Goal: Transaction & Acquisition: Subscribe to service/newsletter

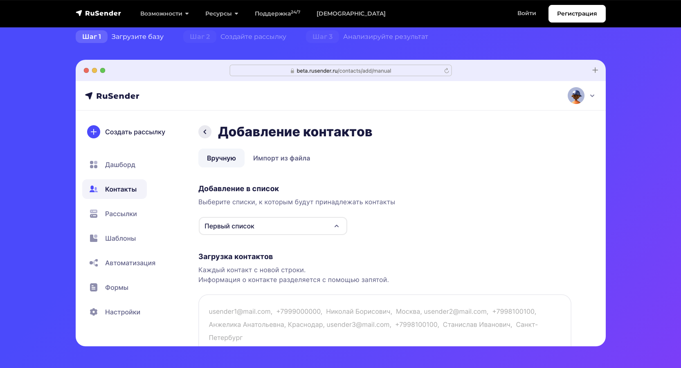
scroll to position [123, 0]
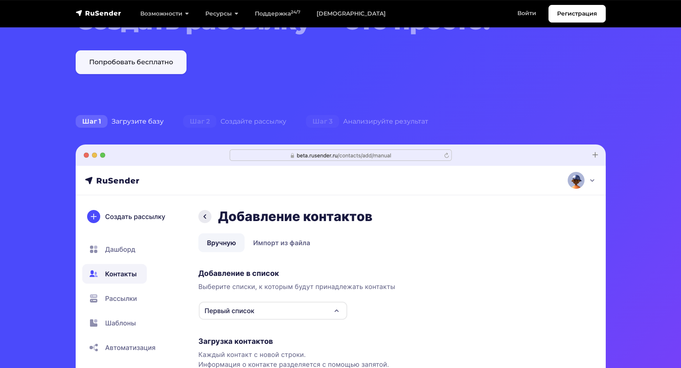
click at [133, 63] on link "Попробовать бесплатно" at bounding box center [131, 62] width 111 height 24
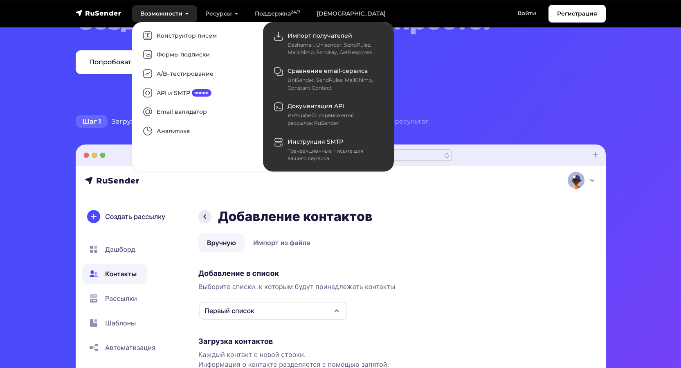
click at [150, 19] on link "Возможности" at bounding box center [164, 13] width 65 height 17
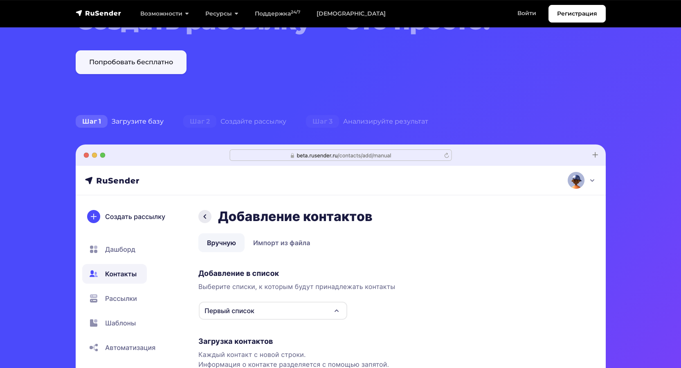
click at [160, 58] on link "Попробовать бесплатно" at bounding box center [131, 62] width 111 height 24
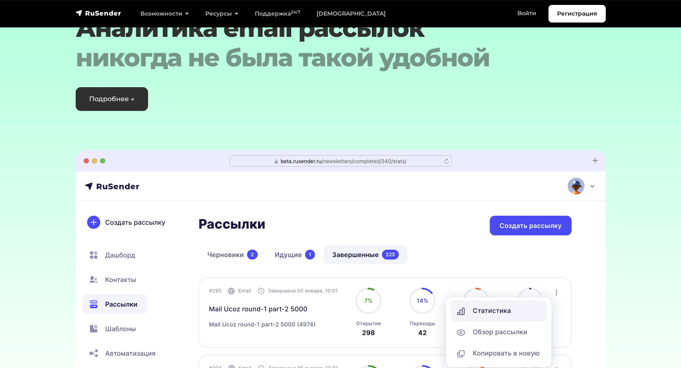
scroll to position [2412, 0]
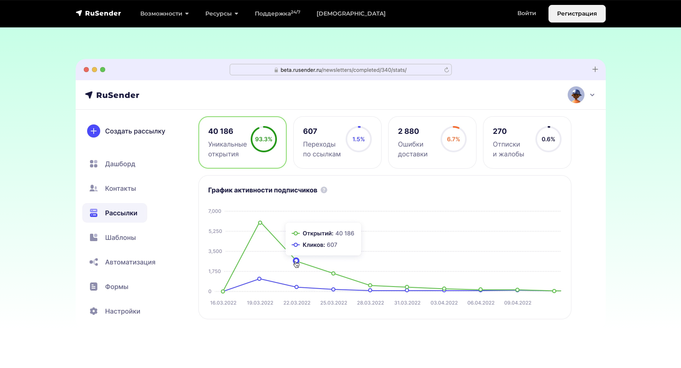
click at [566, 16] on link "Регистрация" at bounding box center [576, 14] width 57 height 18
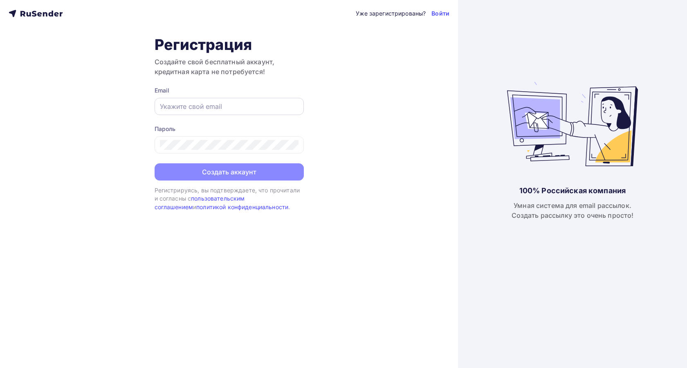
click at [204, 110] on input "text" at bounding box center [229, 106] width 139 height 10
paste input "loadedcoded7@gmail.ru"
type input "loadedcoded7@gmail.ru"
click at [243, 130] on div "Пароль" at bounding box center [229, 129] width 149 height 8
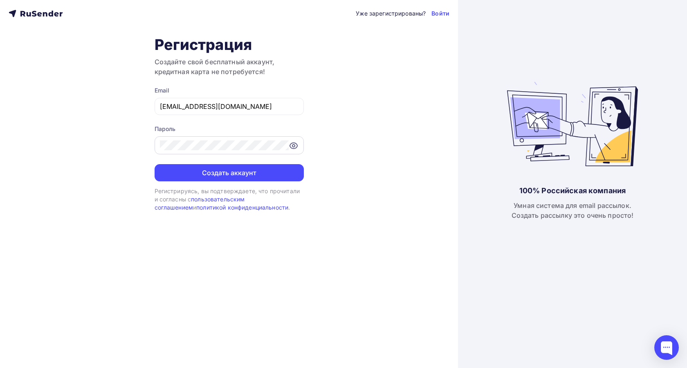
click at [299, 145] on div at bounding box center [229, 145] width 149 height 18
click at [294, 146] on icon at bounding box center [294, 146] width 10 height 10
click at [134, 140] on div "Уже зарегистрированы? Войти Регистрация Создайте свой бесплатный аккаунт, креди…" at bounding box center [229, 184] width 458 height 368
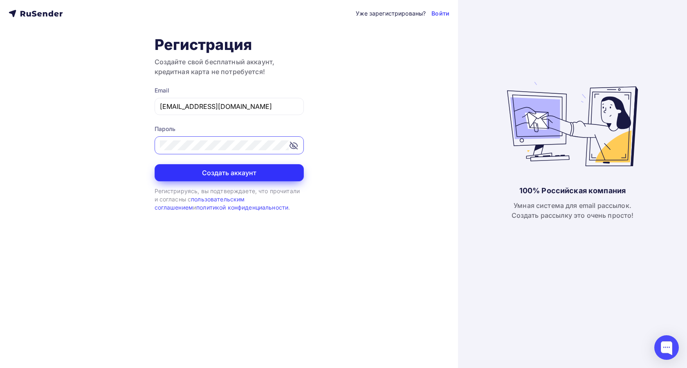
click at [224, 173] on button "Создать аккаунт" at bounding box center [229, 172] width 149 height 17
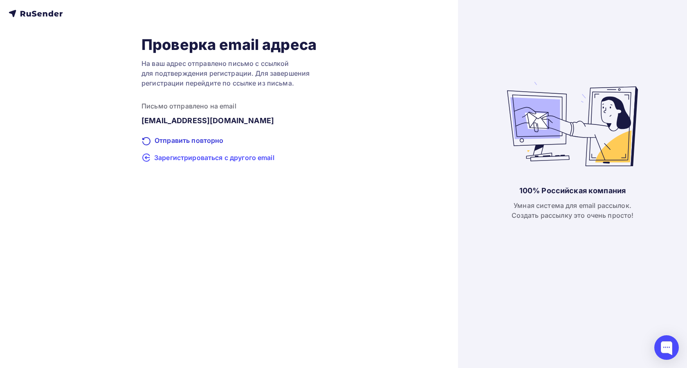
click at [215, 157] on span "Зарегистрироваться с другого email" at bounding box center [214, 157] width 120 height 10
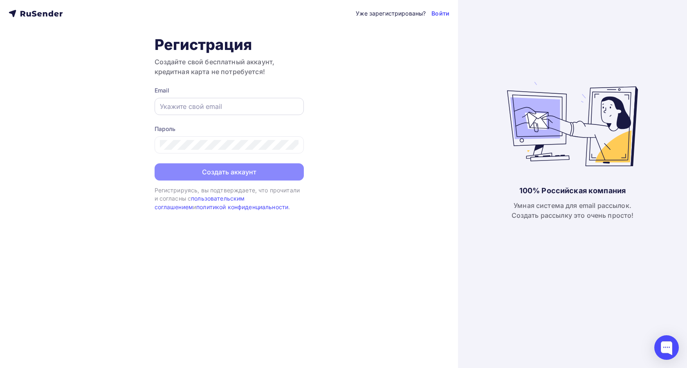
click at [236, 109] on input "text" at bounding box center [229, 106] width 139 height 10
paste input "[EMAIL_ADDRESS][DOMAIN_NAME]"
type input "[EMAIL_ADDRESS][DOMAIN_NAME]"
click at [224, 139] on div at bounding box center [229, 144] width 149 height 17
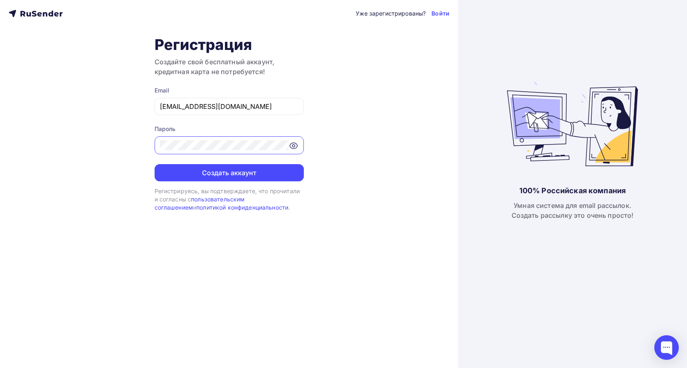
click at [291, 147] on icon at bounding box center [293, 146] width 7 height 6
click at [291, 147] on icon at bounding box center [293, 145] width 6 height 5
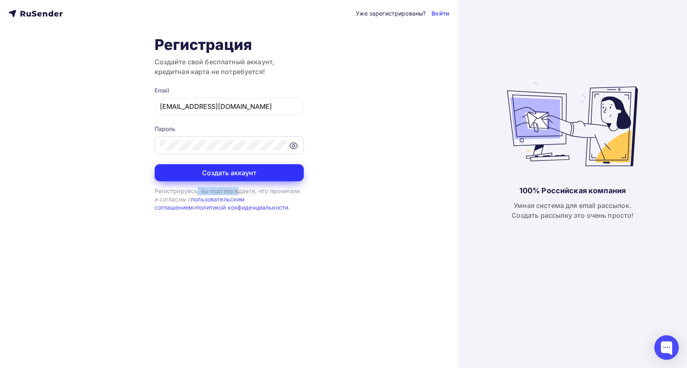
click at [267, 168] on button "Создать аккаунт" at bounding box center [229, 172] width 149 height 17
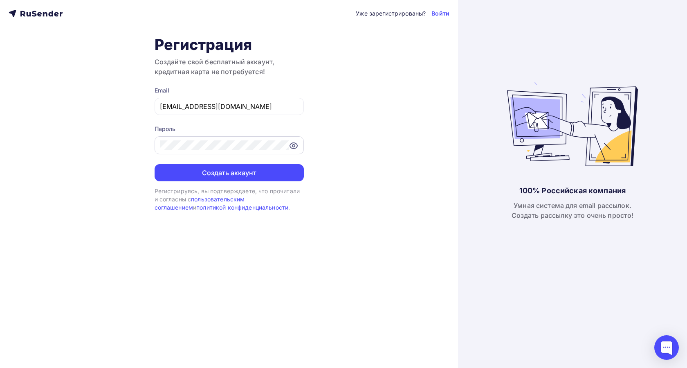
click at [360, 161] on div "Уже зарегистрированы? Войти Регистрация Создайте свой бесплатный аккаунт, креди…" at bounding box center [229, 184] width 458 height 368
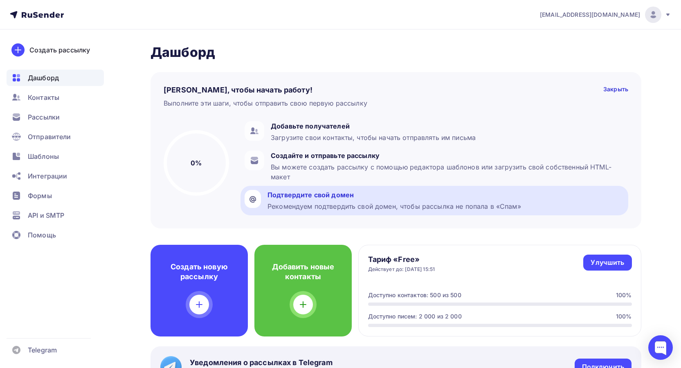
click at [323, 206] on div "Рекомендуем подтвердить свой домен, чтобы рассылка не попала в «Спам»" at bounding box center [393, 206] width 253 height 10
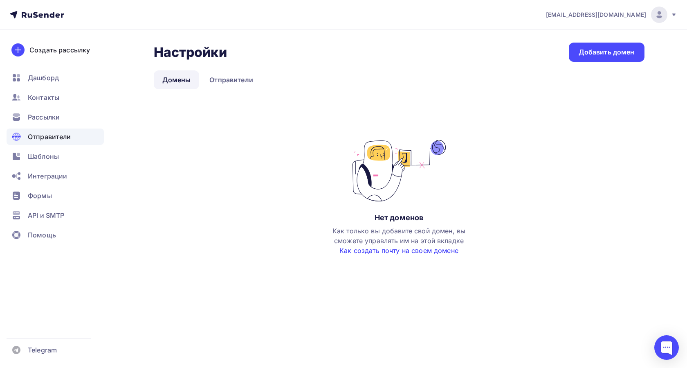
click at [417, 253] on link "Как создать почту на своем домене" at bounding box center [398, 250] width 119 height 8
click at [54, 119] on span "Рассылки" at bounding box center [44, 117] width 32 height 10
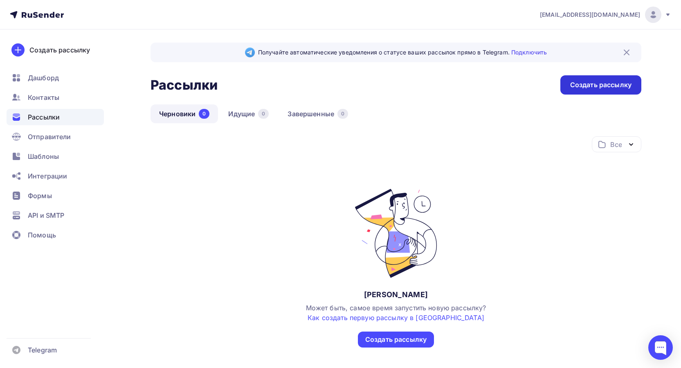
click at [572, 85] on div "Создать рассылку" at bounding box center [600, 84] width 61 height 9
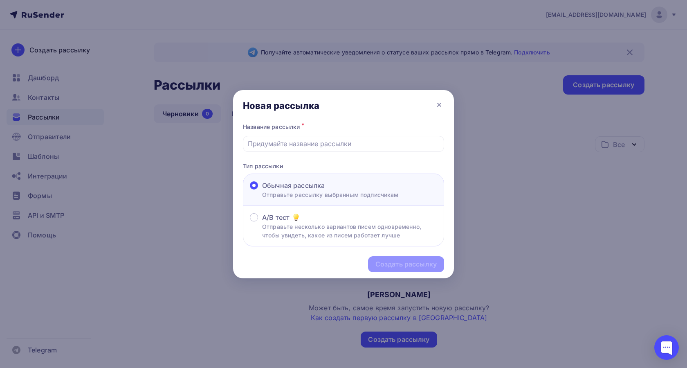
click at [305, 134] on div "Название рассылки *" at bounding box center [343, 136] width 201 height 31
click at [306, 138] on div at bounding box center [343, 144] width 201 height 16
click at [308, 142] on input "text" at bounding box center [344, 144] width 192 height 10
click at [309, 194] on p "Отправьте рассылку выбранным подписчикам" at bounding box center [330, 194] width 137 height 9
click at [262, 190] on input "Обычная рассылка Отправьте рассылку выбранным подписчикам" at bounding box center [262, 190] width 0 height 0
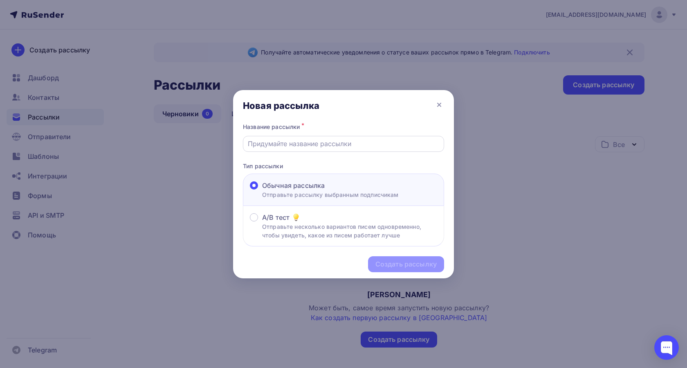
click at [313, 150] on div at bounding box center [343, 144] width 201 height 16
click at [313, 146] on input "text" at bounding box center [344, 144] width 192 height 10
type input "Для МФО"
click at [390, 260] on div "Создать рассылку" at bounding box center [405, 263] width 61 height 9
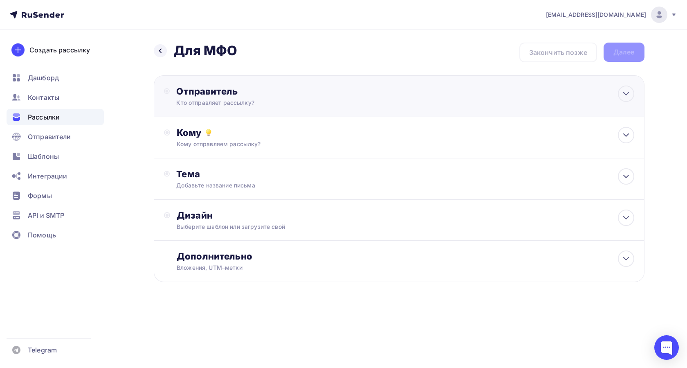
click at [241, 105] on div "Кто отправляет рассылку?" at bounding box center [255, 103] width 159 height 8
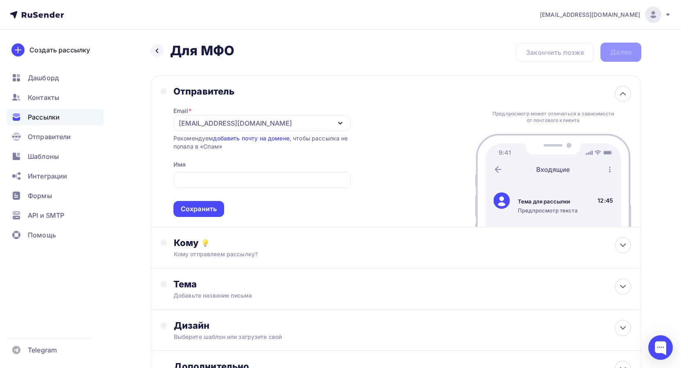
click at [259, 149] on div "Рекомендуем добавить почту на домене , чтобы рассылка не попала в «Спам»" at bounding box center [261, 142] width 177 height 16
click at [233, 170] on span "Сохранить" at bounding box center [261, 192] width 177 height 48
click at [236, 180] on input "text" at bounding box center [262, 180] width 168 height 10
type input "L"
type input "f"
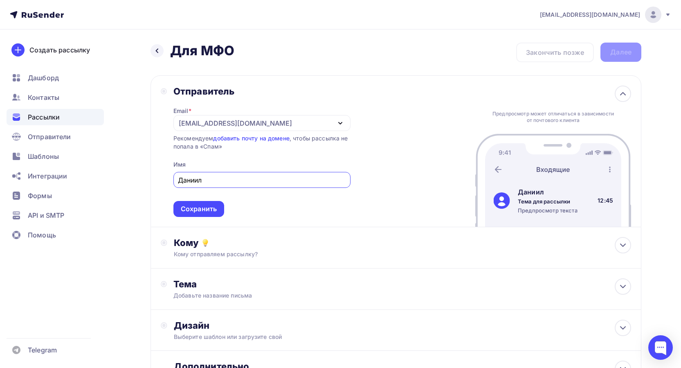
click at [264, 184] on input "Даниил" at bounding box center [262, 180] width 168 height 10
click at [203, 179] on input "Даниил ТГ" at bounding box center [262, 180] width 168 height 10
click at [206, 180] on input "Даниил ТГ" at bounding box center [262, 180] width 168 height 10
drag, startPoint x: 204, startPoint y: 180, endPoint x: 235, endPoint y: 180, distance: 30.3
click at [235, 180] on input "Даниил из ТГ" at bounding box center [262, 180] width 168 height 10
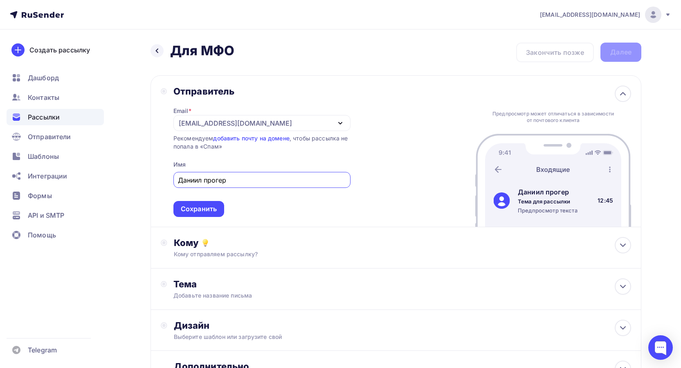
type input "Даниил прогер"
click at [251, 197] on span "Даниил прогер Сохранить" at bounding box center [261, 192] width 177 height 48
click at [208, 206] on div "Сохранить" at bounding box center [199, 208] width 36 height 9
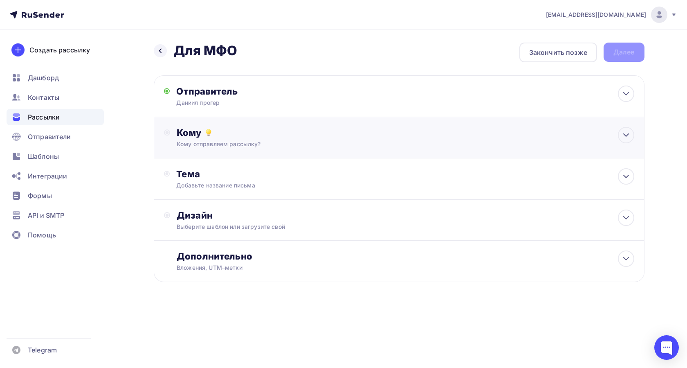
click at [217, 138] on div "Кому Кому отправляем рассылку? Списки получателей Нет получателей Все списки id…" at bounding box center [405, 137] width 457 height 21
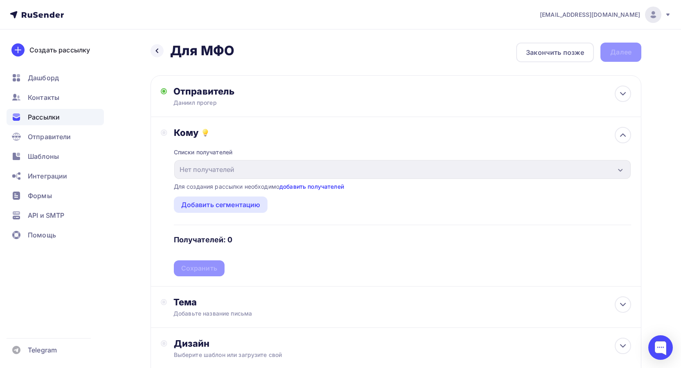
click at [301, 188] on link "добавить получателей" at bounding box center [311, 186] width 65 height 7
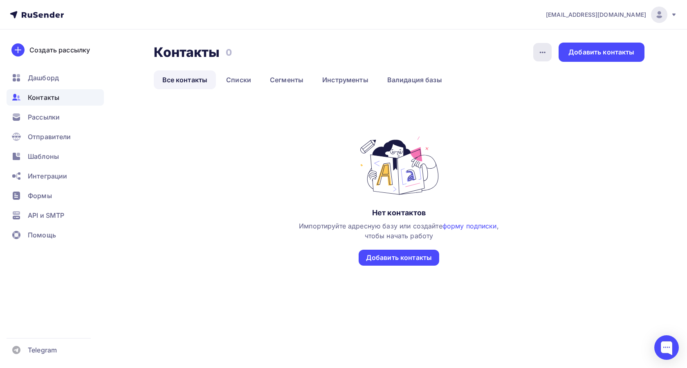
click at [542, 45] on div "button" at bounding box center [542, 52] width 18 height 18
click at [542, 46] on div "button" at bounding box center [542, 52] width 18 height 18
click at [428, 254] on div "Добавить контакты" at bounding box center [399, 257] width 66 height 9
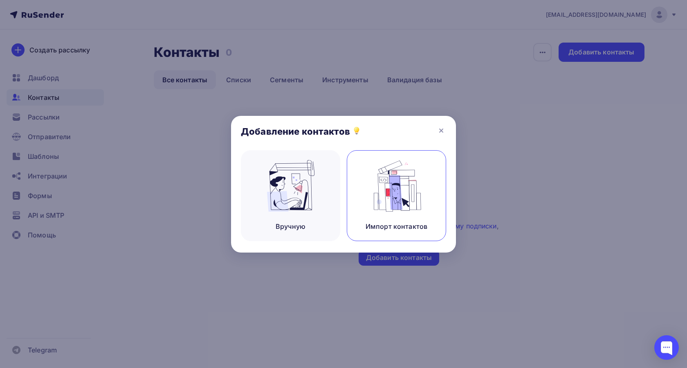
click at [377, 197] on img at bounding box center [396, 186] width 55 height 52
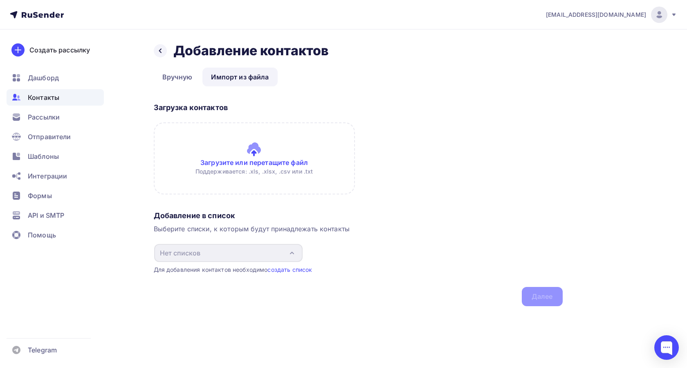
click at [294, 226] on div "Выберите списки, к которым будут принадлежать контакты" at bounding box center [358, 229] width 409 height 10
click at [259, 152] on input "file" at bounding box center [254, 158] width 201 height 72
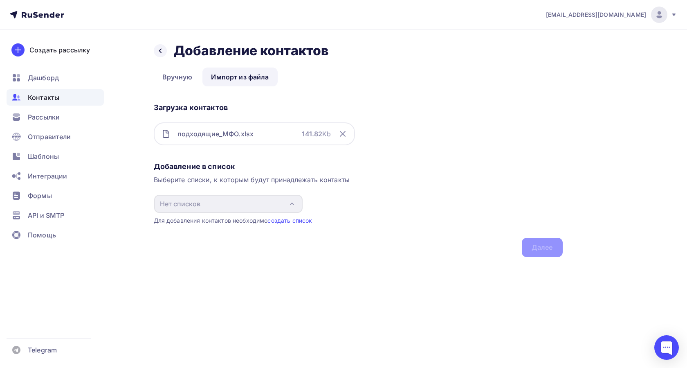
click at [210, 179] on div "Выберите списки, к которым будут принадлежать контакты" at bounding box center [358, 180] width 409 height 10
click at [212, 216] on div "Добавление в список Выберите списки, к которым будут принадлежать контакты Нет …" at bounding box center [358, 207] width 409 height 99
click at [289, 222] on link "создать список" at bounding box center [289, 220] width 45 height 7
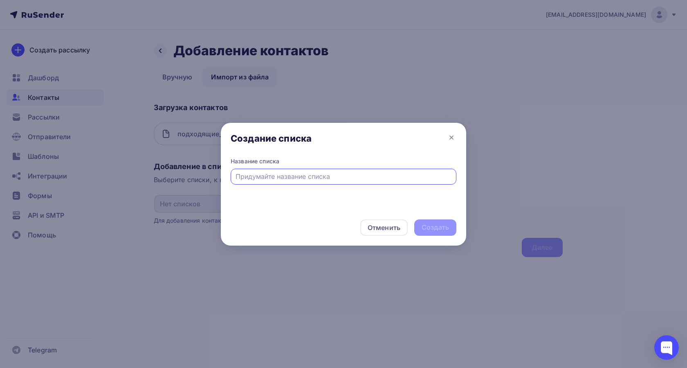
click at [286, 181] on div at bounding box center [344, 176] width 226 height 16
click at [283, 178] on input "text" at bounding box center [343, 176] width 216 height 10
type input "п"
type input "МФО"
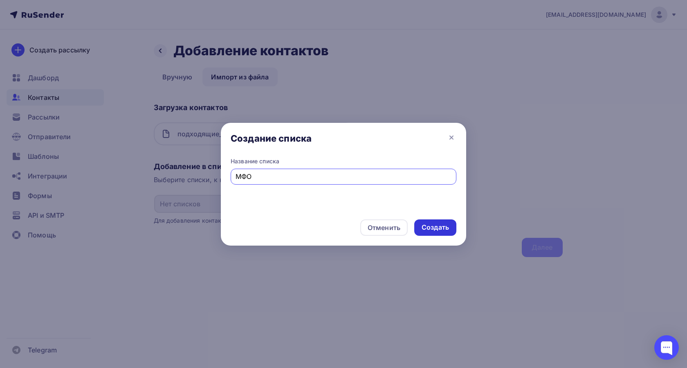
click at [437, 222] on div "Отменить Создать" at bounding box center [343, 227] width 245 height 36
click at [437, 222] on div "Создать" at bounding box center [434, 226] width 27 height 9
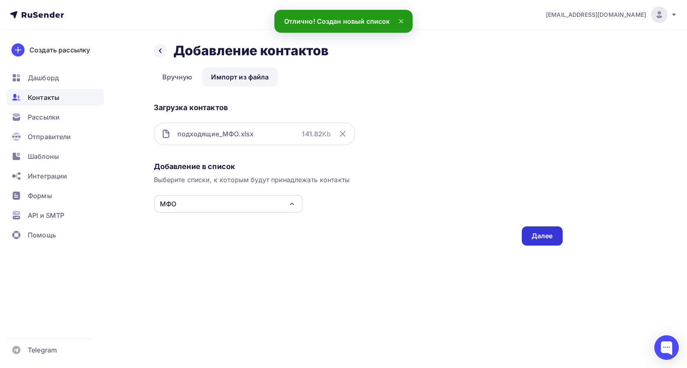
click at [540, 229] on div "Далее" at bounding box center [542, 235] width 41 height 19
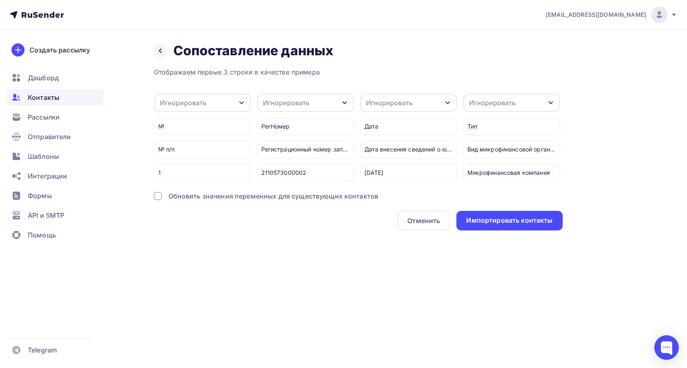
drag, startPoint x: 248, startPoint y: 188, endPoint x: 325, endPoint y: 187, distance: 76.9
click at [320, 186] on div "Отображаем первые 3 строки в качестве примера Игнорировать Игнорировать Имя Тел…" at bounding box center [358, 148] width 409 height 163
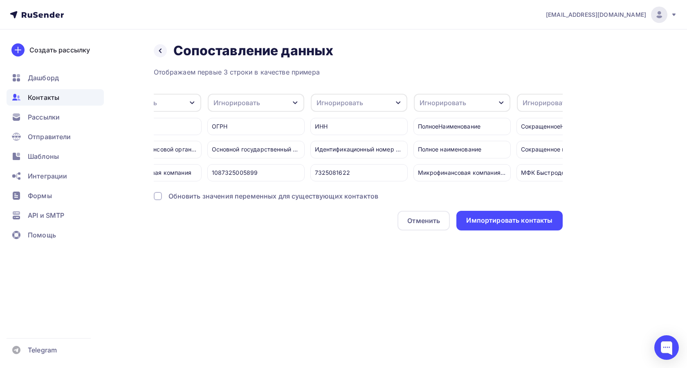
click at [285, 189] on div "Отображаем первые 3 строки в качестве примера Игнорировать Игнорировать Имя Тел…" at bounding box center [358, 148] width 409 height 163
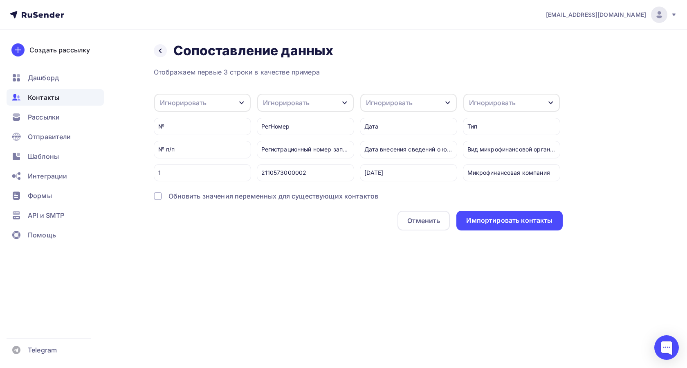
click at [236, 102] on div "Игнорировать" at bounding box center [202, 103] width 96 height 18
click at [160, 200] on div at bounding box center [158, 196] width 8 height 8
click at [404, 103] on div "Игнорировать" at bounding box center [389, 103] width 47 height 10
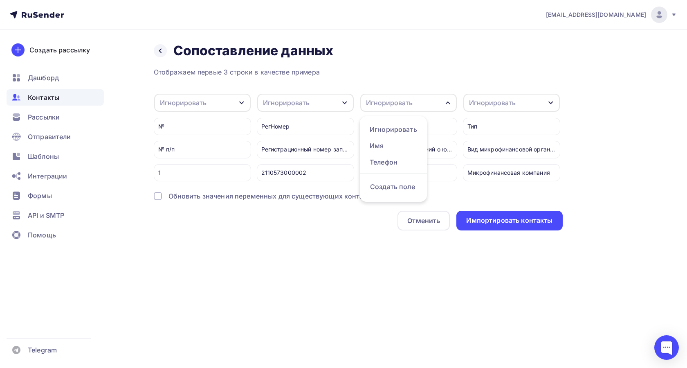
click at [390, 103] on div "Игнорировать" at bounding box center [389, 103] width 47 height 10
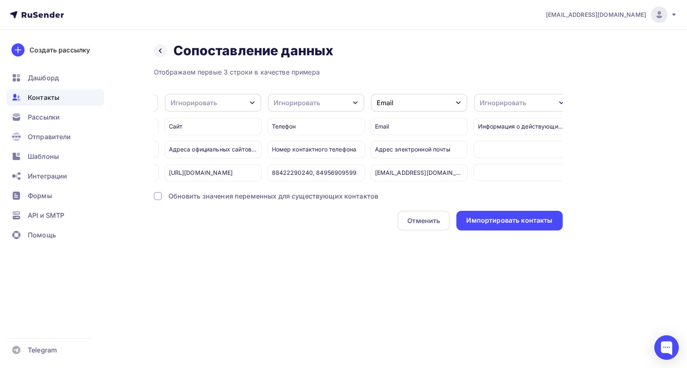
scroll to position [0, 925]
click at [332, 104] on div "Игнорировать" at bounding box center [308, 103] width 96 height 18
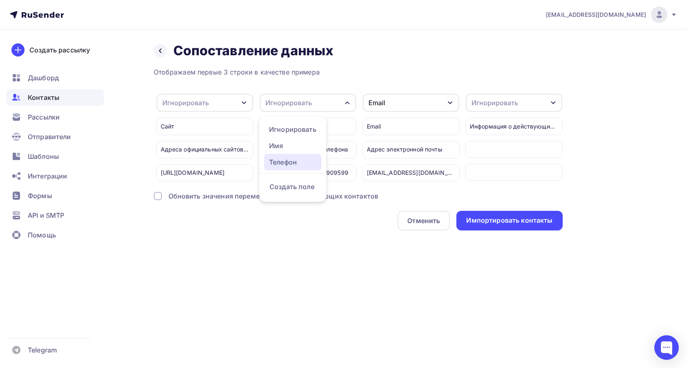
click at [293, 160] on div "Телефон" at bounding box center [292, 162] width 47 height 10
click at [374, 102] on div "Email" at bounding box center [376, 103] width 17 height 10
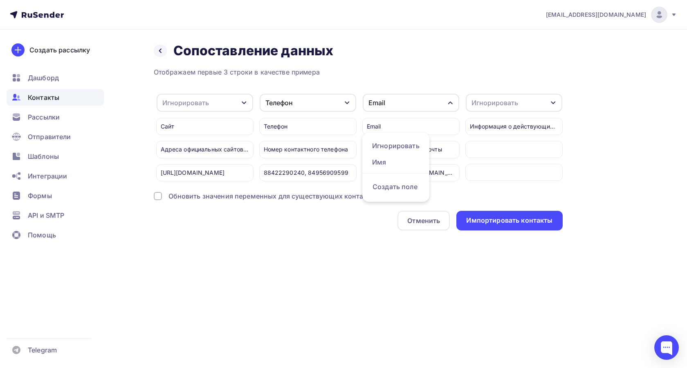
click at [377, 103] on div "Email" at bounding box center [376, 103] width 17 height 10
click at [209, 105] on div "Игнорировать" at bounding box center [205, 103] width 96 height 18
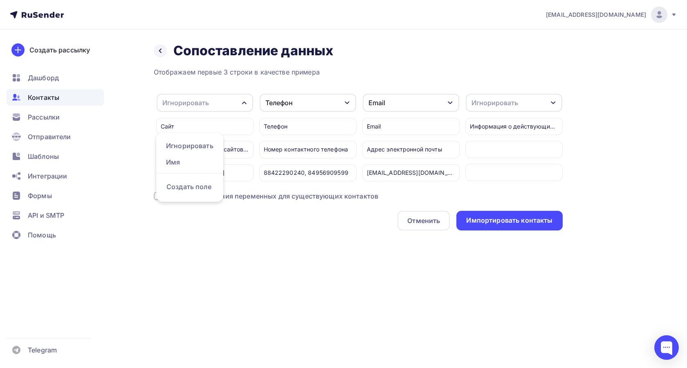
click at [183, 106] on div "Игнорировать" at bounding box center [185, 103] width 47 height 10
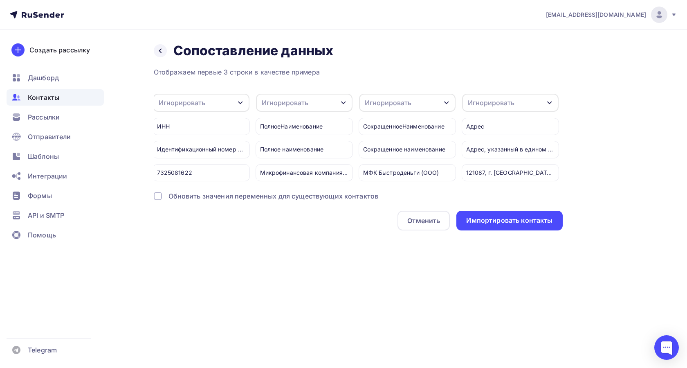
scroll to position [0, 513]
click at [400, 106] on div "Игнорировать" at bounding box center [391, 103] width 47 height 10
click at [390, 164] on div "Имя" at bounding box center [394, 162] width 47 height 10
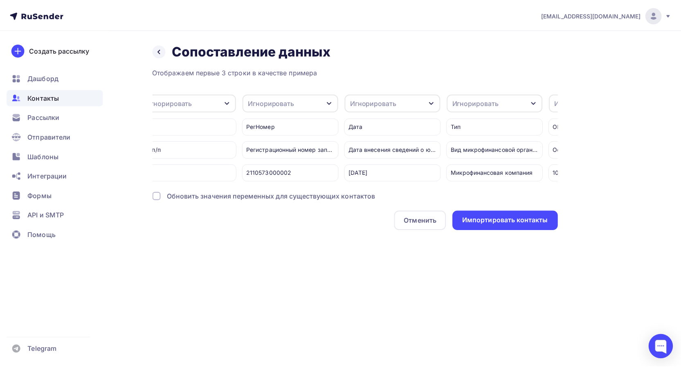
scroll to position [0, 0]
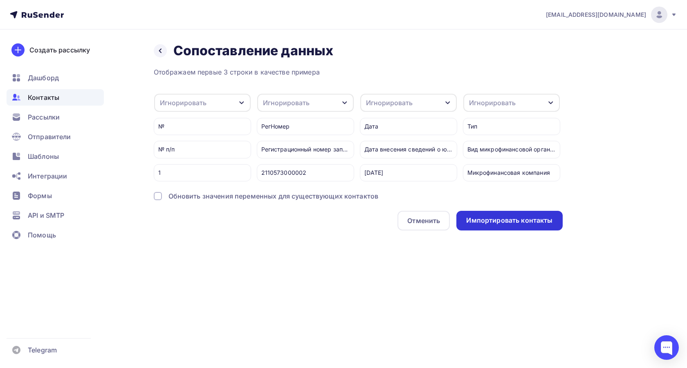
click at [473, 225] on div "Импортировать контакты" at bounding box center [509, 219] width 86 height 9
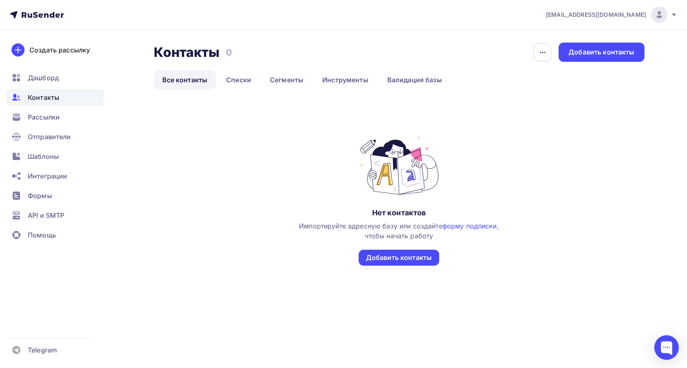
click at [202, 82] on link "Все контакты" at bounding box center [185, 79] width 63 height 19
click at [231, 81] on link "Списки" at bounding box center [238, 79] width 42 height 19
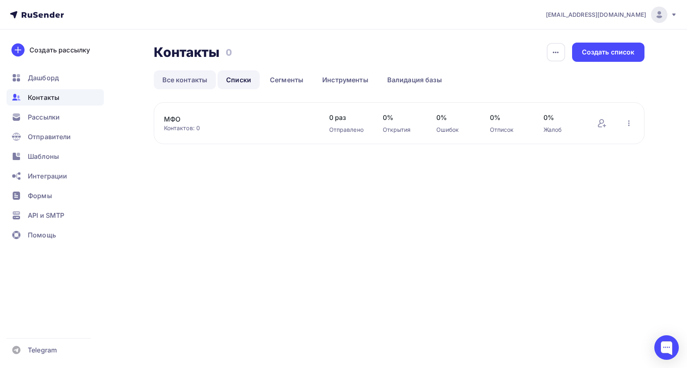
click at [202, 79] on link "Все контакты" at bounding box center [185, 79] width 63 height 19
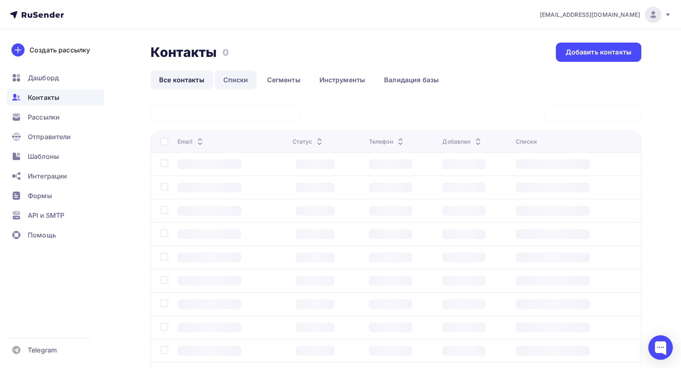
click at [224, 80] on link "Списки" at bounding box center [236, 79] width 42 height 19
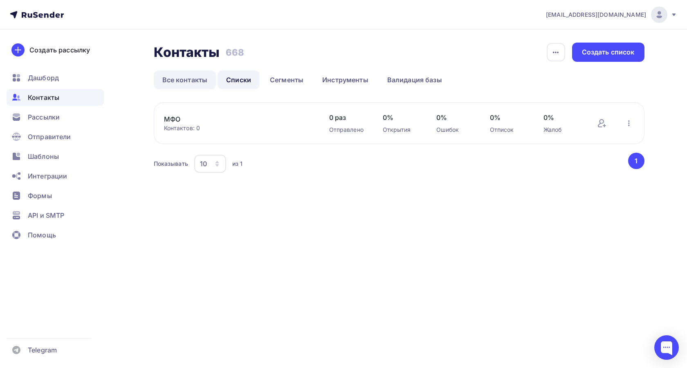
click at [195, 78] on link "Все контакты" at bounding box center [185, 79] width 63 height 19
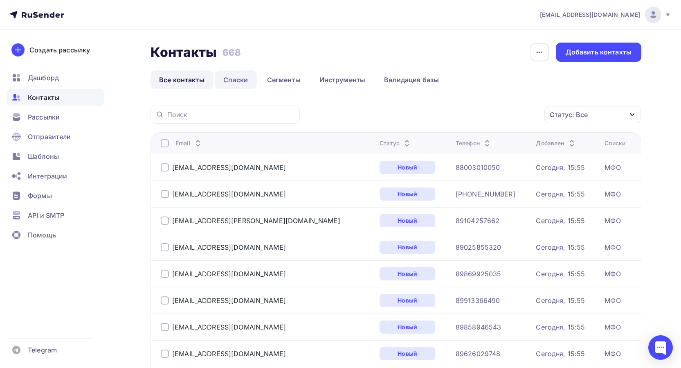
click at [249, 78] on link "Списки" at bounding box center [236, 79] width 42 height 19
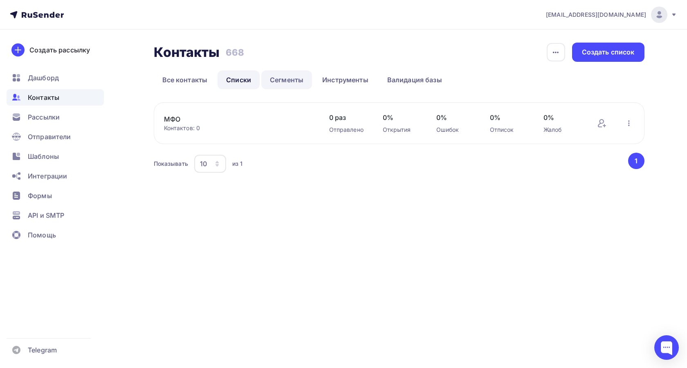
click at [276, 83] on link "Сегменты" at bounding box center [286, 79] width 51 height 19
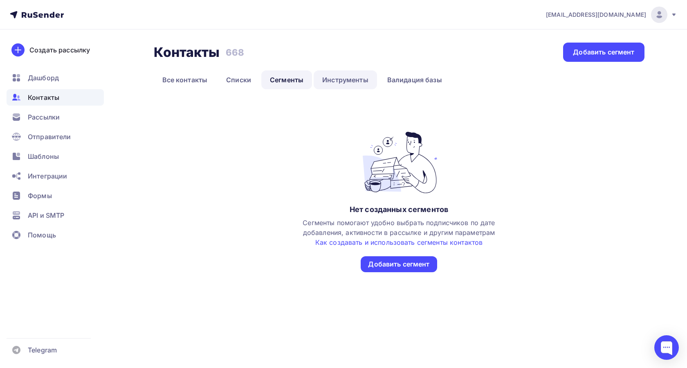
click at [323, 81] on link "Инструменты" at bounding box center [345, 79] width 63 height 19
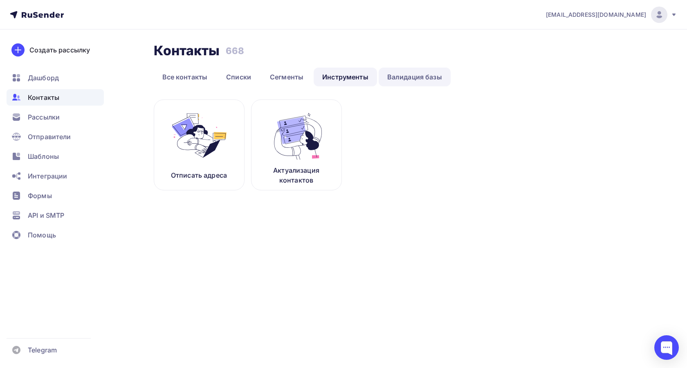
click at [397, 81] on link "Валидация базы" at bounding box center [415, 76] width 72 height 19
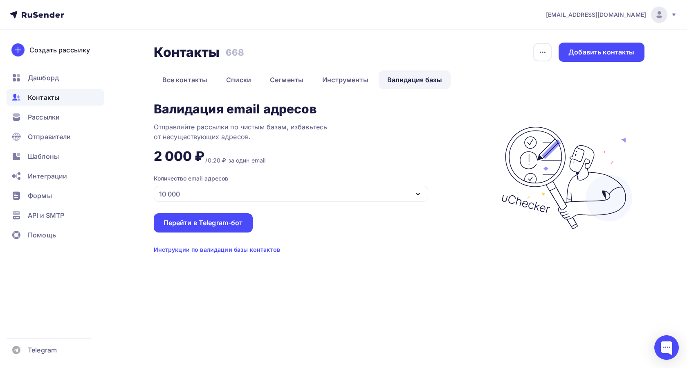
click at [174, 190] on div "10 000" at bounding box center [169, 194] width 21 height 10
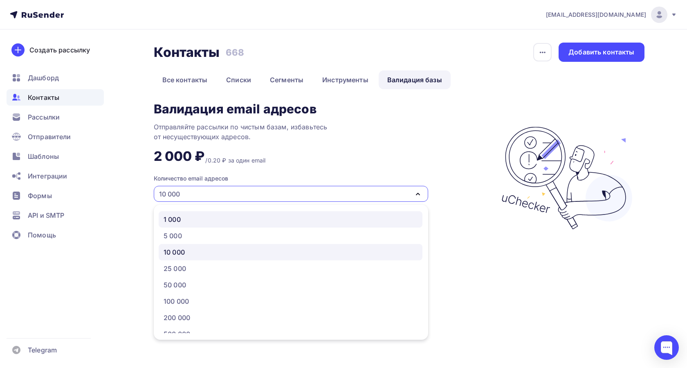
click at [177, 220] on div "1 000" at bounding box center [172, 219] width 17 height 10
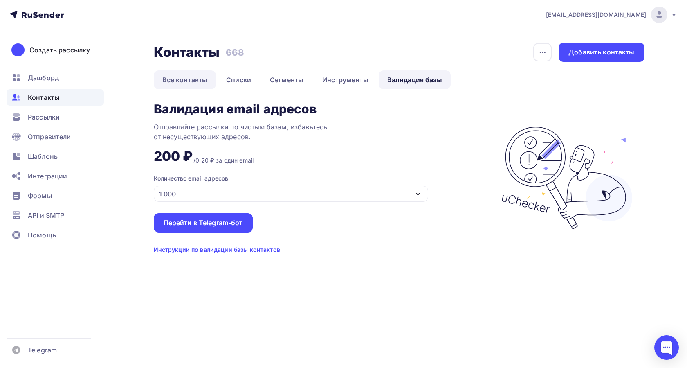
click at [186, 79] on link "Все контакты" at bounding box center [185, 79] width 63 height 19
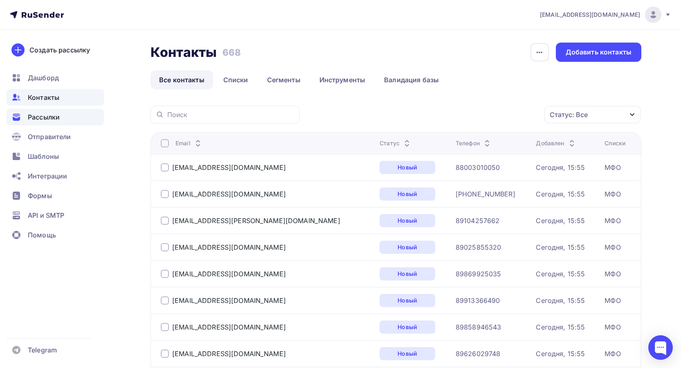
click at [65, 116] on div "Рассылки" at bounding box center [55, 117] width 97 height 16
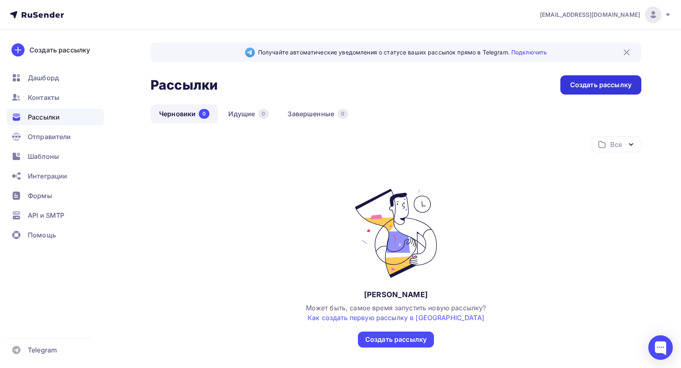
click at [578, 85] on div "Создать рассылку" at bounding box center [600, 84] width 61 height 9
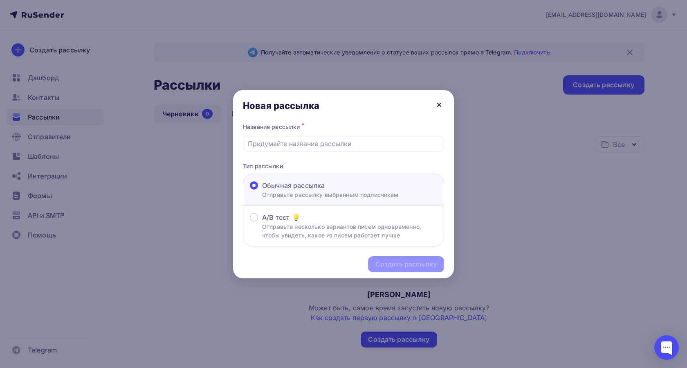
drag, startPoint x: 446, startPoint y: 116, endPoint x: 439, endPoint y: 103, distance: 14.5
click at [446, 115] on div "Новая рассылка" at bounding box center [343, 105] width 221 height 31
click at [437, 103] on icon at bounding box center [439, 105] width 10 height 10
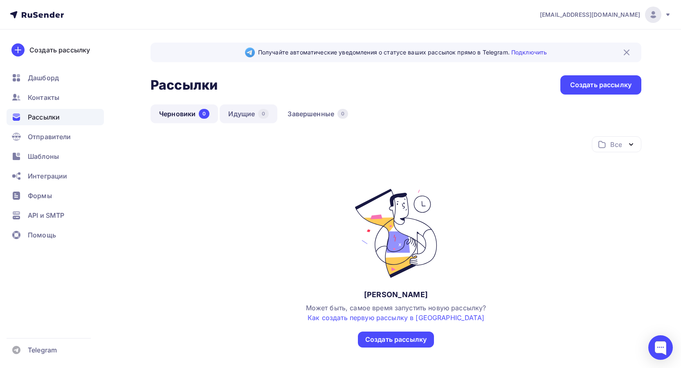
click at [237, 111] on link "Идущие 0" at bounding box center [249, 113] width 58 height 19
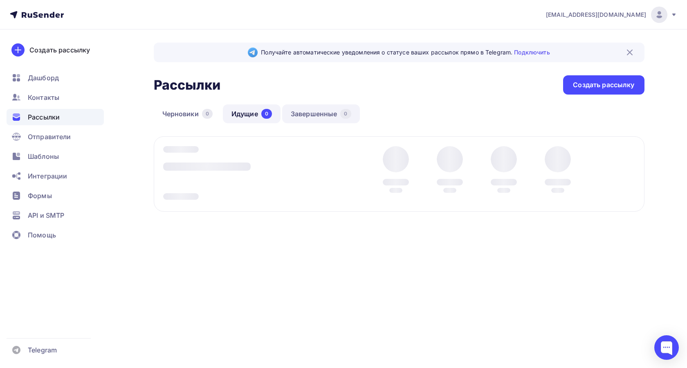
click at [299, 112] on link "Завершенные 0" at bounding box center [321, 113] width 78 height 19
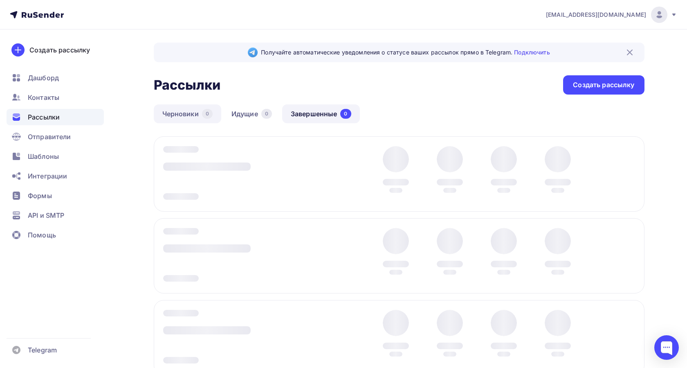
click at [154, 114] on link "Черновики 0" at bounding box center [187, 113] width 67 height 19
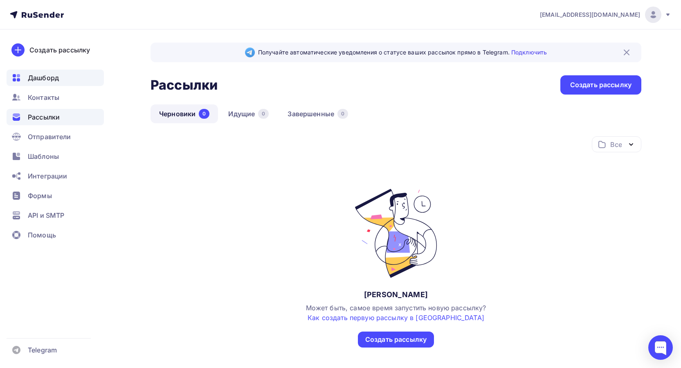
click at [57, 83] on div "Дашборд" at bounding box center [55, 77] width 97 height 16
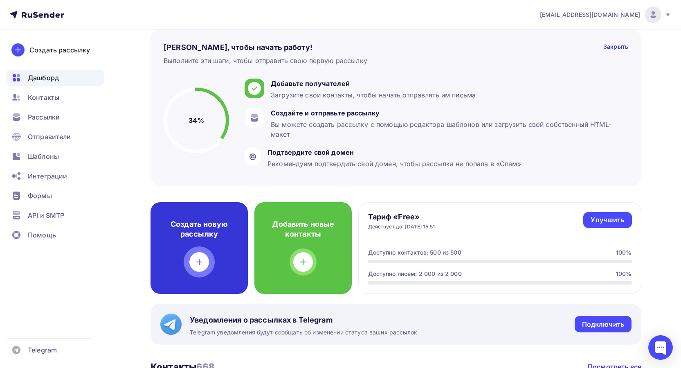
scroll to position [41, 0]
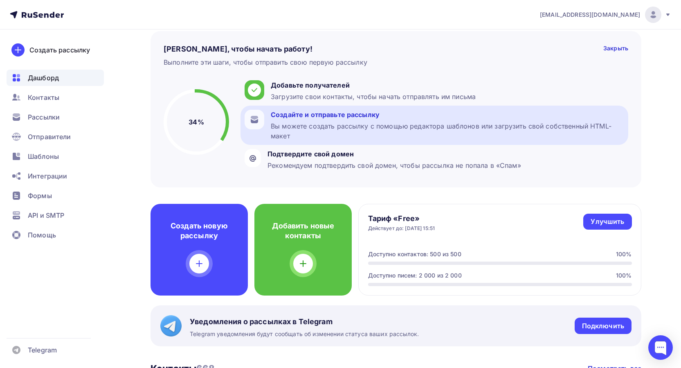
click at [285, 130] on div "Вы можете создать рассылку с помощью редактора шаблонов или загрузить свой собс…" at bounding box center [447, 131] width 353 height 20
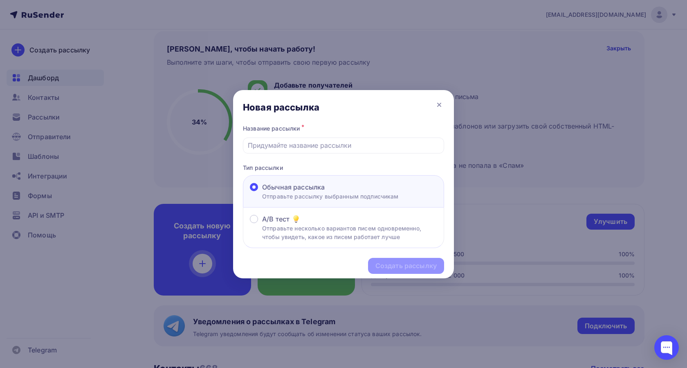
click at [283, 196] on p "Отправьте рассылку выбранным подписчикам" at bounding box center [330, 196] width 137 height 9
click at [262, 192] on input "Обычная рассылка Отправьте рассылку выбранным подписчикам" at bounding box center [262, 192] width 0 height 0
click at [289, 143] on input "text" at bounding box center [344, 145] width 192 height 10
type input "Для МФО"
click at [386, 265] on div "Создать рассылку" at bounding box center [405, 265] width 61 height 9
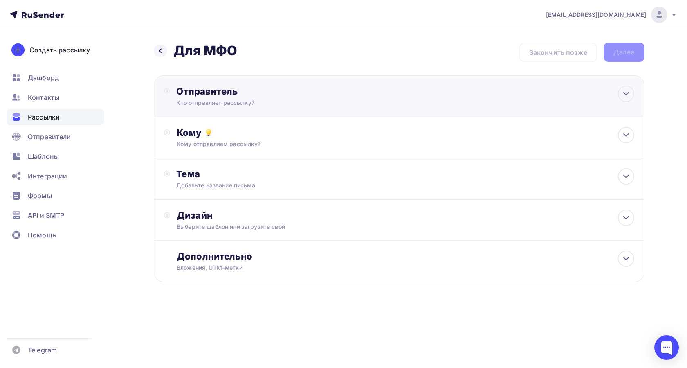
click at [223, 100] on div "Кто отправляет рассылку?" at bounding box center [255, 103] width 159 height 8
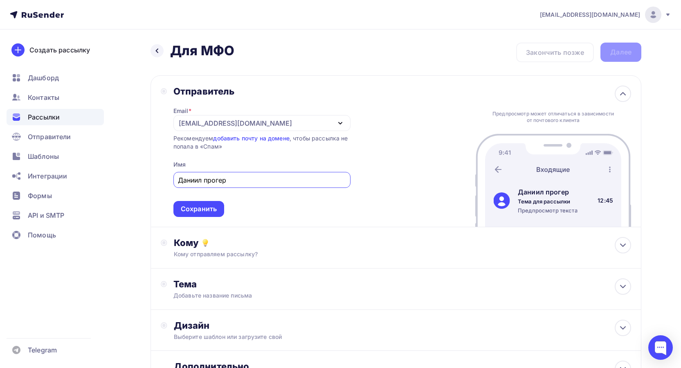
click at [203, 180] on input "Даниил прогер" at bounding box center [262, 180] width 168 height 10
click at [208, 181] on input "Даниил прогер" at bounding box center [262, 180] width 168 height 10
click at [204, 182] on input "Даниил прогер" at bounding box center [262, 180] width 168 height 10
type input "Даниил прогер"
click at [225, 190] on span "Даниил прогер Сохранить" at bounding box center [261, 192] width 177 height 48
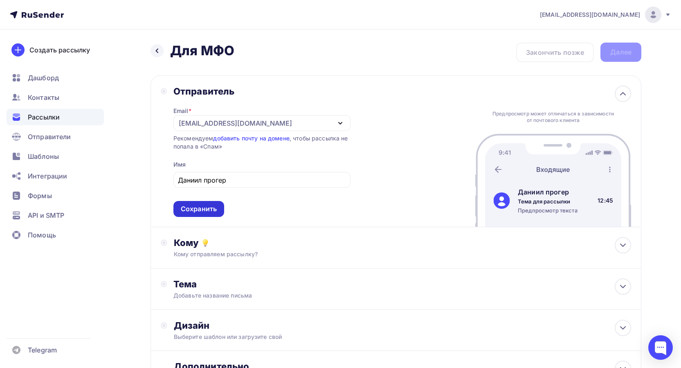
click at [212, 207] on div "Сохранить" at bounding box center [199, 208] width 36 height 9
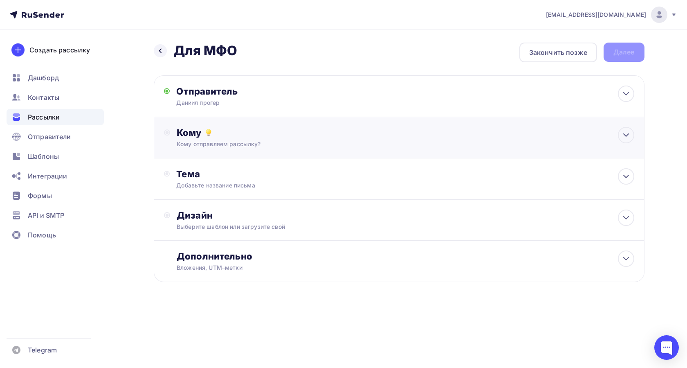
click at [211, 141] on div "Кому отправляем рассылку?" at bounding box center [383, 144] width 412 height 8
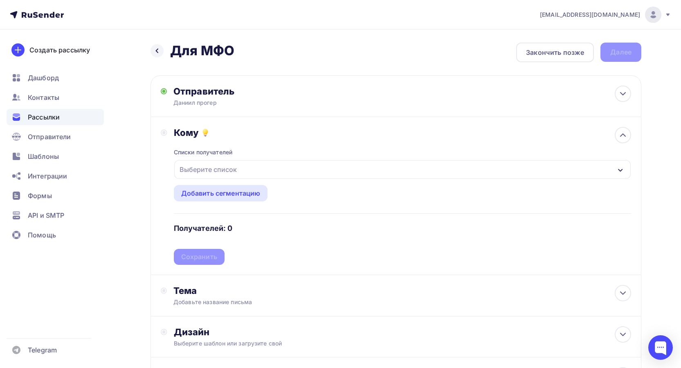
click at [213, 168] on div "Выберите список" at bounding box center [208, 169] width 64 height 15
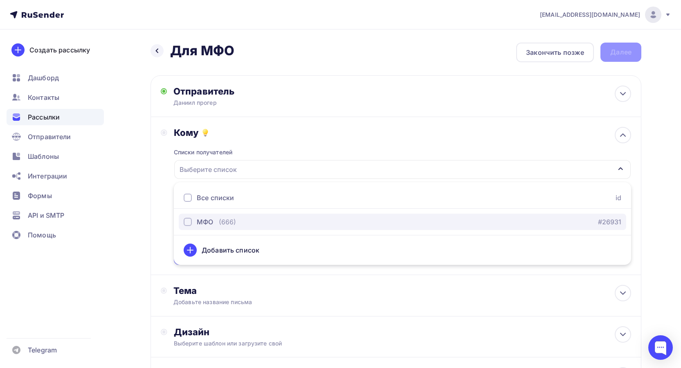
click at [187, 221] on div "button" at bounding box center [188, 221] width 8 height 8
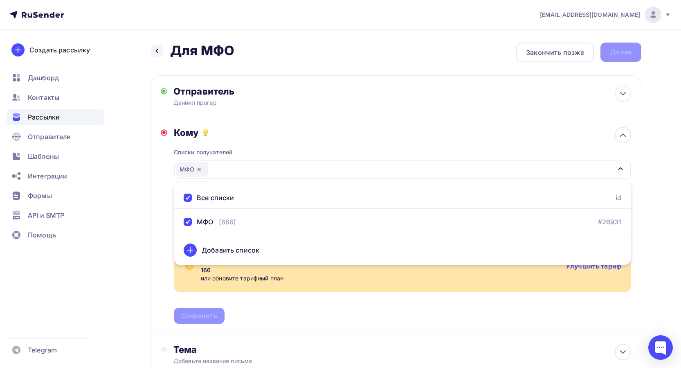
click at [131, 208] on div "Назад Для МФО Для МФО Закончить позже Далее Отправитель Даниил прогер Email * l…" at bounding box center [340, 269] width 670 height 480
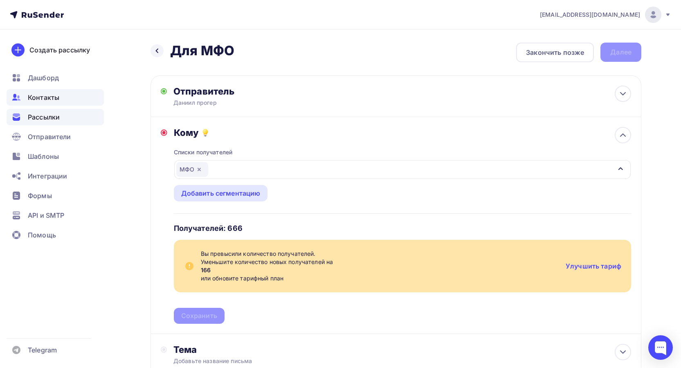
click at [60, 93] on div "Контакты" at bounding box center [55, 97] width 97 height 16
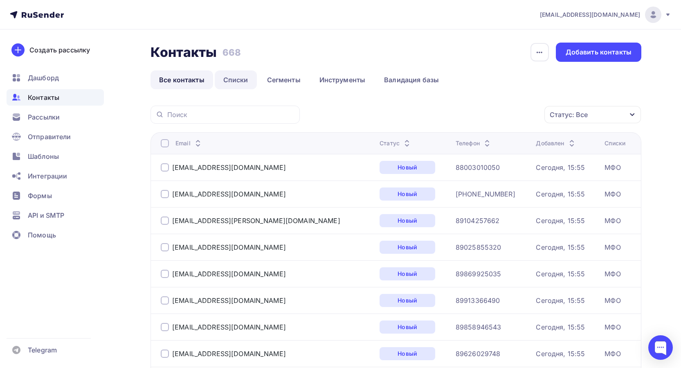
click at [241, 82] on link "Списки" at bounding box center [236, 79] width 42 height 19
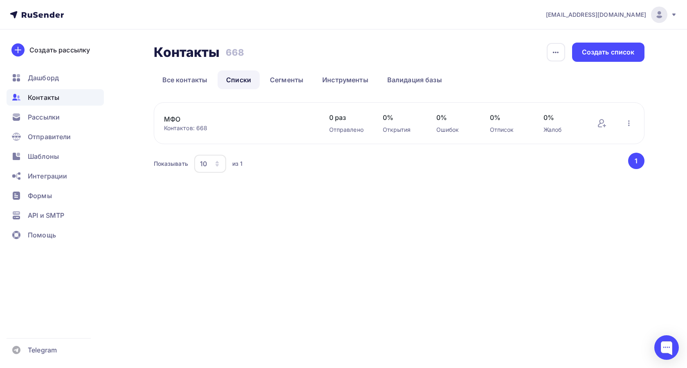
click at [175, 116] on link "МФО" at bounding box center [233, 119] width 139 height 10
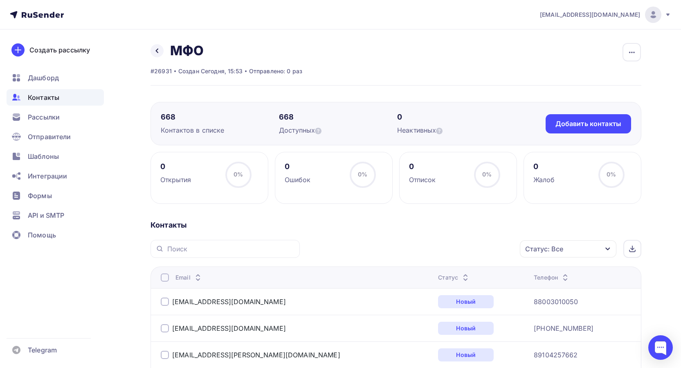
click at [293, 125] on div "Доступных" at bounding box center [338, 130] width 118 height 10
click at [314, 130] on div "Доступных" at bounding box center [338, 130] width 118 height 10
click at [309, 132] on div "Доступных" at bounding box center [338, 130] width 118 height 10
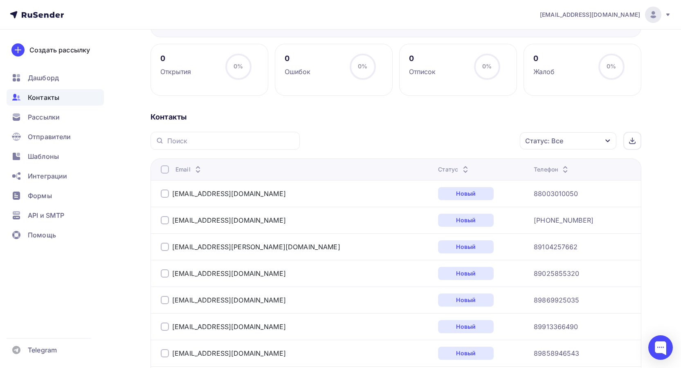
scroll to position [123, 0]
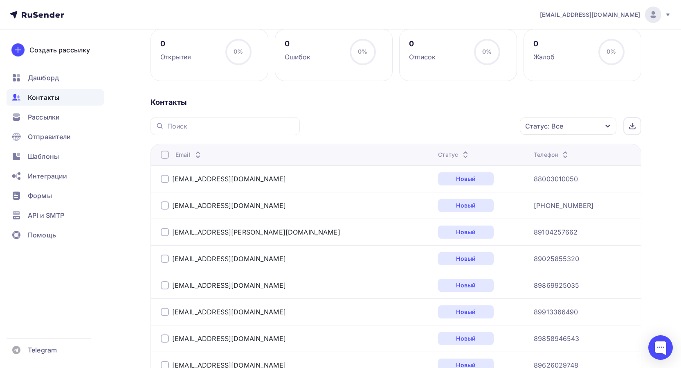
click at [603, 126] on div "Статус: Все" at bounding box center [568, 125] width 96 height 17
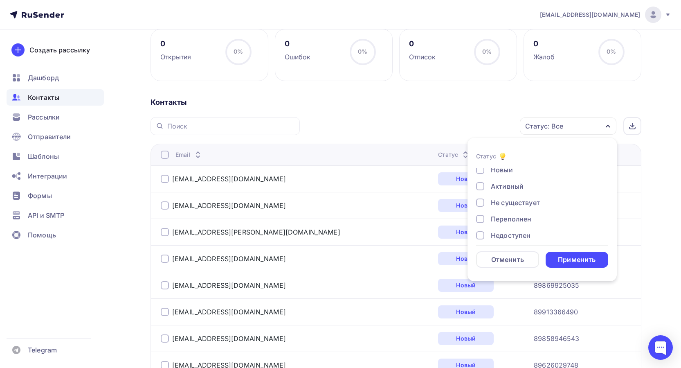
scroll to position [0, 0]
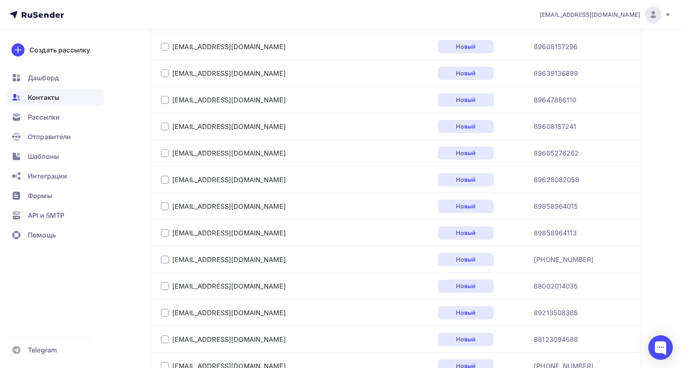
scroll to position [654, 0]
click at [161, 231] on td "[EMAIL_ADDRESS][DOMAIN_NAME]" at bounding box center [292, 231] width 284 height 27
click at [164, 232] on div at bounding box center [165, 232] width 8 height 8
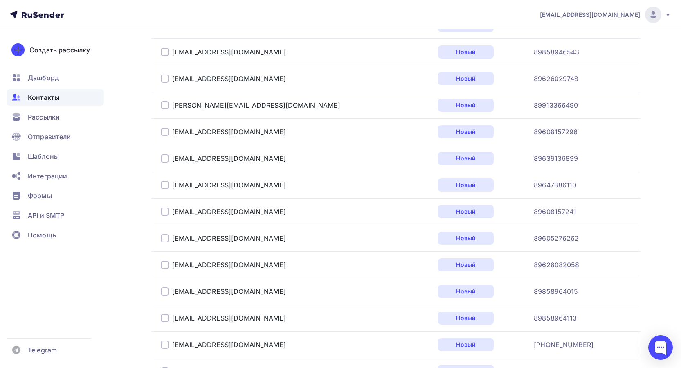
scroll to position [572, 0]
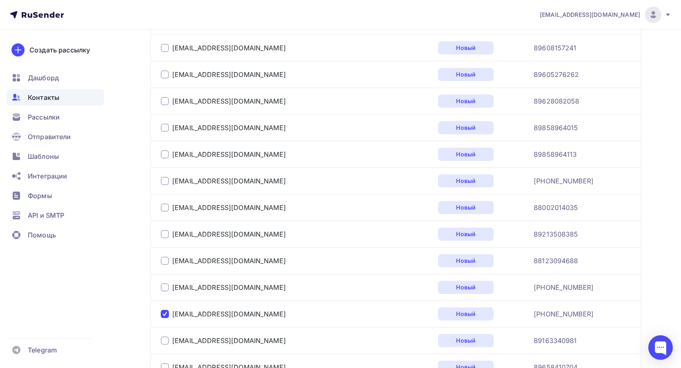
click at [165, 314] on div at bounding box center [165, 313] width 8 height 8
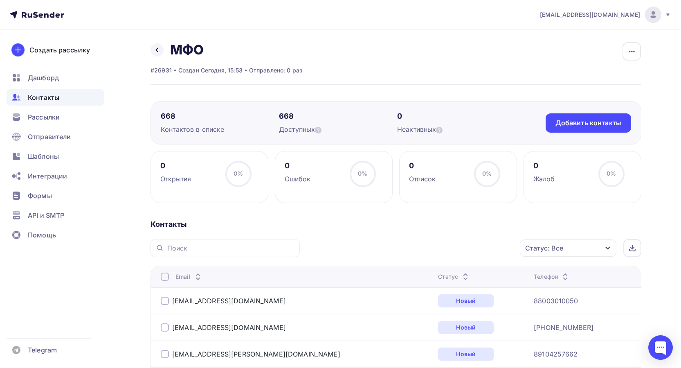
scroll to position [0, 0]
click at [163, 300] on div at bounding box center [165, 301] width 8 height 8
click at [163, 301] on div at bounding box center [165, 301] width 8 height 8
click at [435, 249] on div "Действие" at bounding box center [425, 249] width 31 height 10
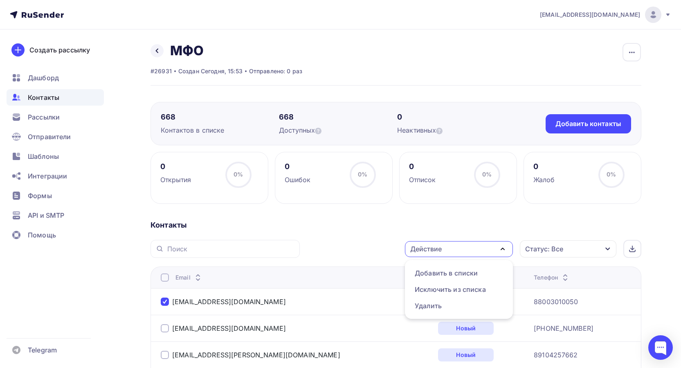
click at [434, 250] on div "Действие" at bounding box center [425, 249] width 31 height 10
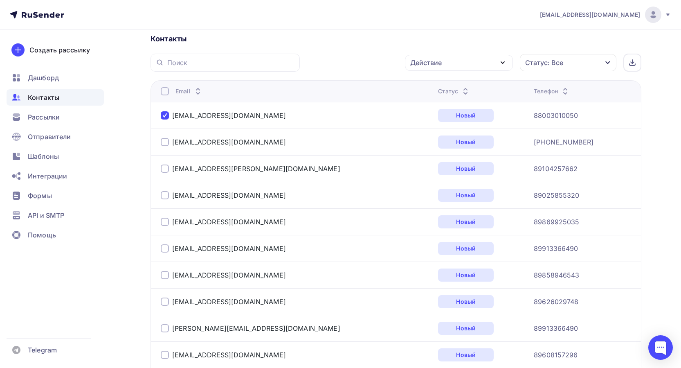
scroll to position [204, 0]
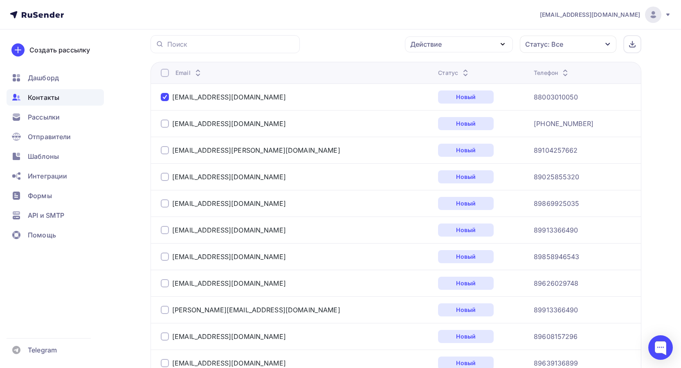
click at [164, 97] on div at bounding box center [165, 97] width 8 height 8
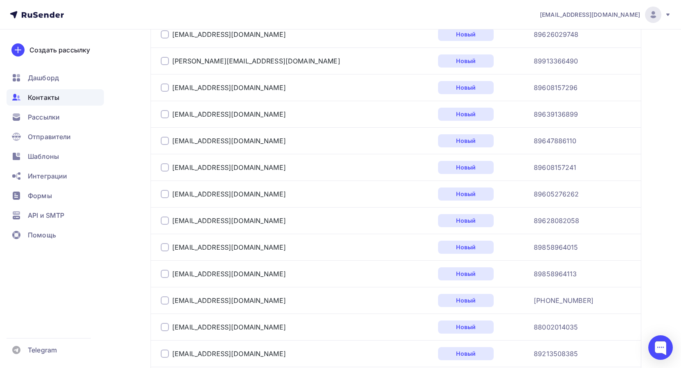
scroll to position [531, 0]
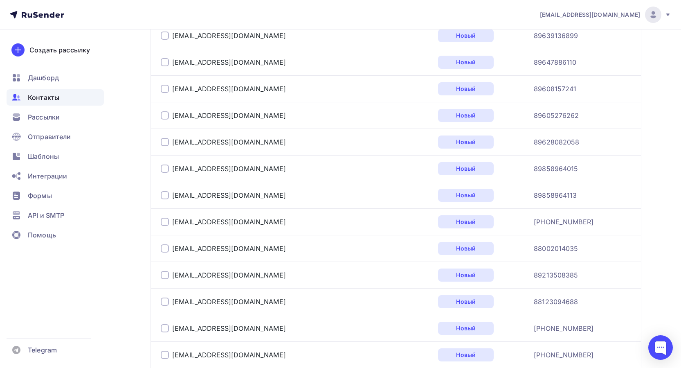
click at [163, 194] on div at bounding box center [165, 195] width 8 height 8
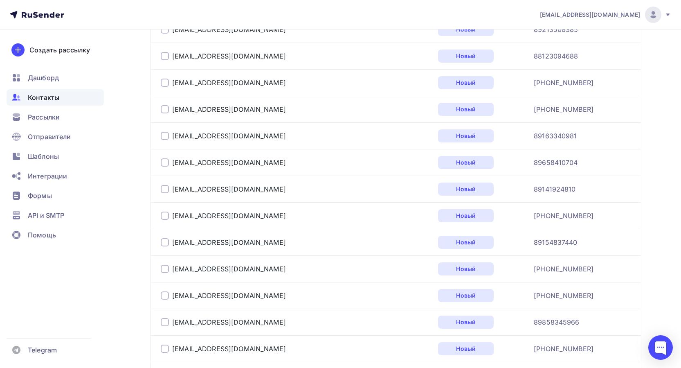
click at [163, 196] on td "[EMAIL_ADDRESS][DOMAIN_NAME]" at bounding box center [292, 188] width 284 height 27
click at [164, 189] on div at bounding box center [165, 189] width 8 height 8
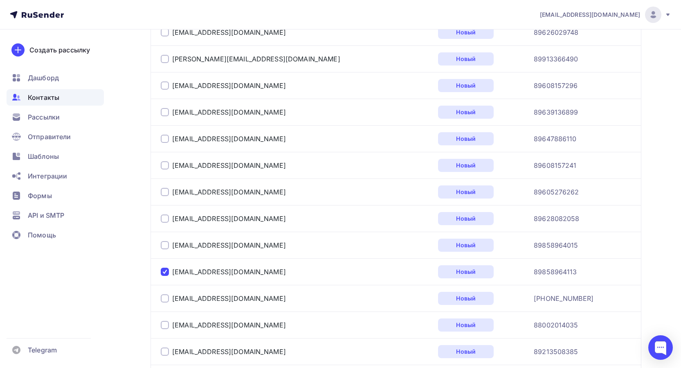
scroll to position [368, 0]
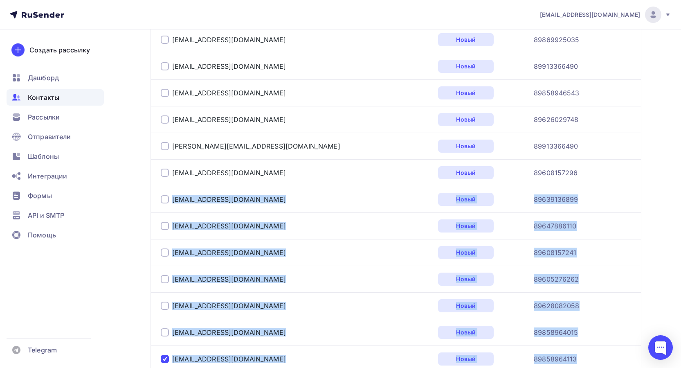
click at [164, 200] on div at bounding box center [165, 199] width 8 height 8
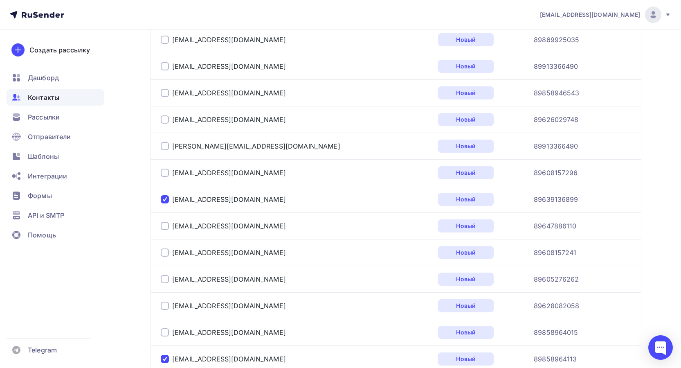
drag, startPoint x: 164, startPoint y: 227, endPoint x: 164, endPoint y: 238, distance: 11.0
click at [164, 227] on div at bounding box center [165, 226] width 8 height 8
click at [164, 250] on div at bounding box center [165, 252] width 8 height 8
drag, startPoint x: 164, startPoint y: 269, endPoint x: 163, endPoint y: 287, distance: 17.6
click at [163, 287] on td "[EMAIL_ADDRESS][DOMAIN_NAME]" at bounding box center [292, 278] width 284 height 27
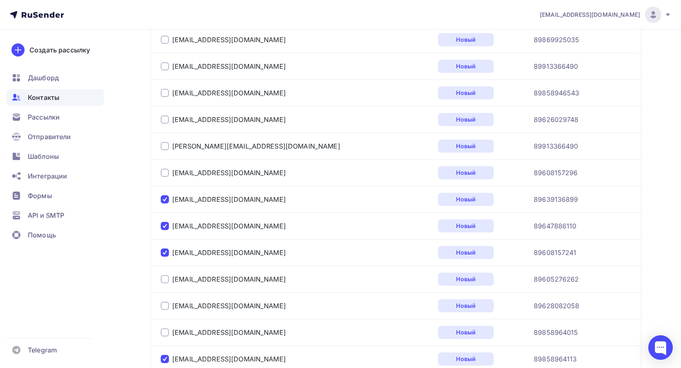
drag, startPoint x: 164, startPoint y: 280, endPoint x: 163, endPoint y: 290, distance: 10.3
click at [164, 280] on div at bounding box center [165, 279] width 8 height 8
click at [162, 303] on div at bounding box center [165, 305] width 8 height 8
click at [164, 337] on div "[EMAIL_ADDRESS][DOMAIN_NAME]" at bounding box center [263, 331] width 204 height 13
click at [165, 329] on div at bounding box center [165, 332] width 8 height 8
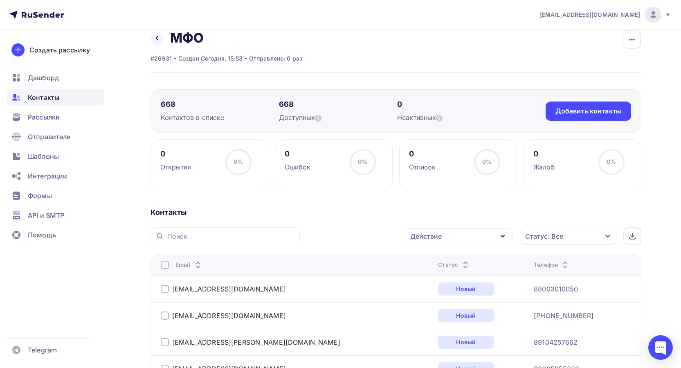
scroll to position [0, 0]
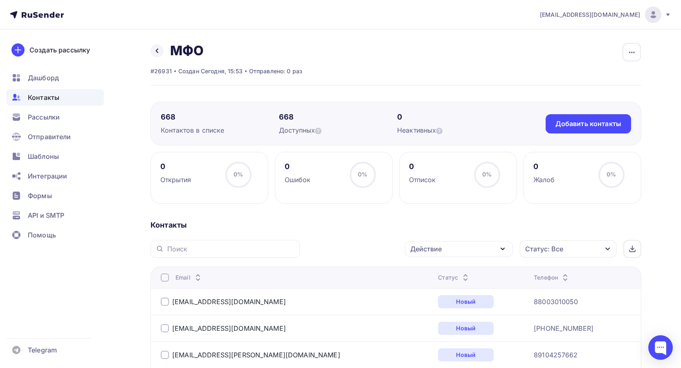
click at [193, 276] on icon at bounding box center [198, 279] width 10 height 10
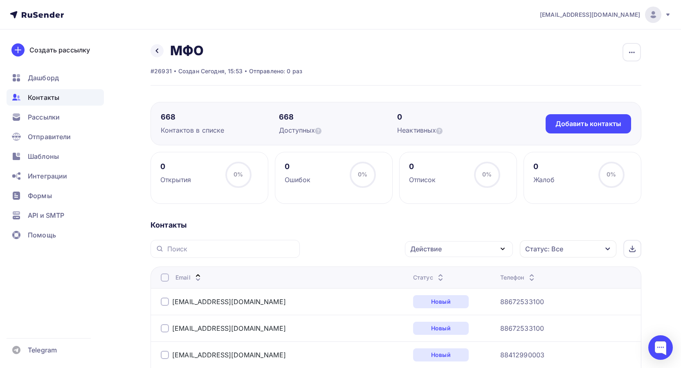
click at [188, 276] on div "Email" at bounding box center [188, 277] width 27 height 8
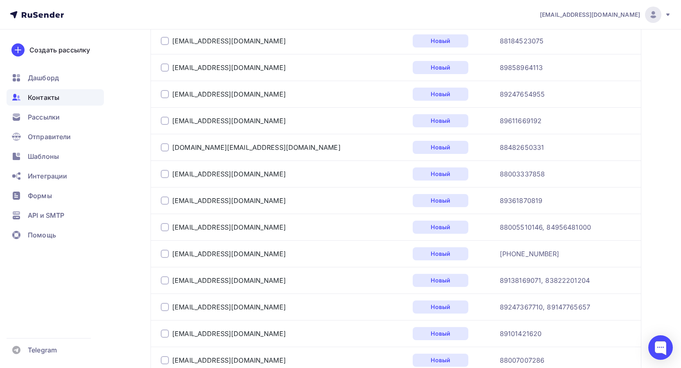
scroll to position [1333, 0]
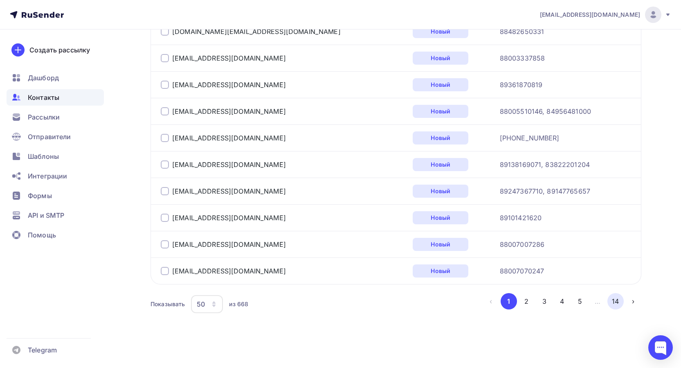
click at [613, 300] on button "14" at bounding box center [615, 301] width 16 height 16
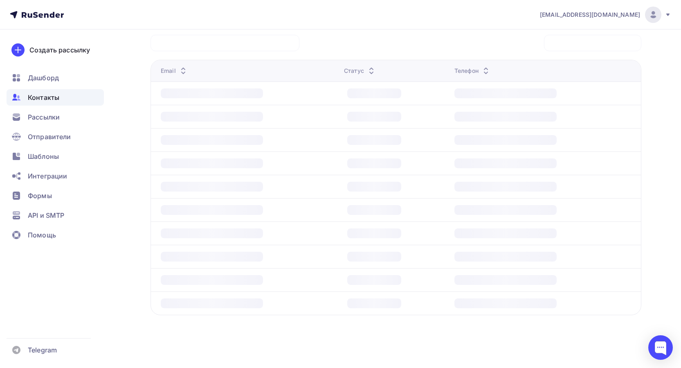
scroll to position [199, 0]
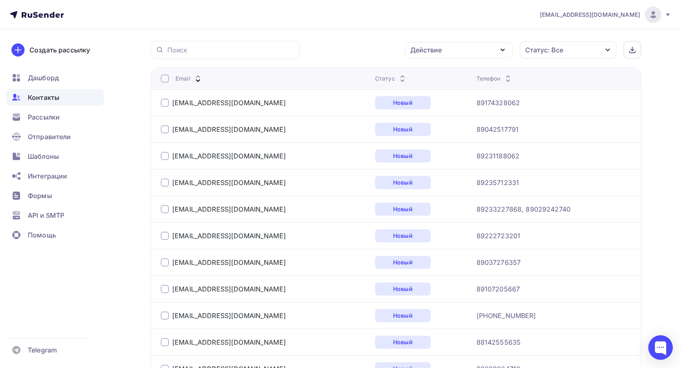
click at [164, 103] on div at bounding box center [165, 103] width 8 height 8
click at [161, 127] on div at bounding box center [165, 129] width 8 height 8
click at [165, 155] on div at bounding box center [165, 156] width 8 height 8
click at [164, 179] on div "89235712331@mail.ru" at bounding box center [263, 182] width 204 height 13
click at [166, 208] on div at bounding box center [165, 209] width 8 height 8
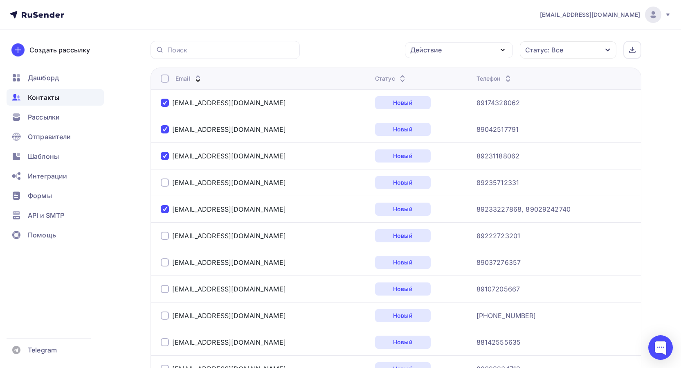
click at [165, 230] on td "89222723201@mail.ru" at bounding box center [260, 235] width 221 height 27
click at [167, 240] on div "89222723201@mail.ru" at bounding box center [263, 235] width 204 height 13
click at [167, 237] on div at bounding box center [165, 235] width 8 height 8
click at [168, 178] on div "89235712331@mail.ru" at bounding box center [223, 182] width 125 height 8
click at [166, 181] on div at bounding box center [165, 182] width 8 height 8
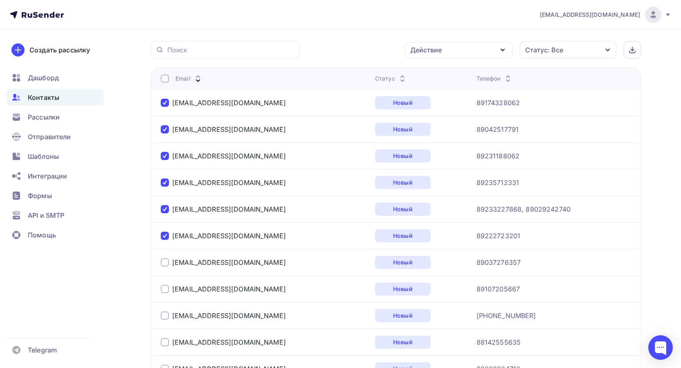
click at [162, 131] on div at bounding box center [165, 129] width 8 height 8
click at [162, 101] on div at bounding box center [165, 103] width 8 height 8
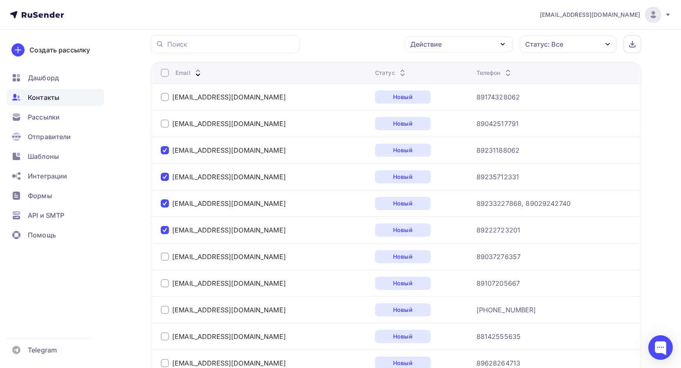
scroll to position [280, 0]
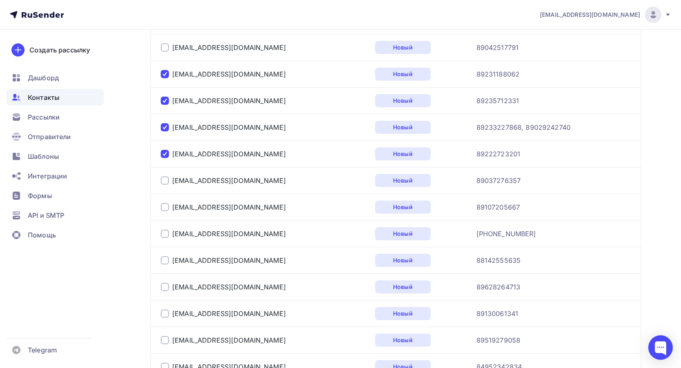
click at [166, 178] on div at bounding box center [165, 180] width 8 height 8
click at [163, 236] on div at bounding box center [165, 233] width 8 height 8
click at [164, 234] on div at bounding box center [165, 233] width 8 height 8
click at [161, 257] on div at bounding box center [165, 260] width 8 height 8
click at [161, 285] on div at bounding box center [165, 286] width 8 height 8
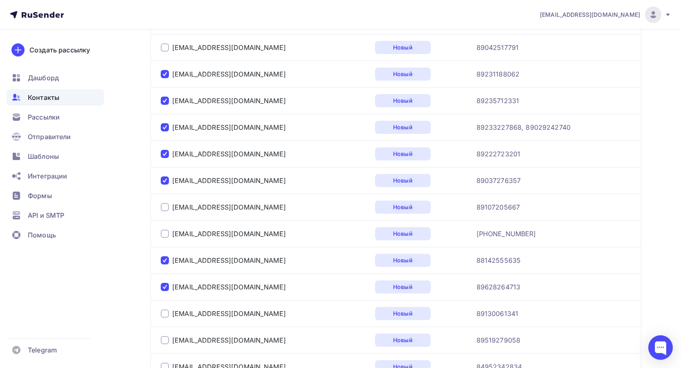
click at [163, 308] on div "2871341@bk.ru" at bounding box center [263, 313] width 204 height 13
click at [163, 336] on div "2063456@mail.ru" at bounding box center [263, 339] width 204 height 13
click at [163, 341] on div at bounding box center [165, 340] width 8 height 8
click at [163, 314] on div at bounding box center [165, 313] width 8 height 8
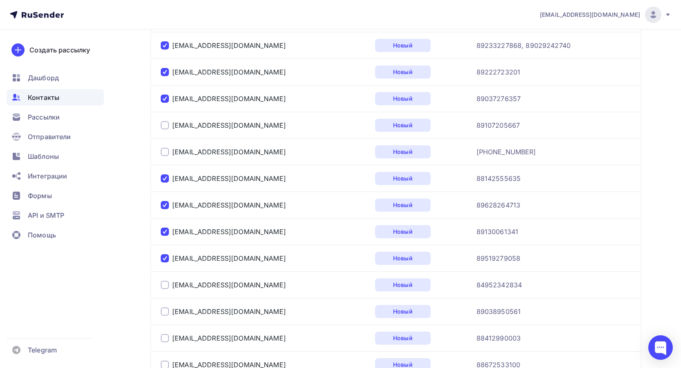
click at [169, 285] on div "1909001476@stranaexpress.ru" at bounding box center [223, 284] width 125 height 8
click at [165, 310] on div at bounding box center [165, 311] width 8 height 8
click at [167, 286] on div at bounding box center [165, 284] width 8 height 8
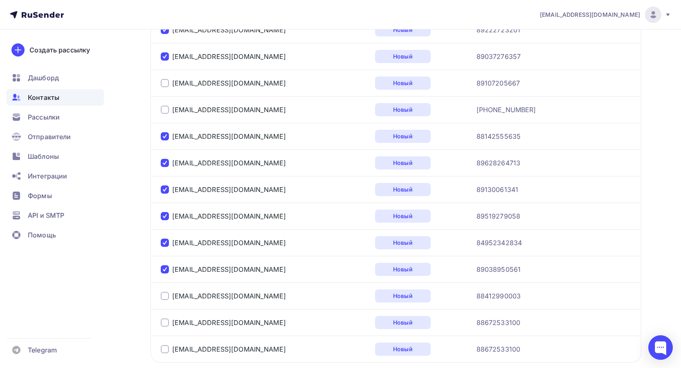
scroll to position [444, 0]
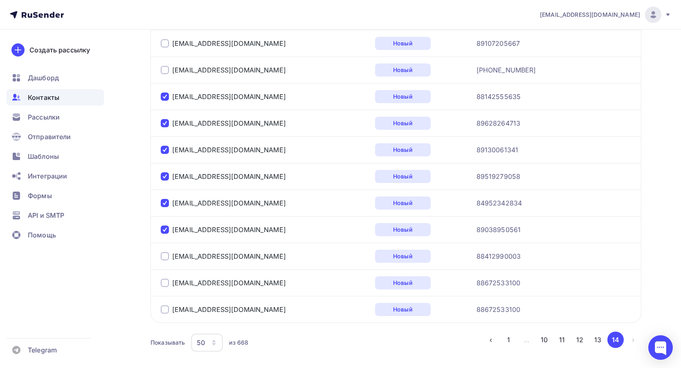
click at [167, 258] on div at bounding box center [165, 256] width 8 height 8
click at [166, 282] on div at bounding box center [165, 282] width 8 height 8
click at [163, 309] on div at bounding box center [165, 309] width 8 height 8
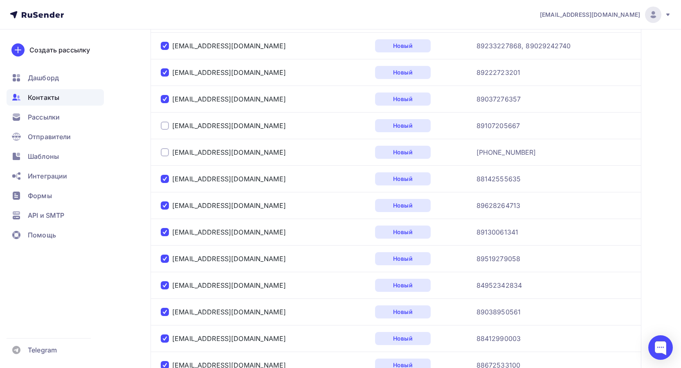
scroll to position [362, 0]
click at [164, 143] on td "5elementmfo@kreditkassa.ru" at bounding box center [260, 151] width 221 height 27
click at [164, 148] on div "5elementmfo@kreditkassa.ru" at bounding box center [263, 151] width 204 height 13
click at [165, 130] on div "67ln@mail.ru" at bounding box center [263, 125] width 204 height 13
click at [166, 125] on div at bounding box center [165, 125] width 8 height 8
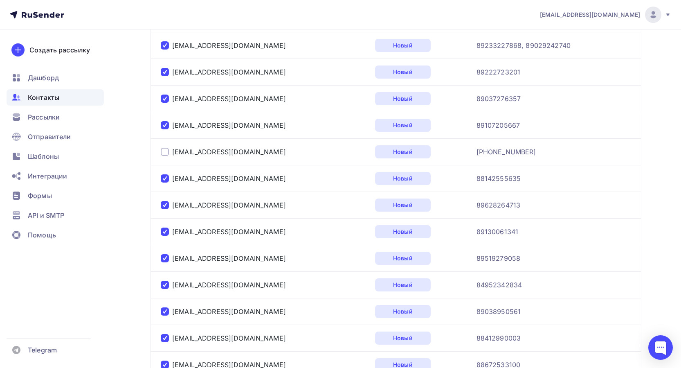
click at [164, 152] on div at bounding box center [165, 152] width 8 height 8
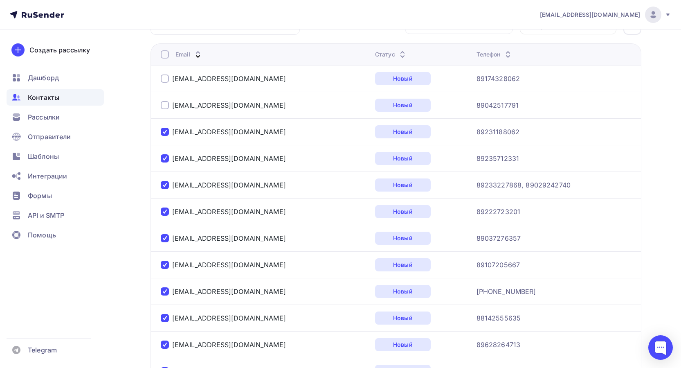
scroll to position [237, 0]
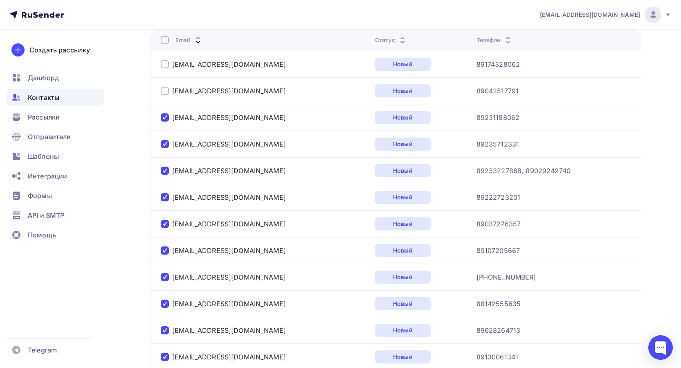
click at [164, 92] on div at bounding box center [165, 91] width 8 height 8
click at [161, 61] on div at bounding box center [165, 64] width 8 height 8
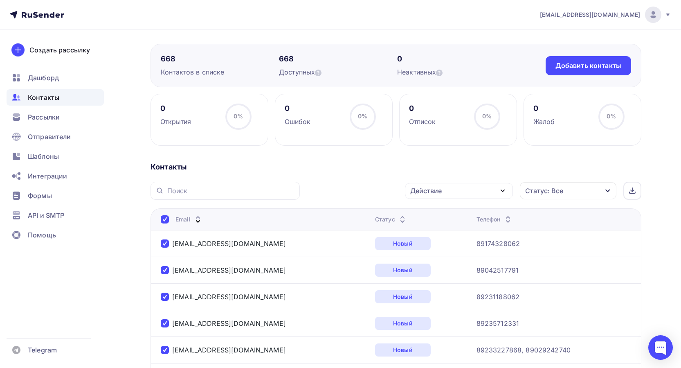
scroll to position [0, 0]
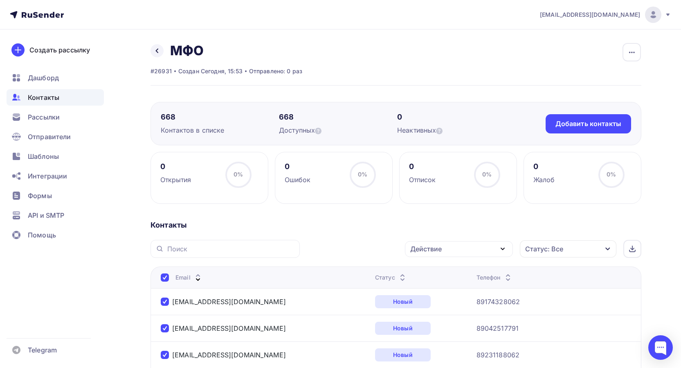
click at [437, 247] on div "Действие" at bounding box center [459, 249] width 108 height 16
click at [437, 248] on div "Действие" at bounding box center [425, 249] width 31 height 10
click at [469, 250] on div "Действие" at bounding box center [459, 249] width 108 height 16
click at [441, 304] on div "Удалить" at bounding box center [428, 305] width 27 height 10
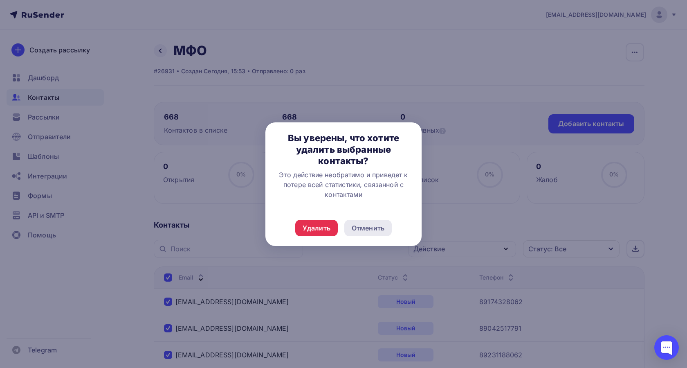
click at [379, 228] on div "Отменить" at bounding box center [368, 228] width 33 height 10
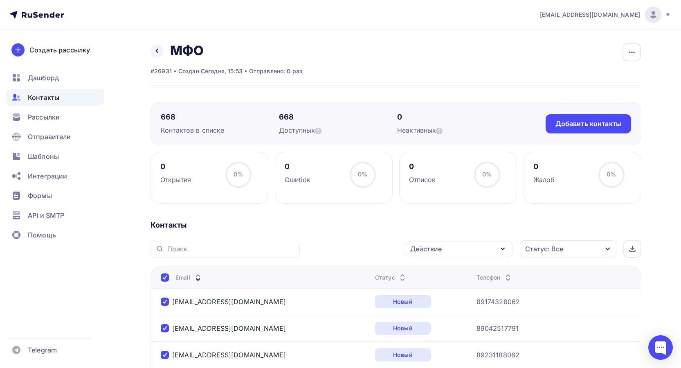
click at [440, 247] on div at bounding box center [340, 184] width 681 height 368
click at [441, 251] on div "Действие" at bounding box center [425, 249] width 31 height 10
click at [441, 287] on div "Исключить из списка" at bounding box center [450, 289] width 71 height 10
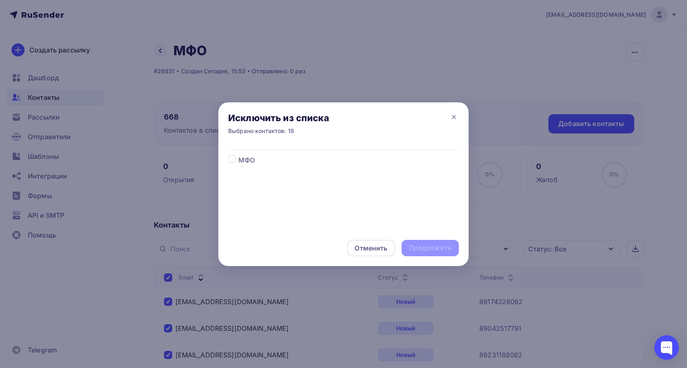
click at [233, 164] on div "МФО" at bounding box center [343, 182] width 231 height 74
click at [238, 155] on label at bounding box center [238, 155] width 0 height 0
click at [233, 159] on input "checkbox" at bounding box center [231, 158] width 7 height 7
checkbox input "true"
click at [416, 247] on div "Продолжить" at bounding box center [430, 247] width 43 height 9
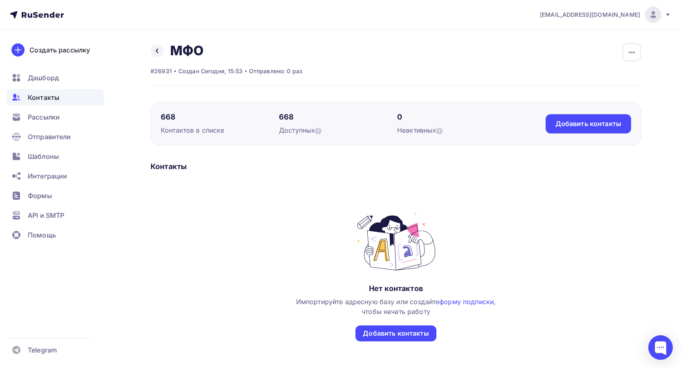
click at [306, 168] on div "Контакты" at bounding box center [395, 166] width 491 height 10
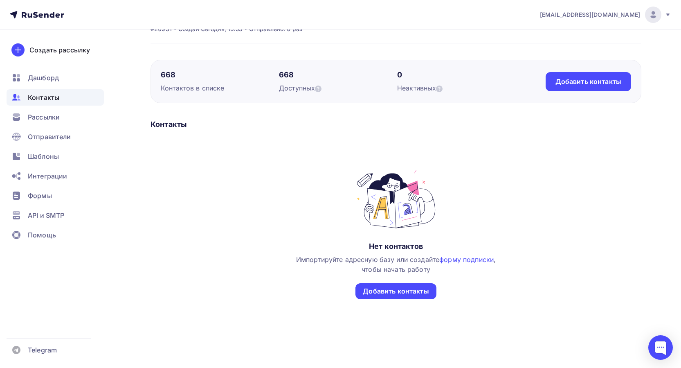
scroll to position [43, 0]
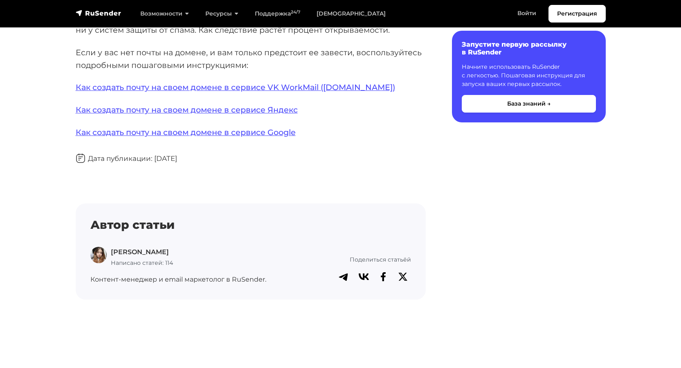
scroll to position [245, 0]
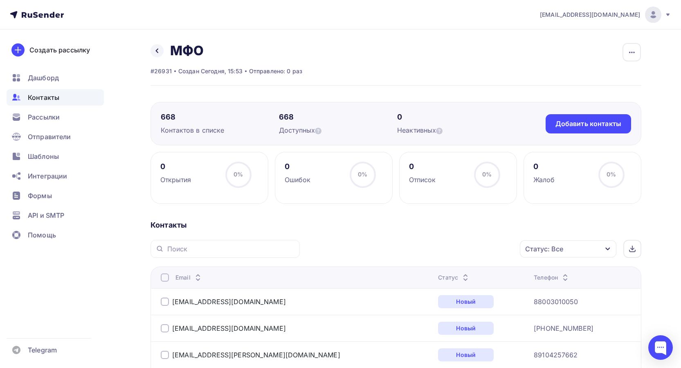
click at [159, 43] on div "Назад МФО Переименовать список Скачать список Отписать адреса Настроить поля и …" at bounding box center [226, 51] width 152 height 16
click at [158, 46] on link at bounding box center [156, 50] width 13 height 13
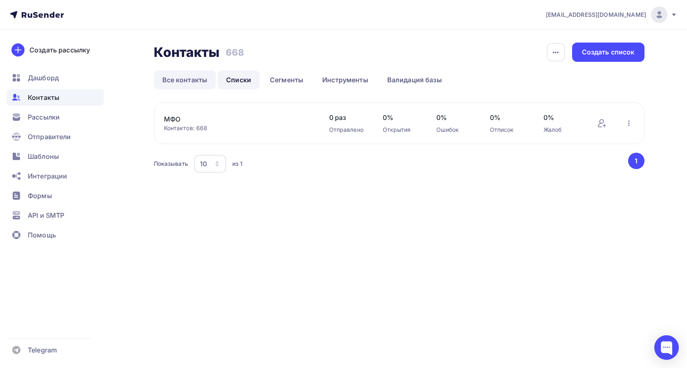
click at [182, 73] on link "Все контакты" at bounding box center [185, 79] width 63 height 19
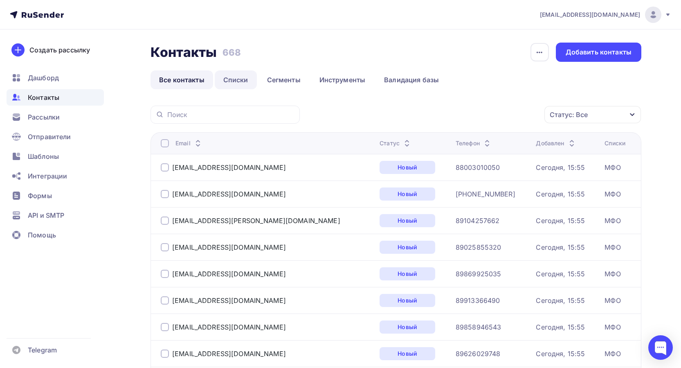
click at [238, 80] on link "Списки" at bounding box center [236, 79] width 42 height 19
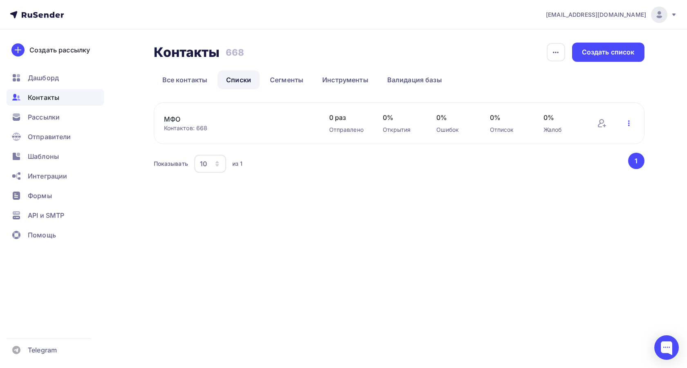
click at [626, 121] on icon "button" at bounding box center [629, 123] width 10 height 10
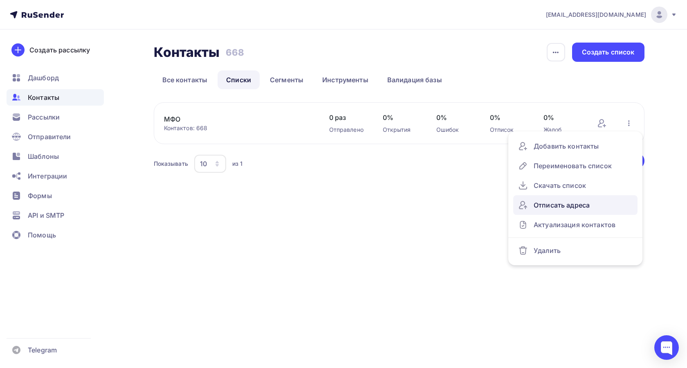
click at [565, 210] on div "Отписать адреса" at bounding box center [575, 204] width 114 height 13
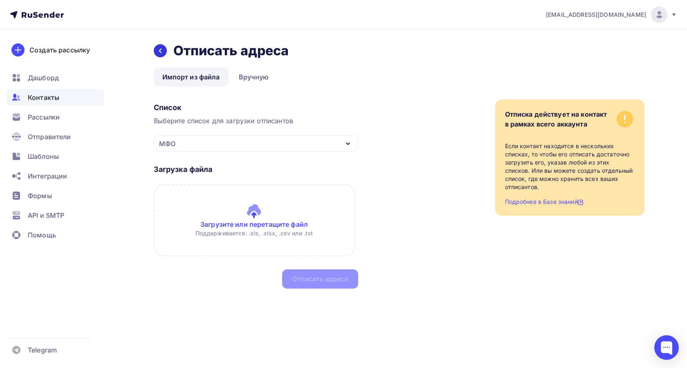
click at [159, 49] on icon at bounding box center [160, 50] width 7 height 7
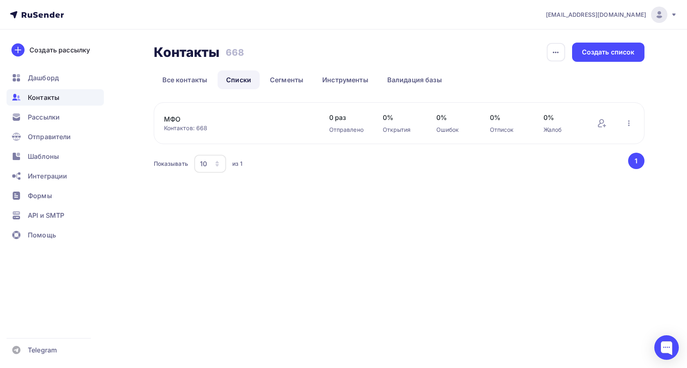
click at [174, 118] on link "МФО" at bounding box center [233, 119] width 139 height 10
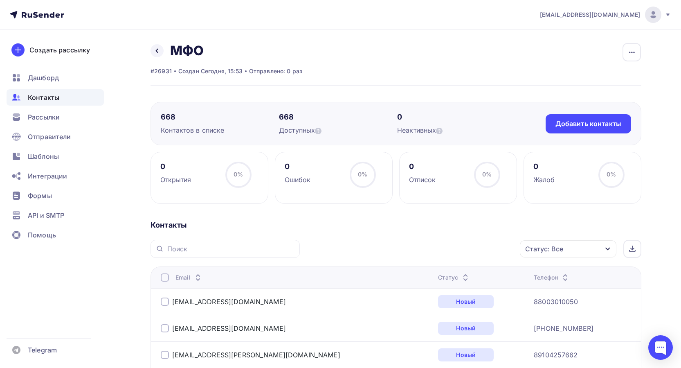
click at [618, 56] on div "Назад МФО Переименовать список Скачать список Отписать адреса Настроить поля и …" at bounding box center [395, 64] width 491 height 43
click at [623, 53] on div "button" at bounding box center [631, 52] width 18 height 18
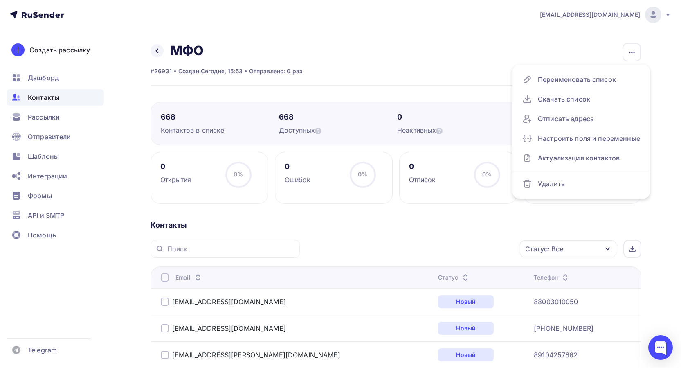
click at [472, 48] on div "Назад МФО Переименовать список Скачать список Отписать адреса Настроить поля и …" at bounding box center [395, 64] width 491 height 43
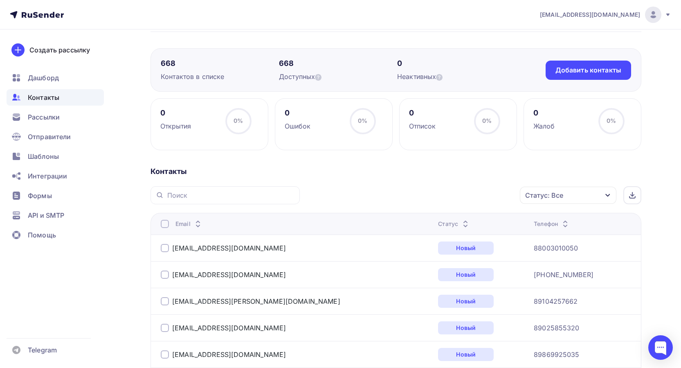
scroll to position [82, 0]
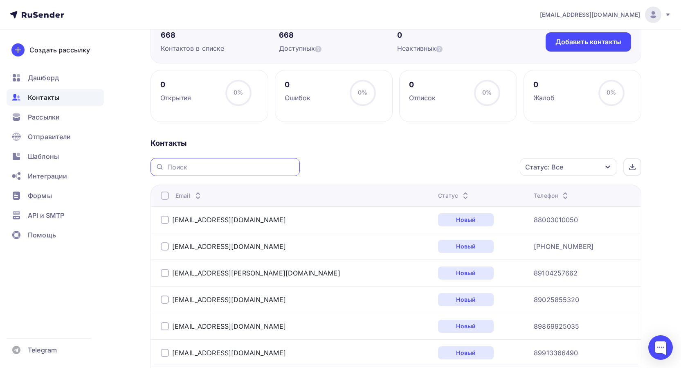
click at [186, 166] on input "text" at bounding box center [231, 166] width 128 height 9
click at [288, 143] on div "Контакты" at bounding box center [395, 143] width 491 height 10
click at [581, 171] on div "Статус: Все" at bounding box center [568, 166] width 96 height 17
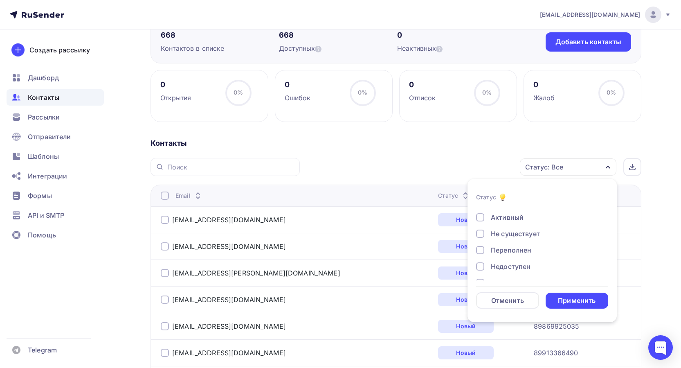
scroll to position [0, 0]
click at [485, 247] on div "Не существует" at bounding box center [537, 246] width 123 height 10
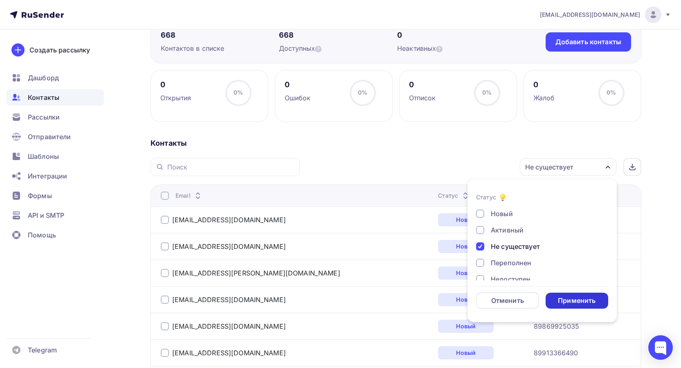
click at [566, 298] on div "Применить" at bounding box center [577, 300] width 38 height 9
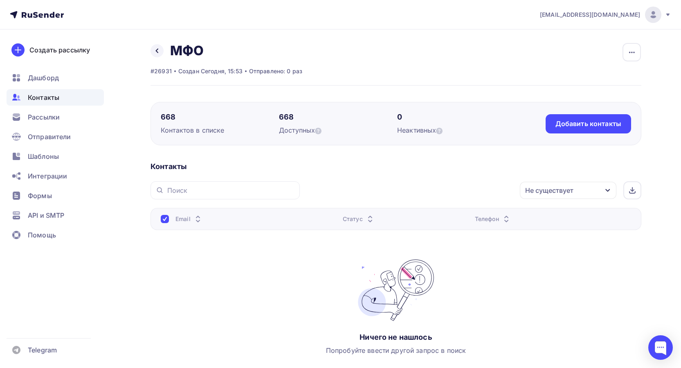
click at [548, 194] on div "Не существует" at bounding box center [549, 190] width 48 height 10
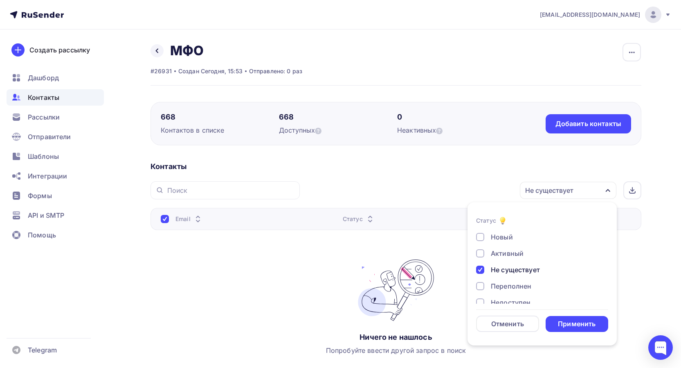
click at [480, 271] on div at bounding box center [480, 269] width 8 height 8
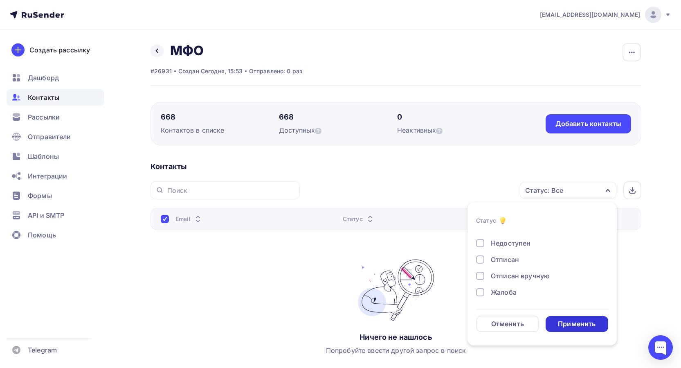
click at [560, 318] on div "Применить" at bounding box center [576, 324] width 63 height 16
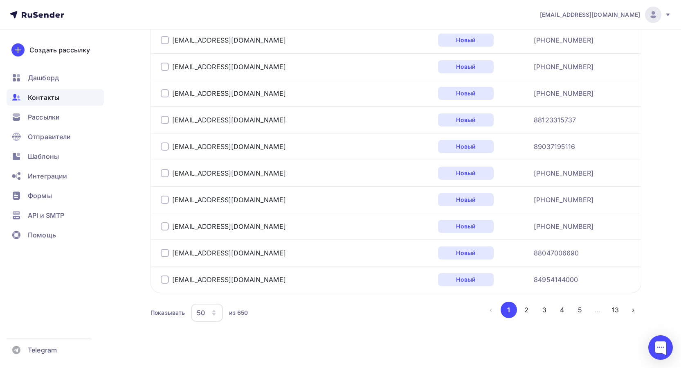
scroll to position [1333, 0]
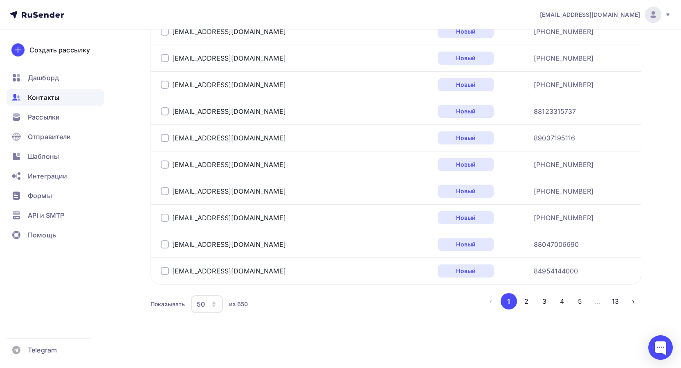
click at [614, 301] on button "13" at bounding box center [615, 301] width 16 height 16
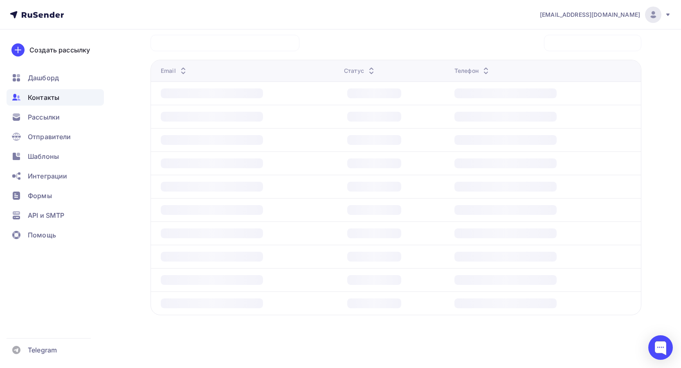
scroll to position [199, 0]
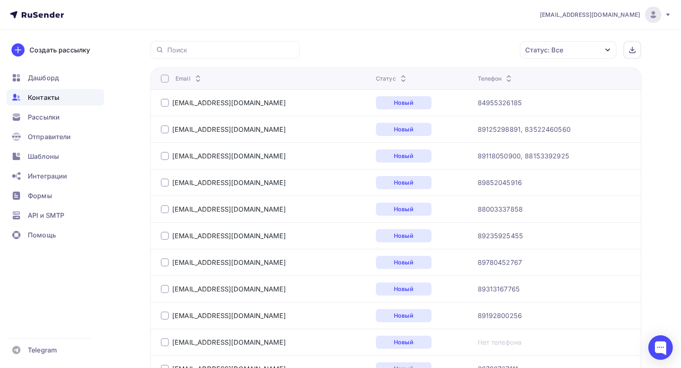
click at [161, 101] on div at bounding box center [165, 103] width 8 height 8
click at [166, 124] on div "elladakepital@mail.ru" at bounding box center [263, 129] width 204 height 13
click at [166, 132] on div at bounding box center [165, 129] width 8 height 8
click at [169, 79] on div "Email" at bounding box center [263, 78] width 204 height 8
click at [167, 78] on div at bounding box center [165, 78] width 8 height 8
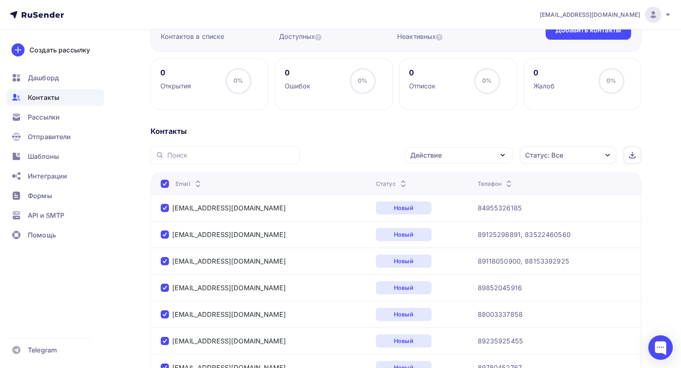
scroll to position [0, 0]
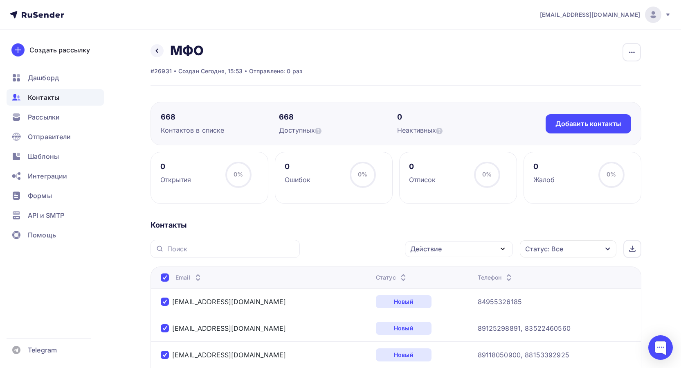
click at [437, 245] on div "Действие" at bounding box center [425, 249] width 31 height 10
click at [441, 288] on div "Исключить из списка" at bounding box center [450, 289] width 71 height 10
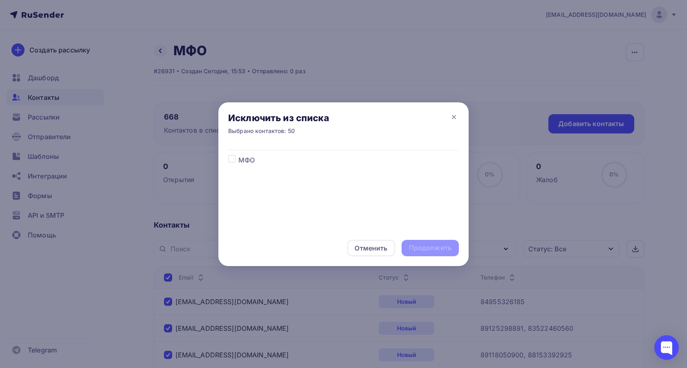
click at [253, 159] on span "МФО" at bounding box center [246, 160] width 16 height 10
click at [238, 155] on label at bounding box center [238, 155] width 0 height 0
click at [231, 157] on input "checkbox" at bounding box center [231, 158] width 7 height 7
checkbox input "true"
click at [437, 249] on div "Продолжить" at bounding box center [430, 247] width 43 height 9
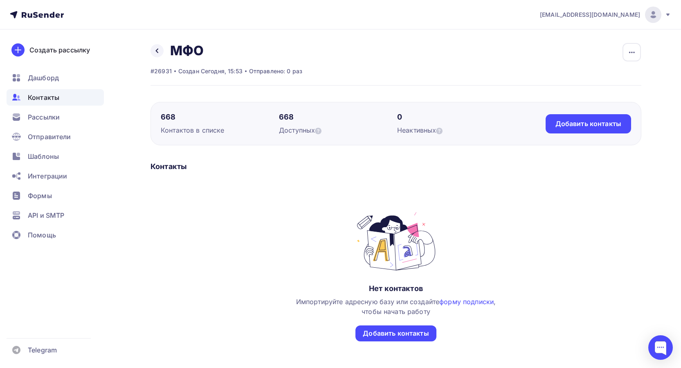
scroll to position [43, 0]
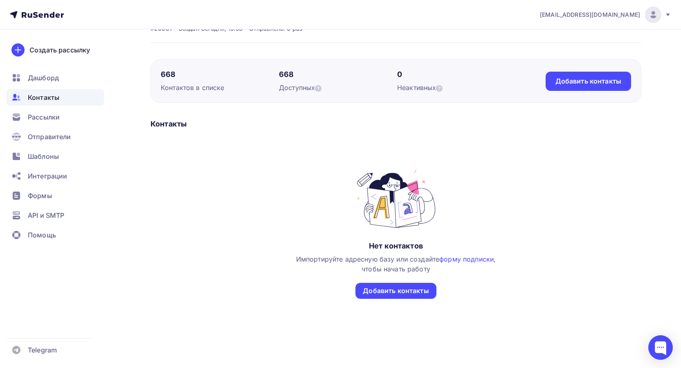
click at [183, 81] on div "668 Контактов в списке" at bounding box center [220, 80] width 118 height 23
click at [170, 75] on div "668" at bounding box center [220, 74] width 118 height 10
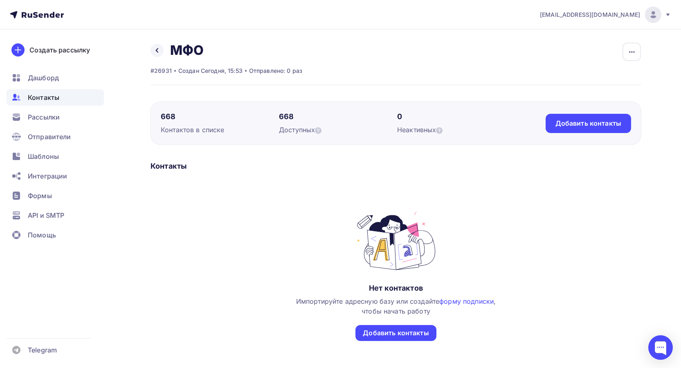
scroll to position [0, 0]
click at [159, 50] on icon at bounding box center [157, 50] width 7 height 7
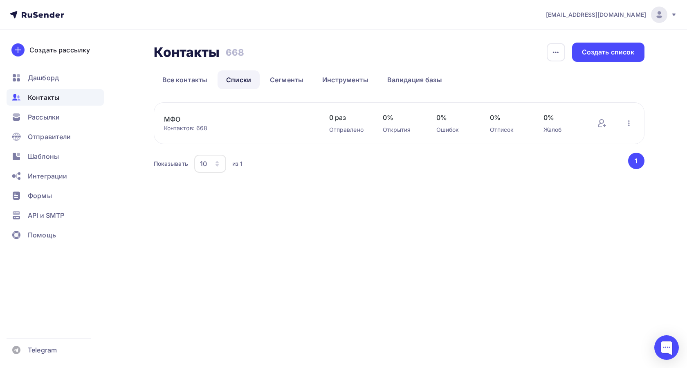
click at [171, 118] on link "МФО" at bounding box center [233, 119] width 139 height 10
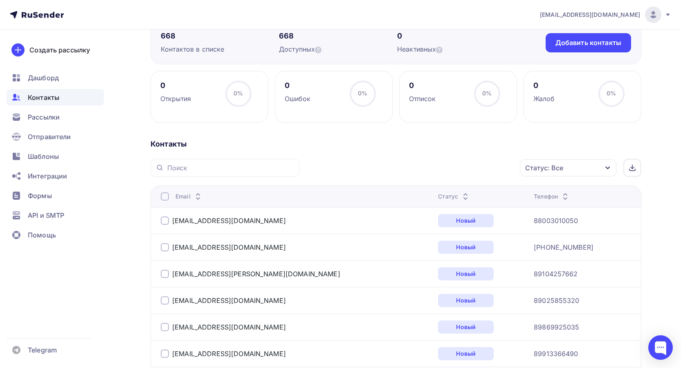
scroll to position [82, 0]
click at [544, 168] on div "Статус: Все" at bounding box center [544, 167] width 38 height 10
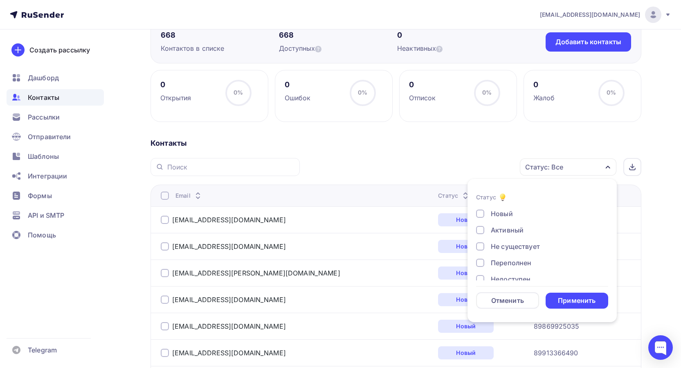
click at [545, 166] on div "Статус: Все" at bounding box center [544, 167] width 38 height 10
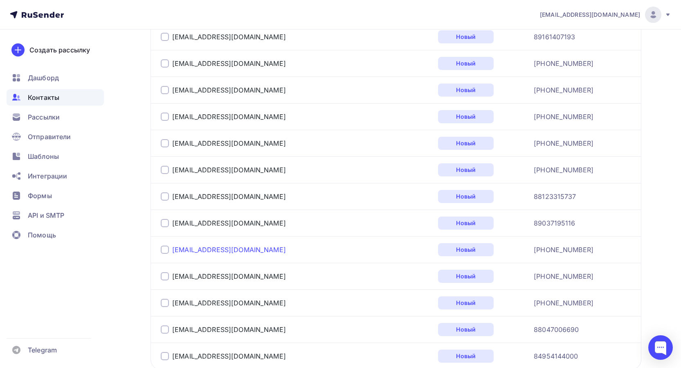
scroll to position [1333, 0]
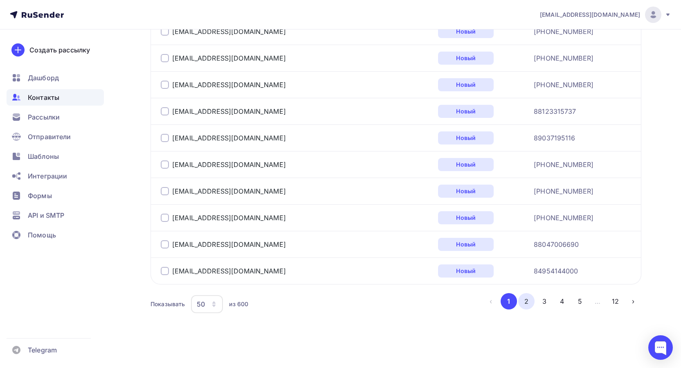
click at [530, 301] on button "2" at bounding box center [526, 301] width 16 height 16
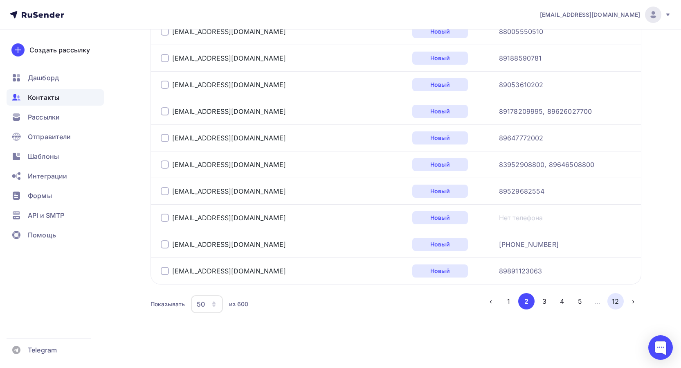
click at [617, 299] on button "12" at bounding box center [615, 301] width 16 height 16
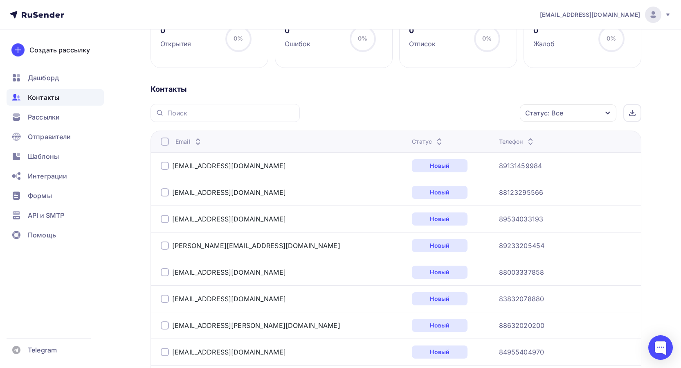
scroll to position [0, 0]
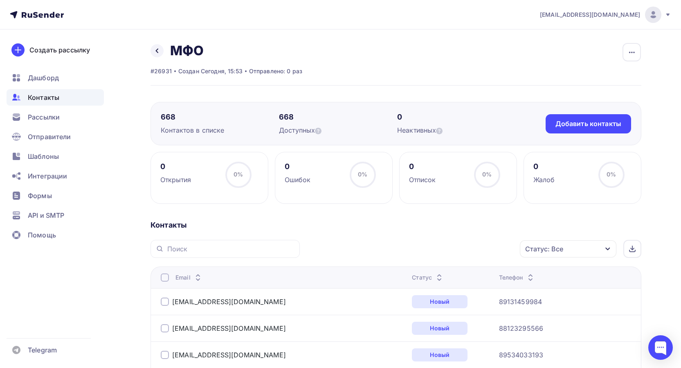
click at [159, 280] on th "Email" at bounding box center [279, 277] width 258 height 22
click at [164, 279] on div at bounding box center [165, 277] width 8 height 8
click at [476, 247] on div "Действие" at bounding box center [459, 249] width 108 height 16
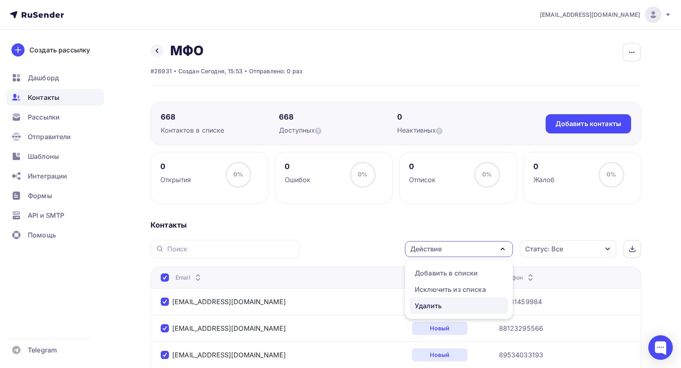
click at [428, 303] on div "Удалить" at bounding box center [428, 305] width 27 height 10
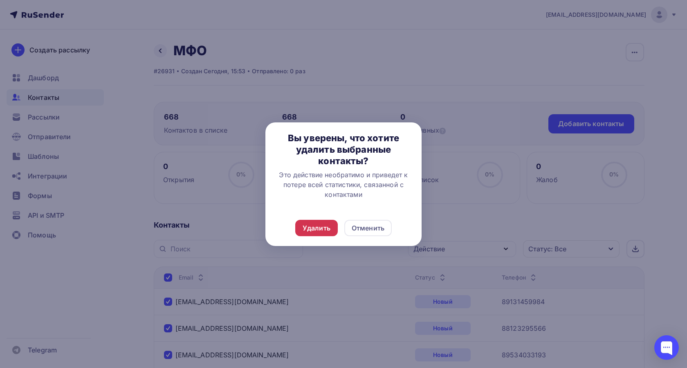
click at [329, 231] on div "Удалить" at bounding box center [317, 228] width 28 height 10
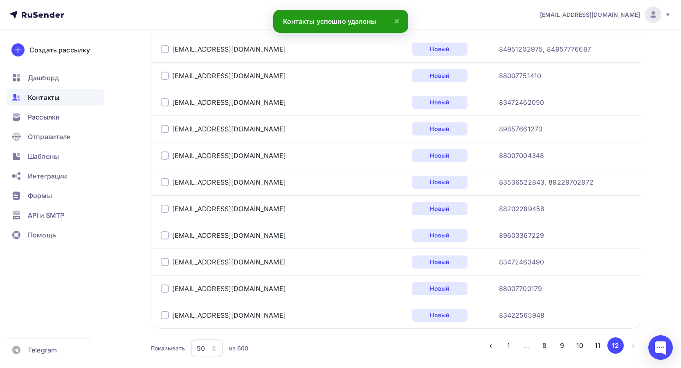
scroll to position [1333, 0]
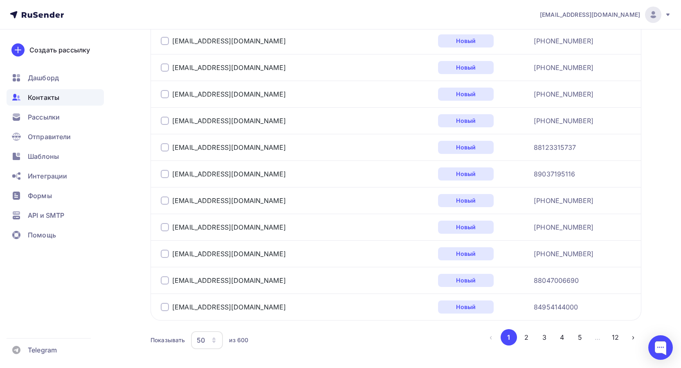
scroll to position [1333, 0]
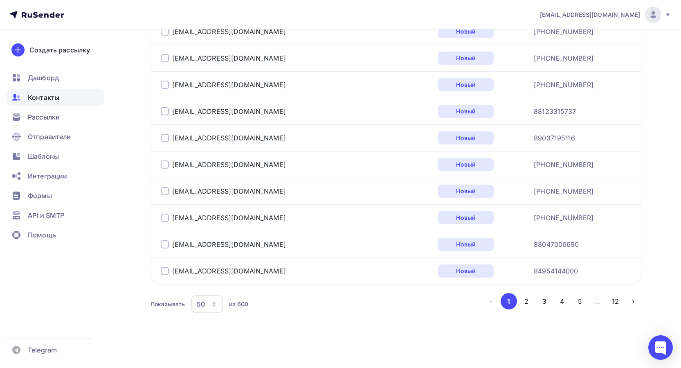
click at [192, 304] on div "50" at bounding box center [207, 304] width 32 height 18
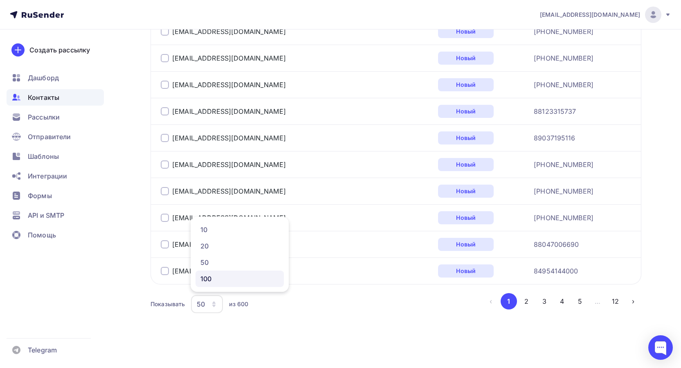
click at [208, 277] on div "100" at bounding box center [239, 278] width 78 height 10
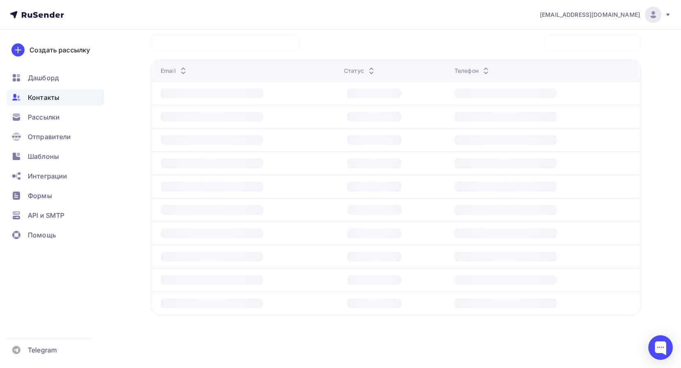
scroll to position [199, 0]
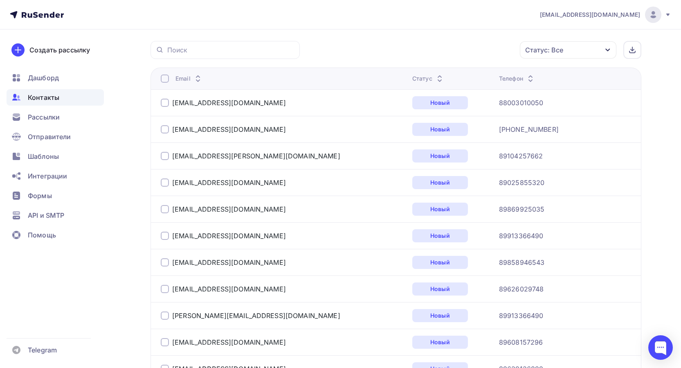
click at [165, 75] on div at bounding box center [165, 78] width 8 height 8
click at [446, 52] on div "Действие" at bounding box center [459, 50] width 108 height 16
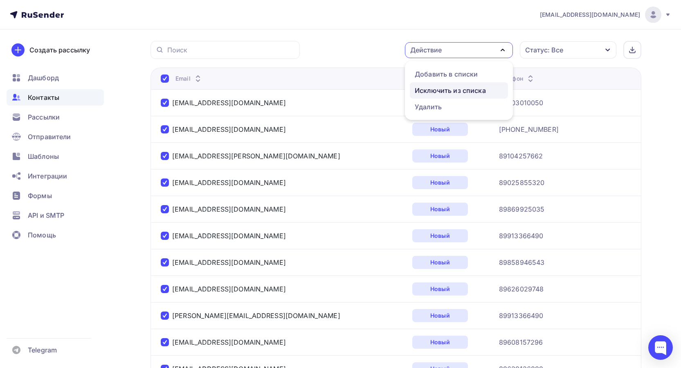
click at [442, 90] on div "Исключить из списка" at bounding box center [450, 90] width 71 height 10
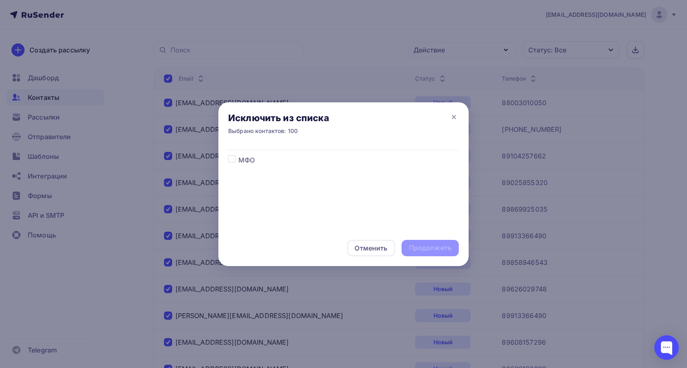
click at [238, 155] on label at bounding box center [238, 155] width 0 height 0
click at [230, 158] on input "checkbox" at bounding box center [231, 158] width 7 height 7
checkbox input "true"
click at [429, 246] on div "Продолжить" at bounding box center [430, 247] width 43 height 9
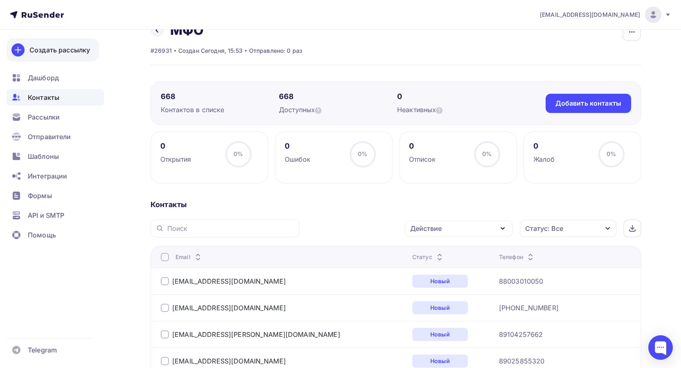
scroll to position [0, 0]
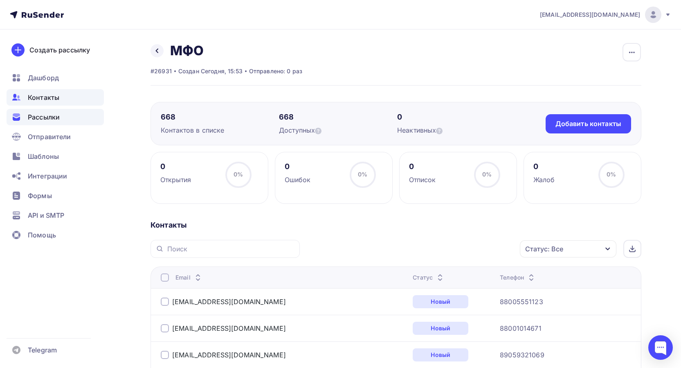
click at [36, 114] on span "Рассылки" at bounding box center [44, 117] width 32 height 10
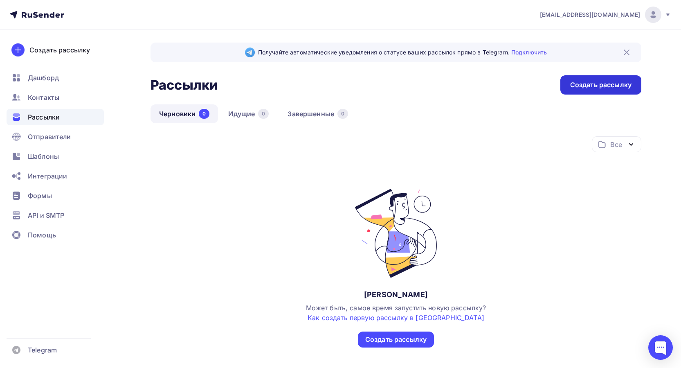
click at [610, 94] on div "Создать рассылку" at bounding box center [600, 84] width 81 height 19
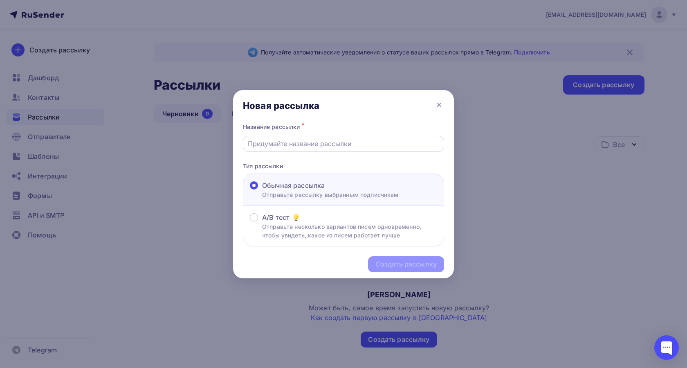
click at [276, 144] on input "text" at bounding box center [344, 144] width 192 height 10
type input "Для МФО"
click at [380, 257] on div "Создать рассылку" at bounding box center [406, 264] width 76 height 16
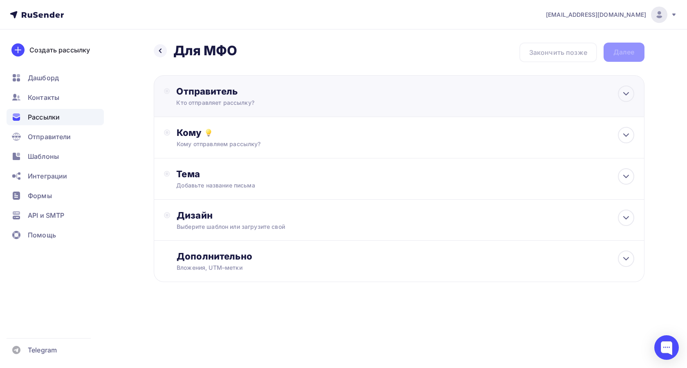
click at [217, 97] on div "Отправитель Кто отправляет рассылку? Email * loadedcoded7@gmail.com loadedcoded…" at bounding box center [264, 95] width 177 height 21
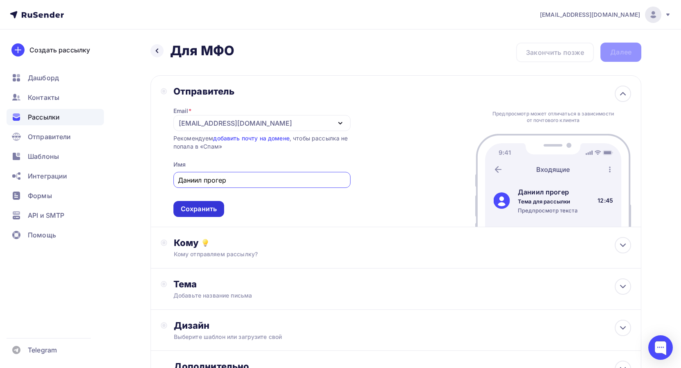
type input "Даниил прогер"
click at [198, 204] on div "Сохранить" at bounding box center [199, 208] width 36 height 9
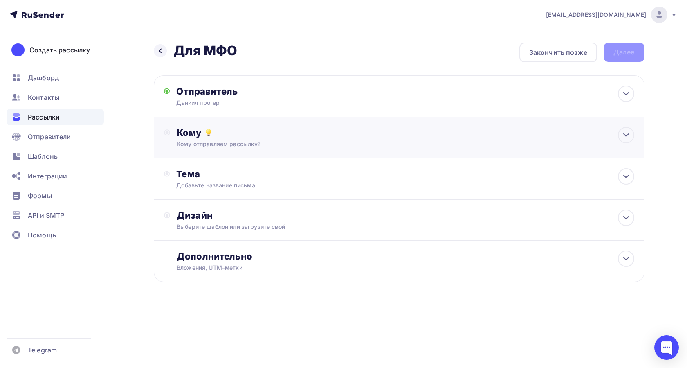
click at [206, 141] on div "Кому отправляем рассылку?" at bounding box center [383, 144] width 412 height 8
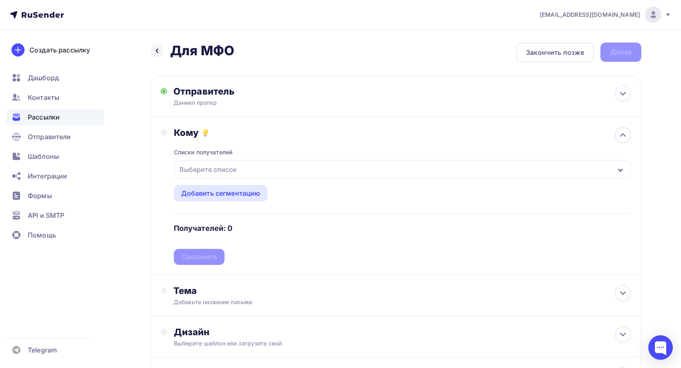
click at [203, 170] on div "Выберите список" at bounding box center [208, 169] width 64 height 15
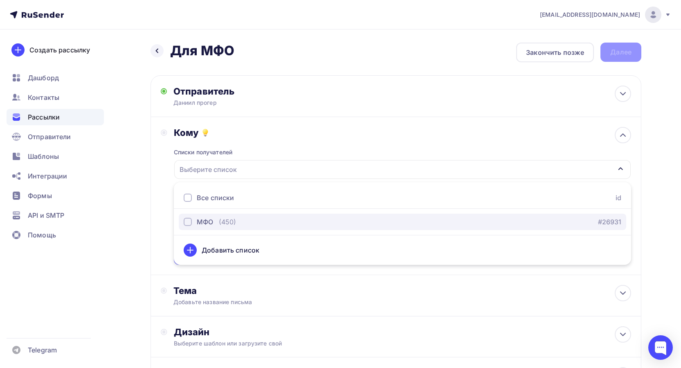
click at [184, 223] on div "button" at bounding box center [188, 221] width 8 height 8
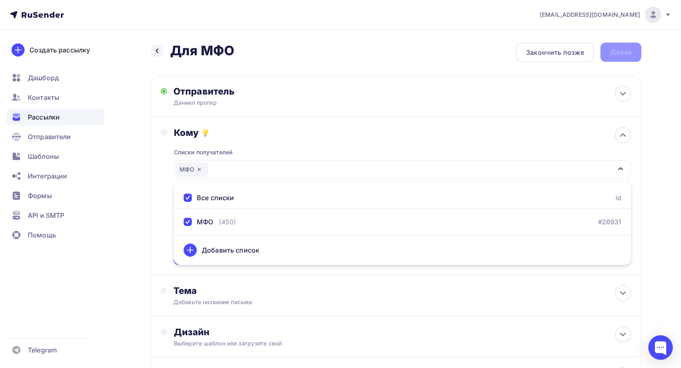
click at [130, 233] on div "Назад Для МФО Для МФО Закончить позже Далее Отправитель Даниил прогер Email * l…" at bounding box center [340, 239] width 670 height 421
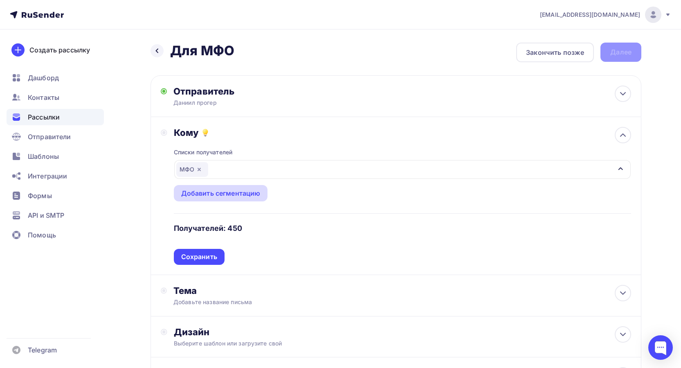
click at [211, 192] on div "Добавить сегментацию" at bounding box center [220, 193] width 79 height 10
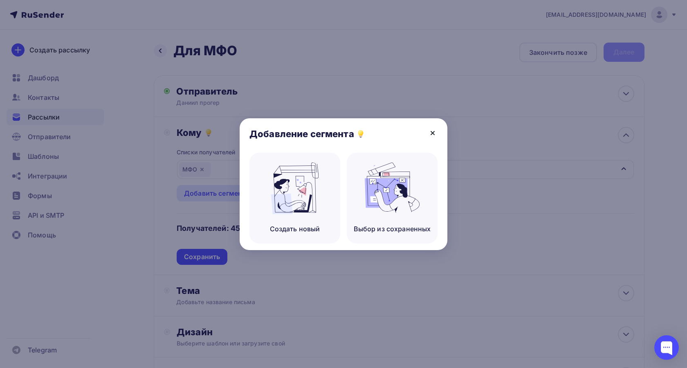
click at [430, 131] on icon at bounding box center [433, 133] width 10 height 10
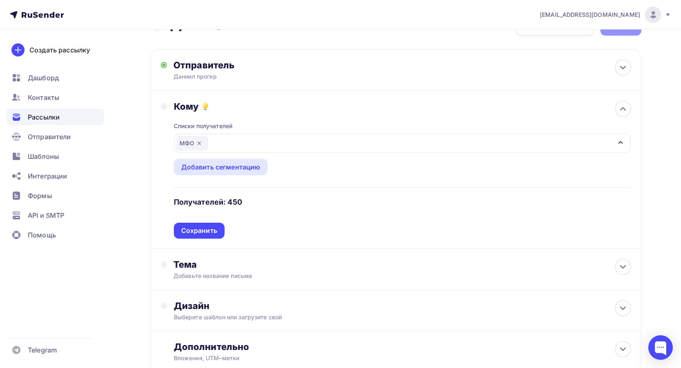
scroll to position [41, 0]
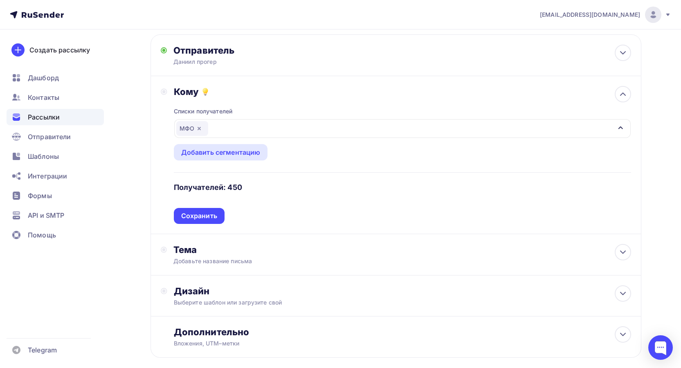
click at [206, 215] on div "Сохранить" at bounding box center [199, 215] width 36 height 9
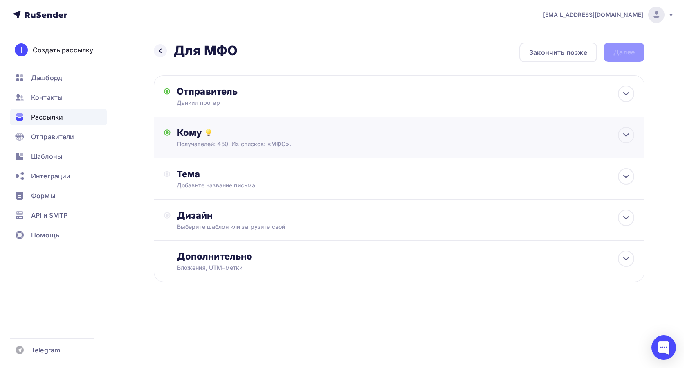
scroll to position [0, 0]
click at [191, 174] on div "Тема" at bounding box center [256, 173] width 161 height 11
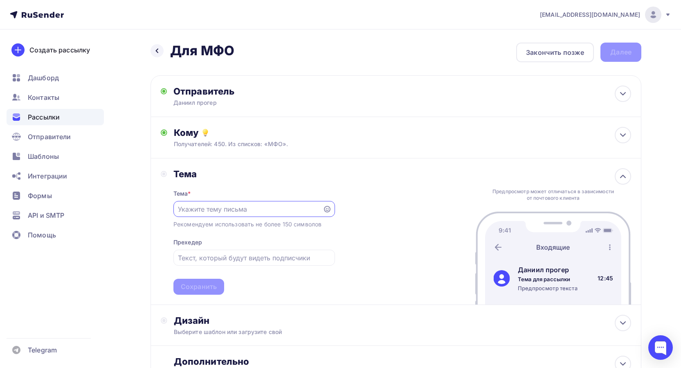
click at [243, 206] on input "text" at bounding box center [248, 209] width 140 height 10
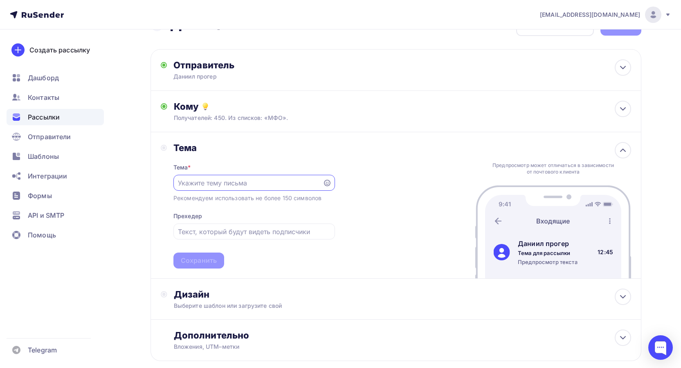
scroll to position [41, 0]
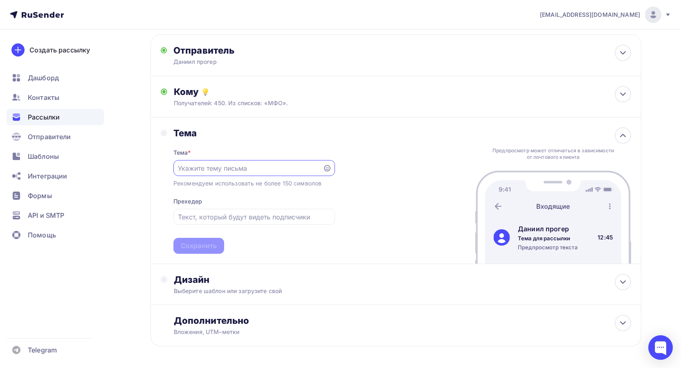
paste input "Новый эффективный канал выдачи займов в Telegram"
click at [279, 165] on input "Новый эффективный канал выдачи займов в Telegram" at bounding box center [248, 168] width 140 height 10
drag, startPoint x: 289, startPoint y: 167, endPoint x: 149, endPoint y: 164, distance: 140.3
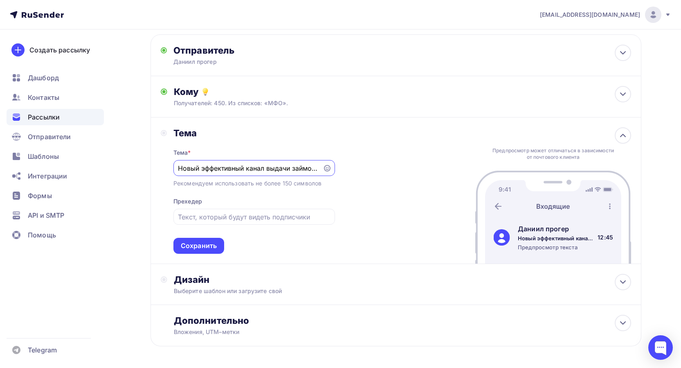
click at [149, 164] on div "Назад Для МФО Для МФО Закончить позже Далее Отправитель Даниил прогер Email * l…" at bounding box center [340, 194] width 670 height 410
drag, startPoint x: 212, startPoint y: 169, endPoint x: 142, endPoint y: 164, distance: 70.1
click at [142, 164] on div "Назад Для МФО Для МФО Закончить позже Далее Отправитель Даниил прогер Email * l…" at bounding box center [340, 194] width 670 height 410
drag, startPoint x: 177, startPoint y: 168, endPoint x: 172, endPoint y: 168, distance: 4.5
click at [173, 168] on div "Тема Тема * Бот в телеграме Рекомендуем использовать не более 150 символов Прех…" at bounding box center [248, 190] width 174 height 126
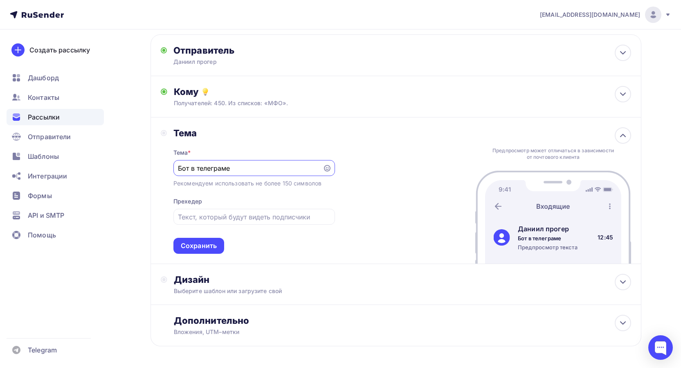
click at [208, 169] on input "Бот в телеграме" at bounding box center [248, 168] width 140 height 10
click at [221, 169] on input "Бот в телеграме" at bounding box center [248, 168] width 140 height 10
click at [239, 169] on input "Бот в телеграме" at bounding box center [248, 168] width 140 height 10
drag, startPoint x: 211, startPoint y: 169, endPoint x: 196, endPoint y: 168, distance: 15.1
click at [196, 168] on input "Бот в телеграме" at bounding box center [248, 168] width 140 height 10
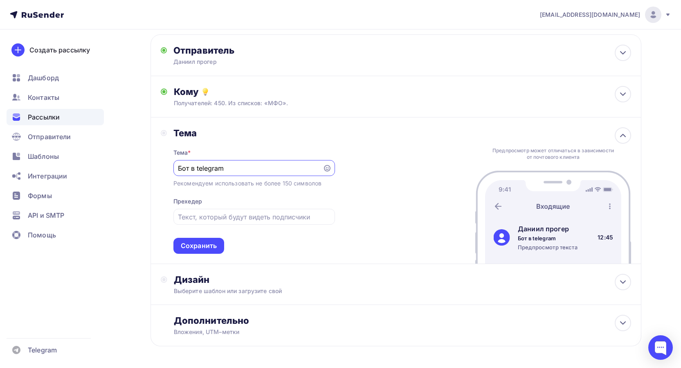
click at [181, 168] on input "Бот в telegram" at bounding box center [248, 168] width 140 height 10
click at [226, 168] on input "сделал вам бот в telegram" at bounding box center [248, 168] width 140 height 10
type input "сделал вам бота в telegram"
click at [232, 186] on div "Рекомендуем использовать не более 150 символов" at bounding box center [247, 183] width 148 height 8
click at [304, 168] on input "сделал вам бота в telegram" at bounding box center [248, 168] width 140 height 10
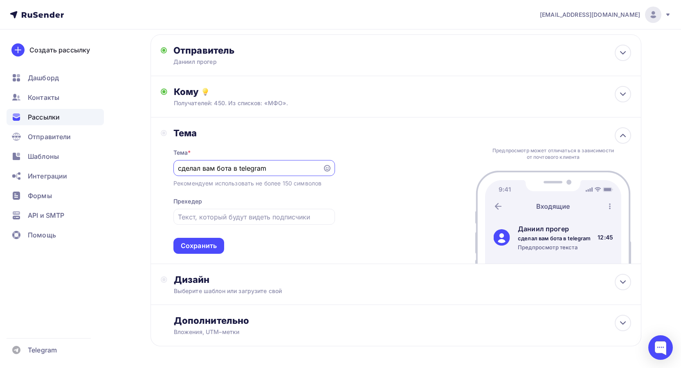
click at [298, 185] on div "Рекомендуем использовать не более 150 символов" at bounding box center [247, 183] width 148 height 8
click at [203, 217] on input "text" at bounding box center [254, 217] width 152 height 10
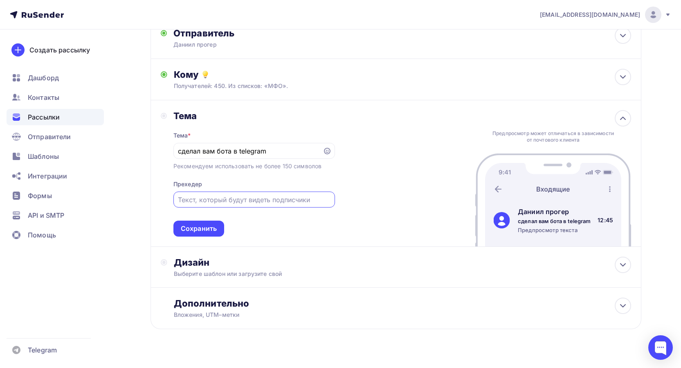
scroll to position [72, 0]
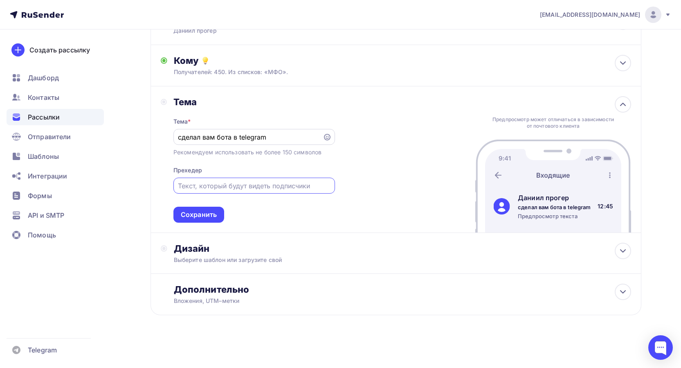
paste input "Новый эффективный канал выдачи займов в Telegram."
click at [247, 184] on input "Новый эффективный канал выдачи займов в Telegram." at bounding box center [254, 186] width 152 height 10
drag, startPoint x: 262, startPoint y: 187, endPoint x: 126, endPoint y: 184, distance: 136.2
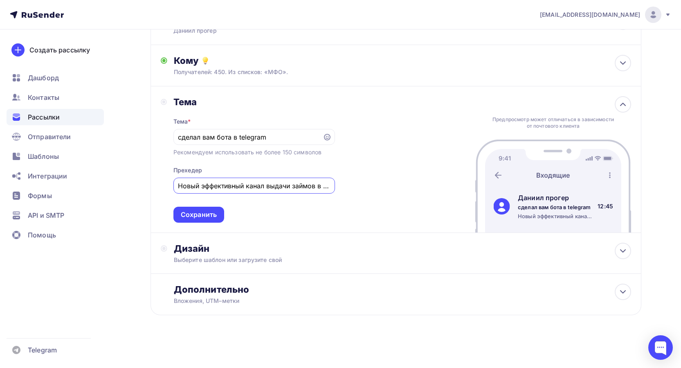
click at [126, 184] on div "Назад Для МФО Для МФО Закончить позже Далее Отправитель Даниил прогер Email * l…" at bounding box center [340, 162] width 670 height 410
click at [252, 183] on input "Новый эффективный канал выдачи займов в Telegram." at bounding box center [254, 186] width 152 height 10
drag, startPoint x: 285, startPoint y: 184, endPoint x: 123, endPoint y: 192, distance: 162.1
click at [123, 192] on div "Назад Для МФО Для МФО Закончить позже Далее Отправитель Даниил прогер Email * l…" at bounding box center [340, 162] width 670 height 410
click at [232, 190] on input "Новый эффективный канал выдачи займов в Telegram." at bounding box center [254, 186] width 152 height 10
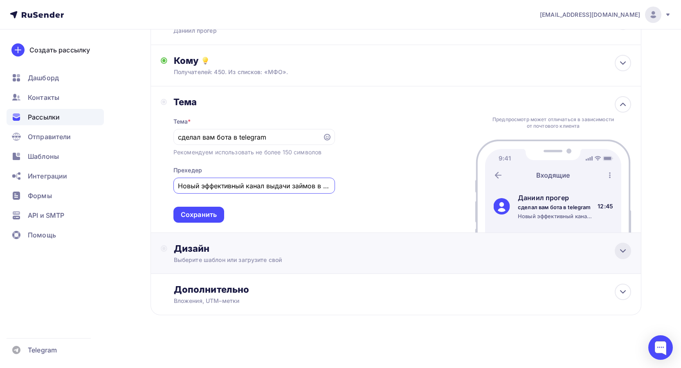
type input "Новый эффективный канал выдачи займов в Telegram."
click at [620, 244] on div at bounding box center [622, 250] width 16 height 16
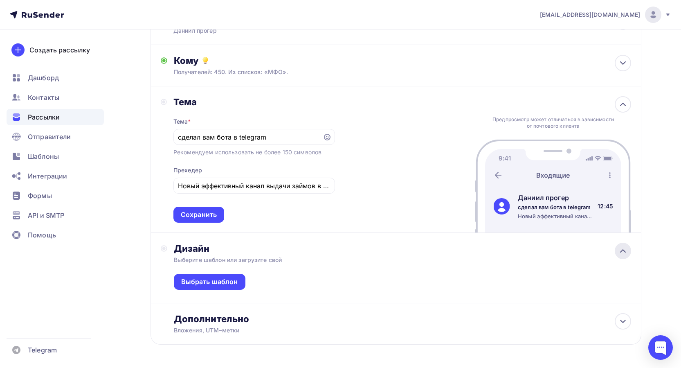
click at [625, 256] on div at bounding box center [622, 250] width 16 height 16
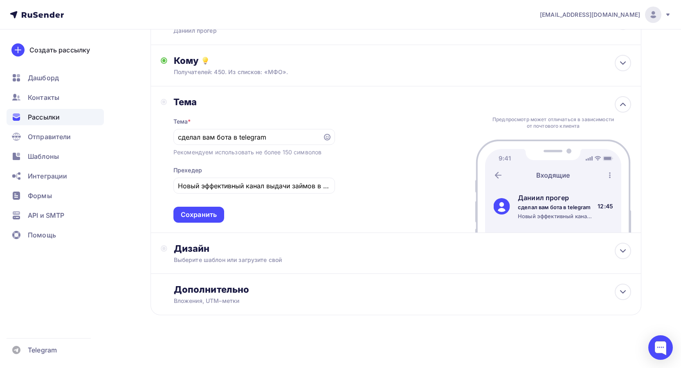
click at [592, 122] on div "Предпросмотр может отличаться в зависимости от почтового клиента" at bounding box center [553, 122] width 126 height 13
drag, startPoint x: 202, startPoint y: 138, endPoint x: 213, endPoint y: 137, distance: 10.7
click at [213, 137] on input "сделал вам бота в telegram" at bounding box center [248, 137] width 140 height 10
click at [211, 138] on input "сделал вам бота в telegram" at bounding box center [248, 137] width 140 height 10
click at [180, 138] on input "сделал вам бота в telegram" at bounding box center [248, 137] width 140 height 10
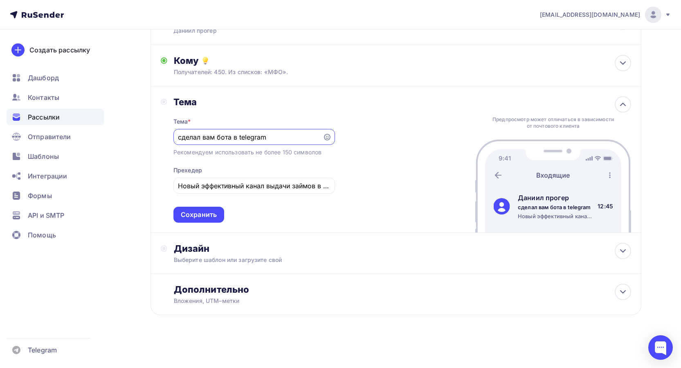
click at [179, 138] on input "сделал вам бота в telegram" at bounding box center [248, 137] width 140 height 10
click at [197, 138] on input "Сделал вам бота в telegram" at bounding box center [248, 137] width 140 height 10
click at [202, 138] on input "Сделал вам бота в telegram" at bounding box center [248, 137] width 140 height 10
drag, startPoint x: 201, startPoint y: 139, endPoint x: 205, endPoint y: 139, distance: 4.5
click at [205, 139] on input "Сделали вам бота в telegram" at bounding box center [248, 137] width 140 height 10
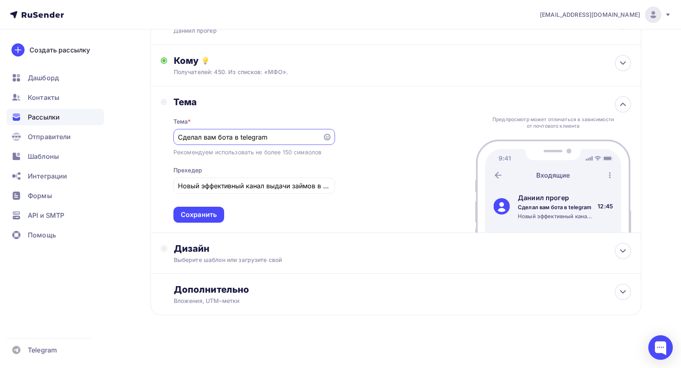
type input "Сделал вам бота в telegram"
click at [323, 161] on div "Тема * Сделал вам бота в telegram Рекомендуем использовать не более 150 символо…" at bounding box center [253, 165] width 161 height 115
click at [229, 184] on input "Новый эффективный канал выдачи займов в Telegram." at bounding box center [254, 186] width 152 height 10
drag, startPoint x: 285, startPoint y: 184, endPoint x: 390, endPoint y: 190, distance: 104.8
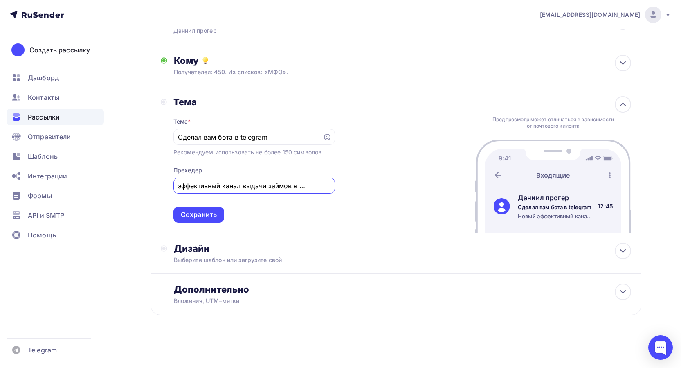
click at [390, 190] on div "Тема Тема * Сделал вам бота в telegram Рекомендуем использовать не более 150 си…" at bounding box center [395, 159] width 491 height 146
click at [377, 191] on div "Тема Тема * Сделал вам бота в telegram Рекомендуем использовать не более 150 си…" at bounding box center [395, 159] width 491 height 146
click at [214, 210] on div "Сохранить" at bounding box center [199, 214] width 36 height 9
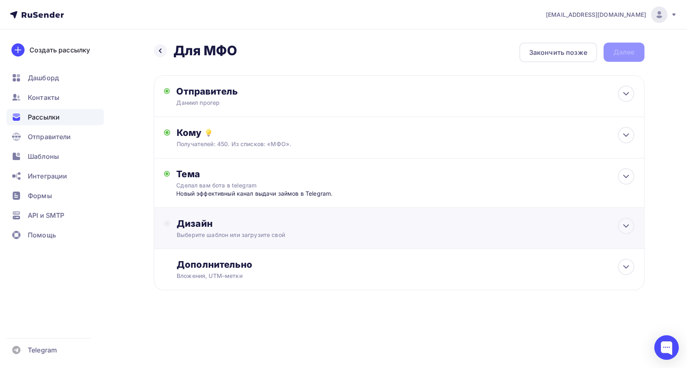
click at [216, 231] on div "Выберите шаблон или загрузите свой" at bounding box center [383, 235] width 412 height 8
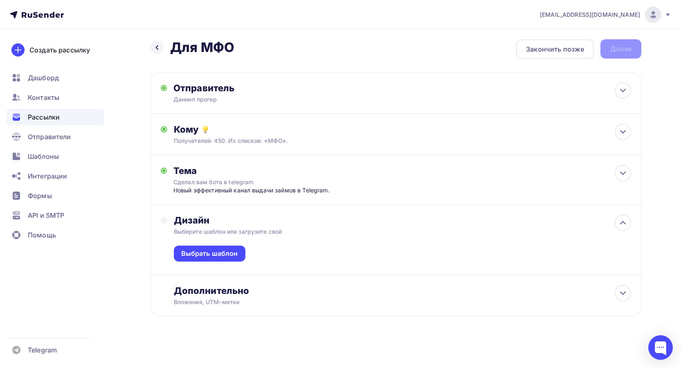
scroll to position [4, 0]
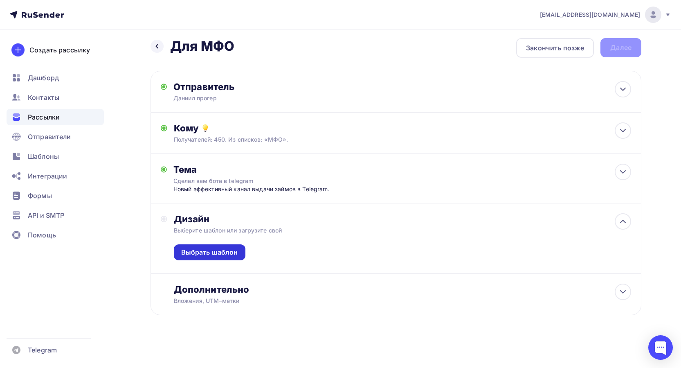
click at [233, 249] on div "Выбрать шаблон" at bounding box center [209, 251] width 57 height 9
click at [231, 249] on div "Выбрать шаблон" at bounding box center [209, 251] width 57 height 9
click at [214, 249] on div "Выбрать шаблон" at bounding box center [209, 251] width 57 height 9
click at [238, 279] on div "Дополнительно Вложения, UTM–метки Вложения Добавить файл Максимальный суммарный…" at bounding box center [395, 293] width 491 height 41
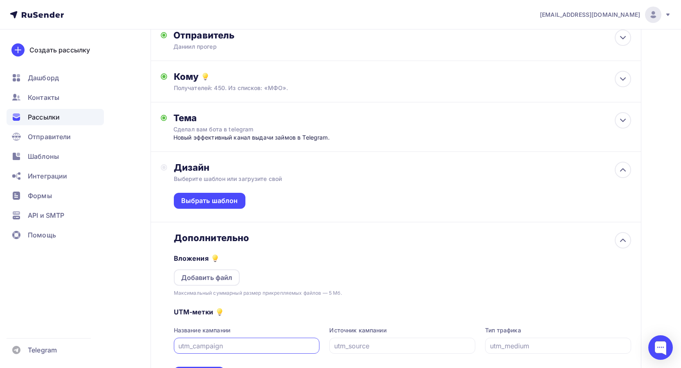
scroll to position [127, 0]
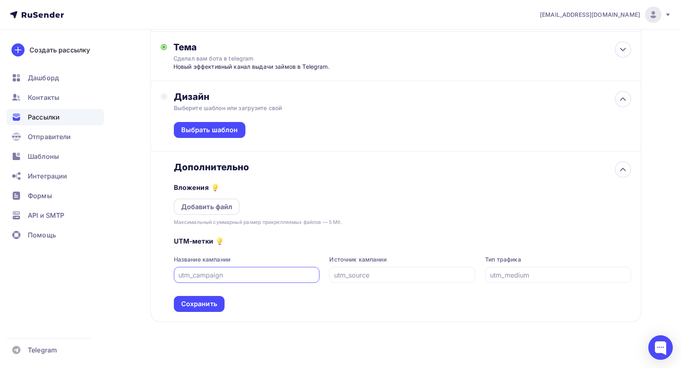
click at [211, 271] on input "text" at bounding box center [246, 275] width 137 height 10
click at [349, 276] on input "text" at bounding box center [402, 275] width 137 height 10
click at [461, 289] on div "UTM-метки Название кампании Источник кампании Тип трафика Сохранить" at bounding box center [402, 268] width 457 height 85
click at [496, 278] on input "text" at bounding box center [558, 275] width 137 height 10
click at [494, 296] on div "UTM-метки Название кампании Источник кампании Тип трафика Сохранить" at bounding box center [402, 268] width 457 height 85
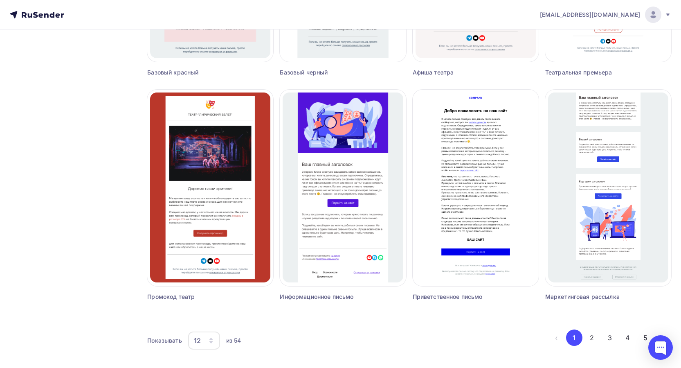
scroll to position [471, 0]
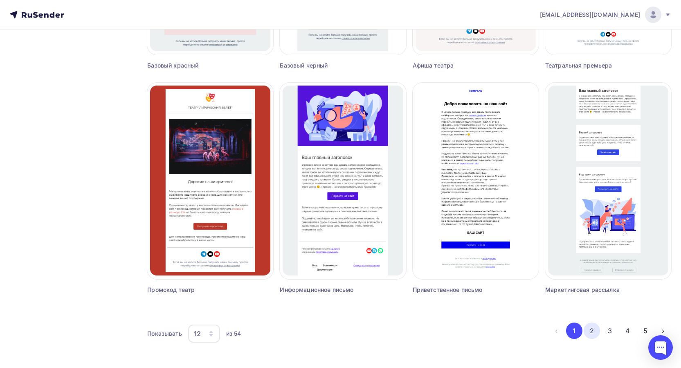
click at [592, 332] on button "2" at bounding box center [591, 330] width 16 height 16
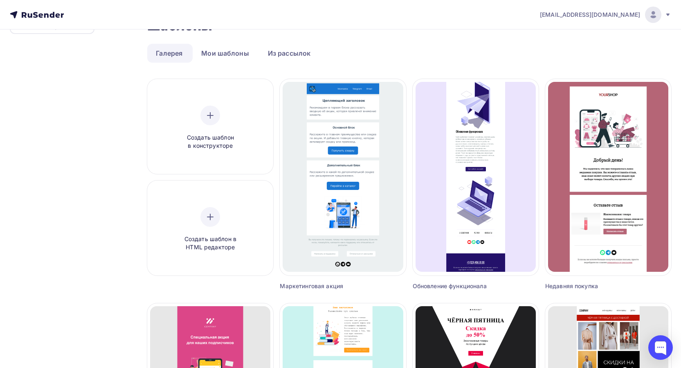
scroll to position [41, 0]
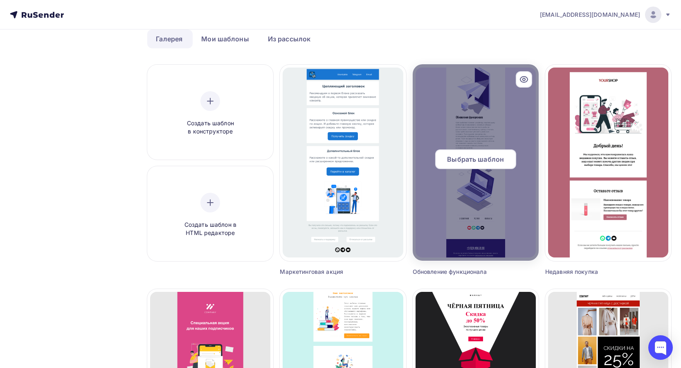
click at [520, 78] on icon at bounding box center [523, 79] width 7 height 6
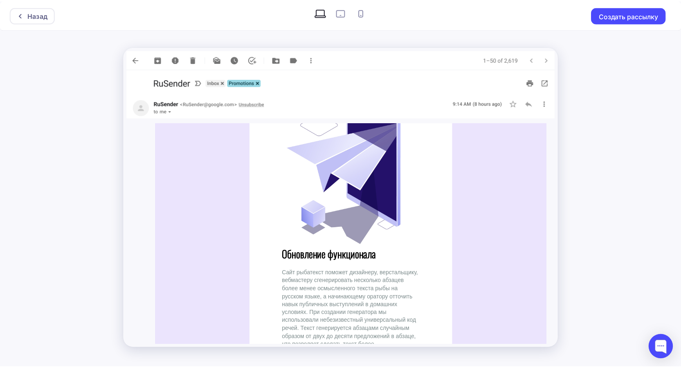
scroll to position [32, 0]
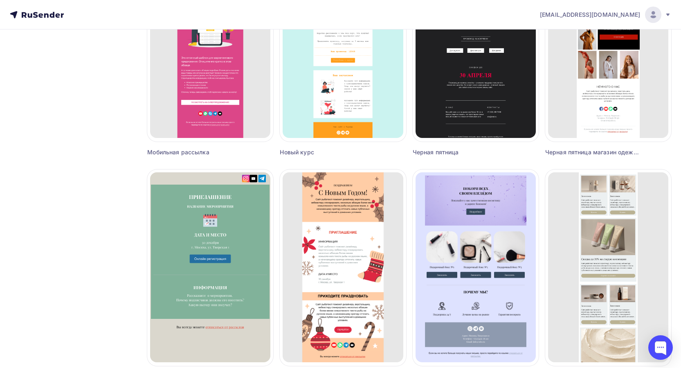
scroll to position [471, 0]
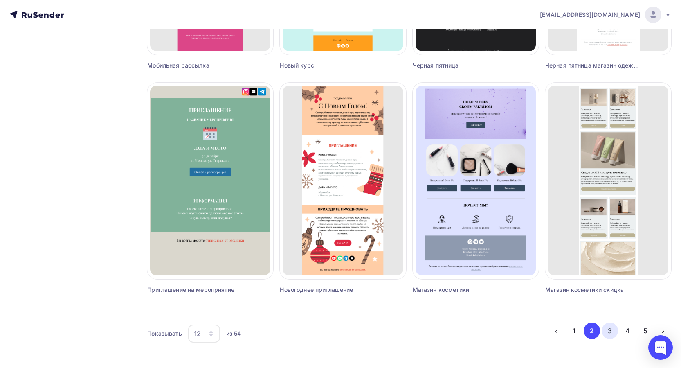
click at [607, 334] on button "3" at bounding box center [609, 330] width 16 height 16
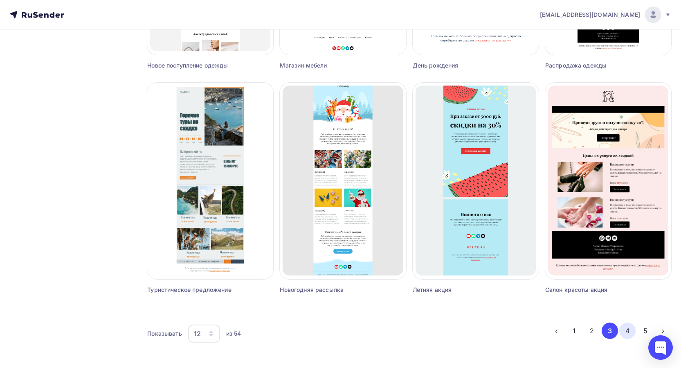
click at [625, 328] on button "4" at bounding box center [627, 330] width 16 height 16
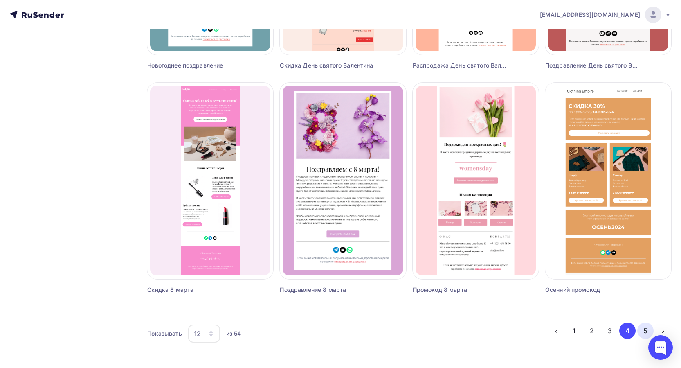
click at [641, 329] on button "5" at bounding box center [645, 330] width 16 height 16
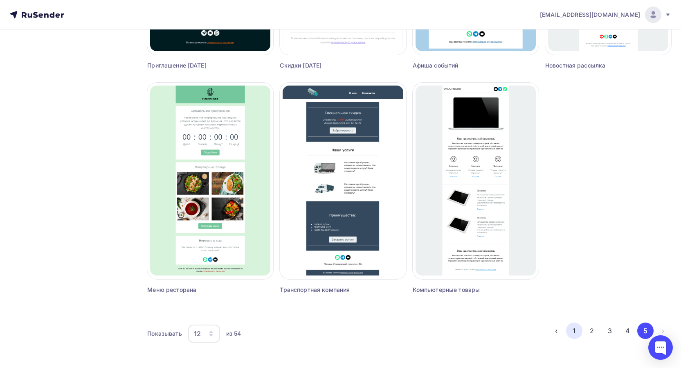
click at [574, 329] on button "1" at bounding box center [574, 330] width 16 height 16
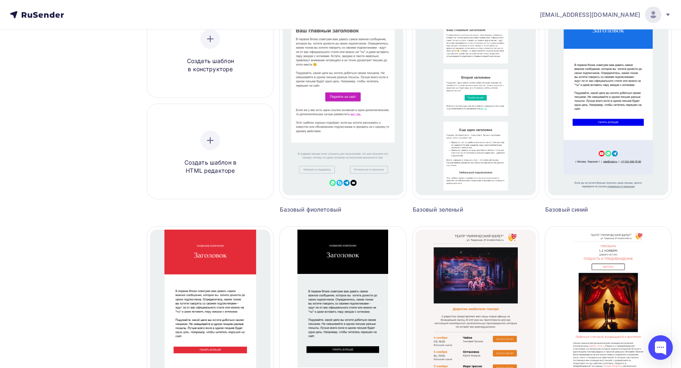
scroll to position [0, 0]
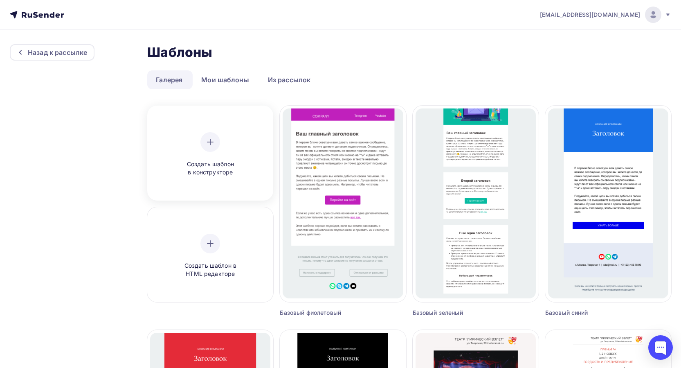
click at [202, 164] on span "Создать шаблон в конструкторе" at bounding box center [210, 168] width 78 height 17
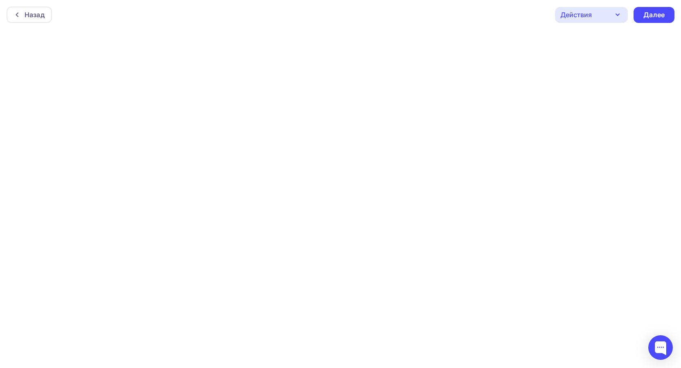
click at [189, 25] on div "Назад Действия Отправить тестовое письмо Предпросмотр Сохранить в Мои шаблоны В…" at bounding box center [340, 14] width 681 height 29
click at [648, 15] on div "Далее" at bounding box center [653, 14] width 21 height 9
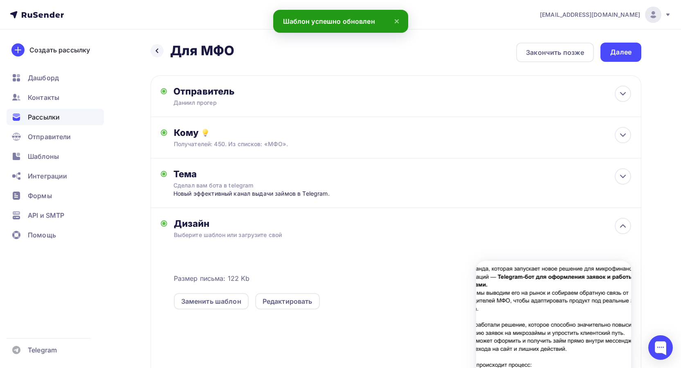
click at [201, 226] on div "Дизайн" at bounding box center [402, 222] width 457 height 11
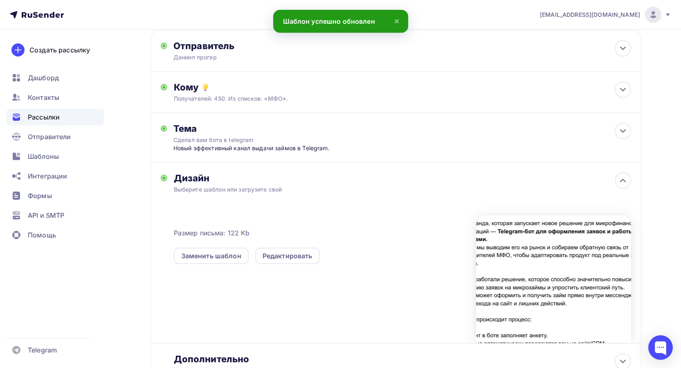
scroll to position [82, 0]
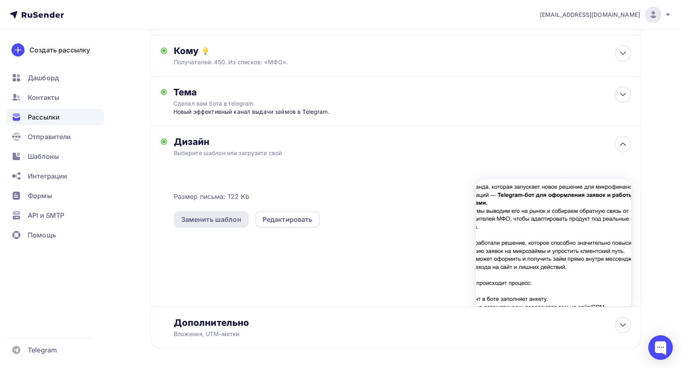
click at [231, 221] on div "Заменить шаблон" at bounding box center [211, 219] width 60 height 10
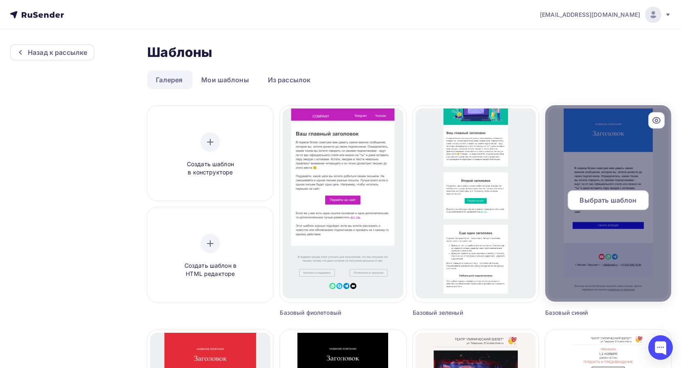
click at [593, 200] on span "Выбрать шаблон" at bounding box center [607, 200] width 57 height 10
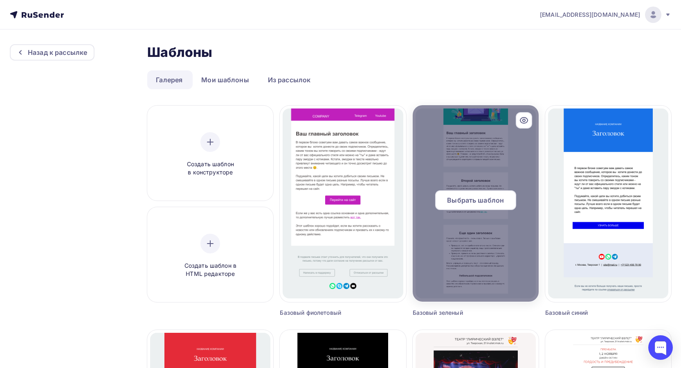
click at [481, 197] on span "Выбрать шаблон" at bounding box center [475, 200] width 57 height 10
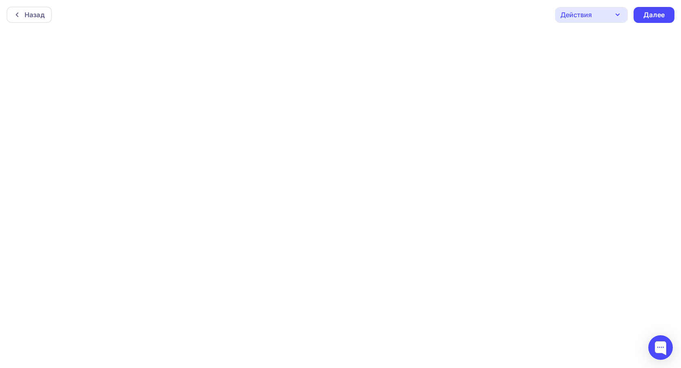
scroll to position [2, 0]
click at [81, 14] on div "Назад Действия Отправить тестовое письмо Предпросмотр Сохранить в Мои шаблоны В…" at bounding box center [340, 12] width 681 height 29
click at [645, 16] on div "Далее" at bounding box center [653, 14] width 21 height 9
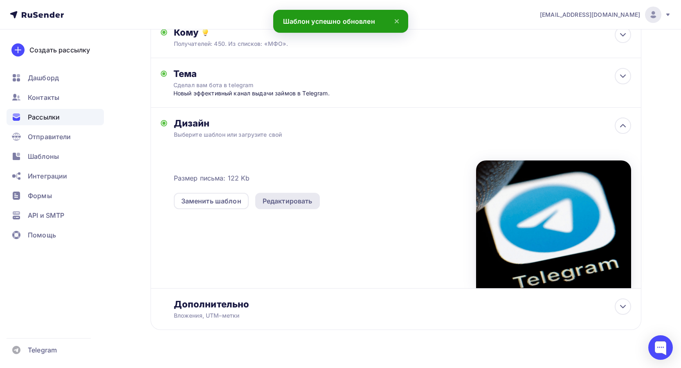
scroll to position [115, 0]
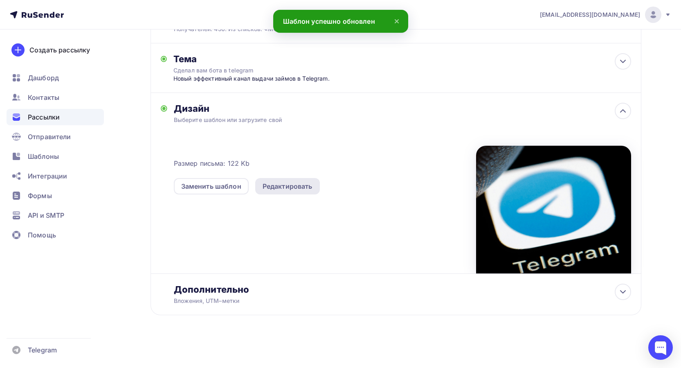
click at [291, 183] on div "Редактировать" at bounding box center [287, 186] width 50 height 10
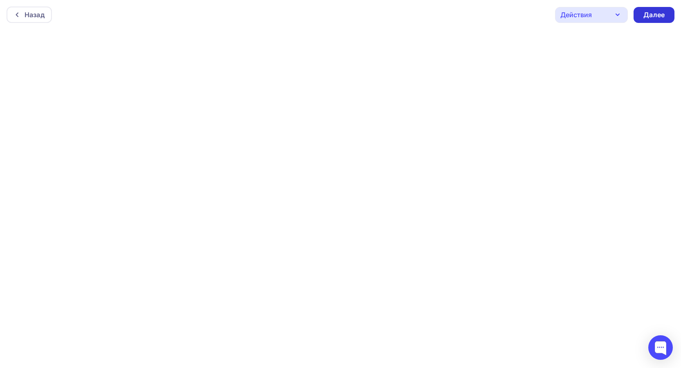
click at [644, 14] on div "Далее" at bounding box center [653, 14] width 21 height 9
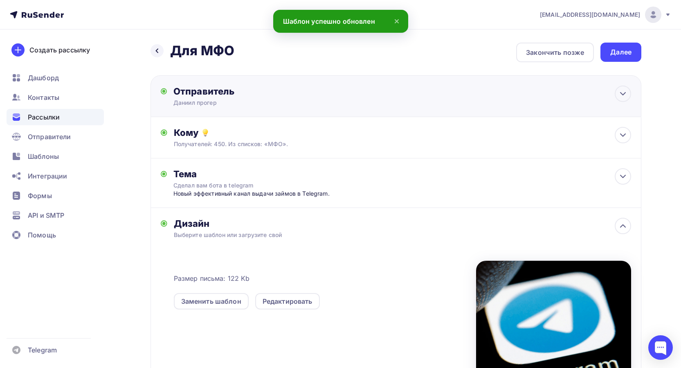
click at [238, 95] on div "Отправитель" at bounding box center [261, 90] width 177 height 11
type input "Даниил прогер"
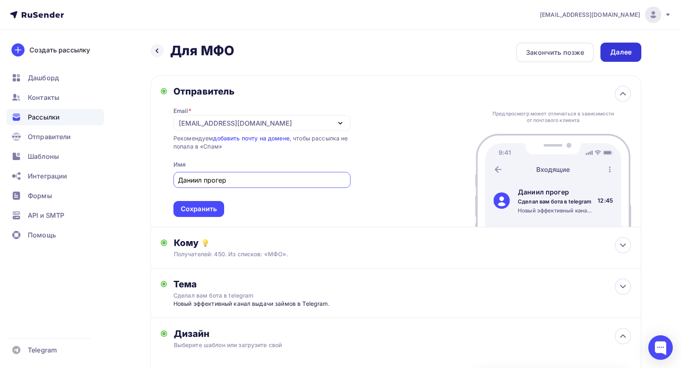
click at [619, 54] on div "Далее" at bounding box center [620, 51] width 21 height 9
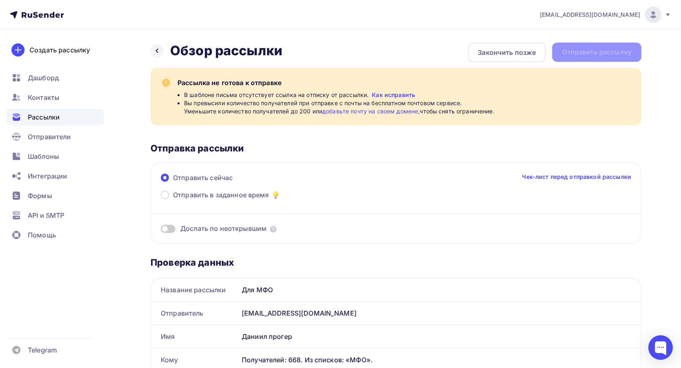
click at [380, 95] on link "Как исправить" at bounding box center [393, 95] width 43 height 8
drag, startPoint x: 337, startPoint y: 103, endPoint x: 396, endPoint y: 104, distance: 59.3
click at [395, 104] on span "Вы превысили количество получателей при отправке с почты на бесплатном почтовом…" at bounding box center [339, 107] width 310 height 16
click at [396, 104] on span "Вы превысили количество получателей при отправке с почты на бесплатном почтовом…" at bounding box center [339, 107] width 310 height 16
drag, startPoint x: 211, startPoint y: 109, endPoint x: 284, endPoint y: 109, distance: 72.4
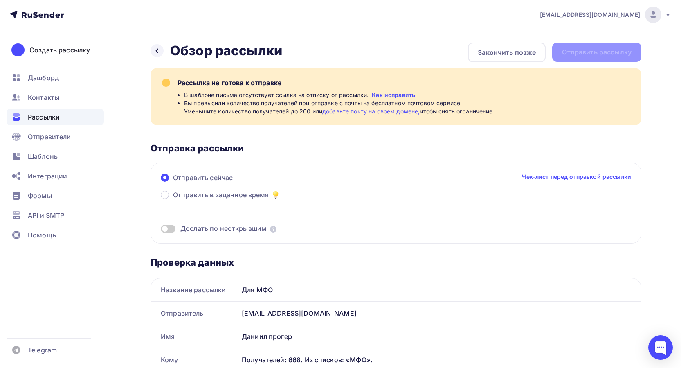
click at [280, 109] on span "Вы превысили количество получателей при отправке с почты на бесплатном почтовом…" at bounding box center [339, 107] width 310 height 16
drag, startPoint x: 294, startPoint y: 111, endPoint x: 315, endPoint y: 111, distance: 20.8
click at [295, 111] on span "Вы превысили количество получателей при отправке с почты на бесплатном почтовом…" at bounding box center [339, 107] width 310 height 16
click at [159, 49] on icon at bounding box center [157, 50] width 7 height 7
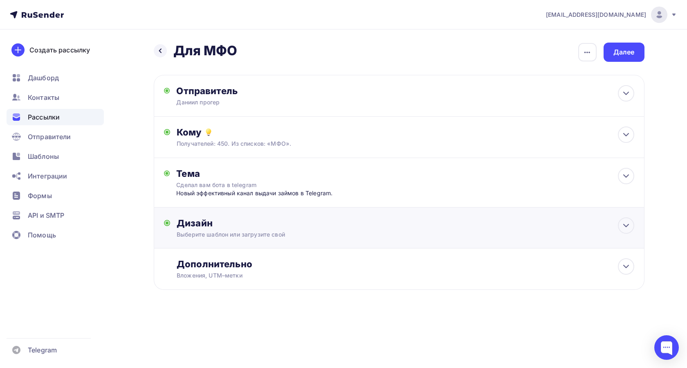
click at [214, 229] on div "Дизайн Выберите шаблон или загрузите свой Размер письма: 122 Kb Заменить шаблон…" at bounding box center [405, 227] width 457 height 21
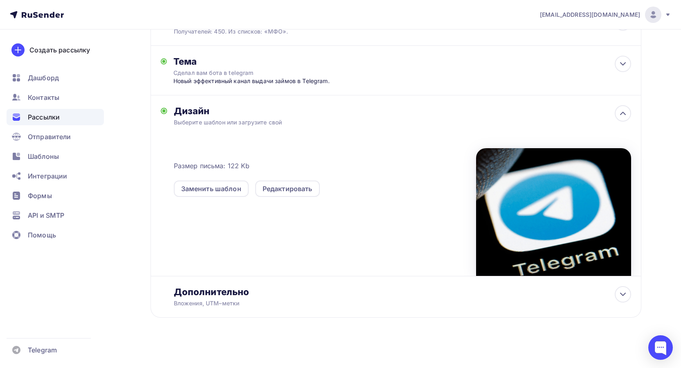
scroll to position [114, 0]
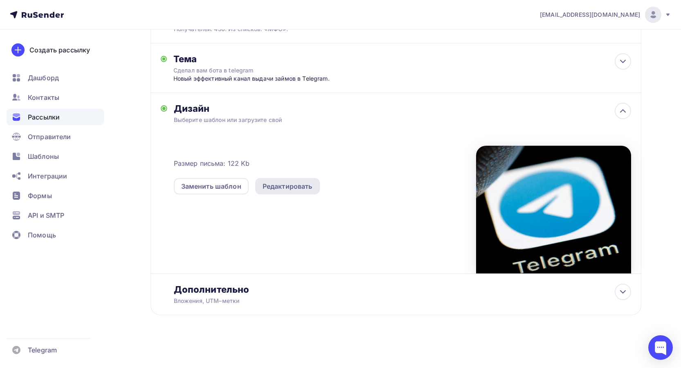
click at [293, 185] on div "Редактировать" at bounding box center [287, 186] width 50 height 10
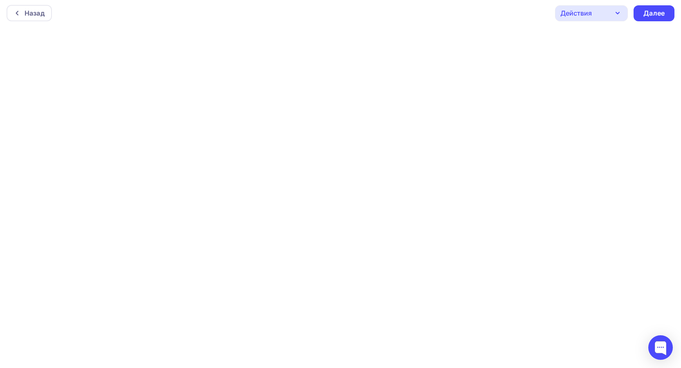
scroll to position [2, 0]
click at [662, 14] on div "Далее" at bounding box center [653, 12] width 21 height 9
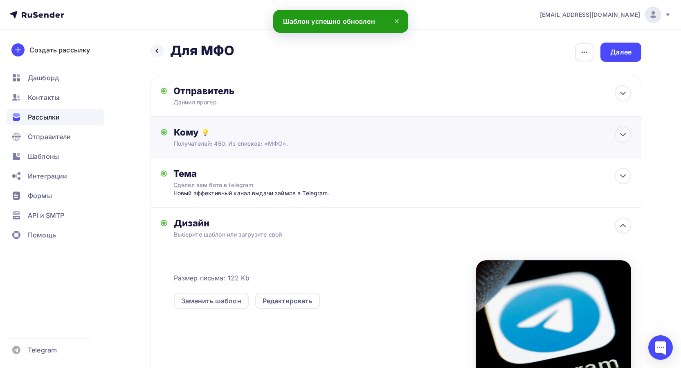
click at [218, 131] on div "Кому" at bounding box center [402, 131] width 457 height 11
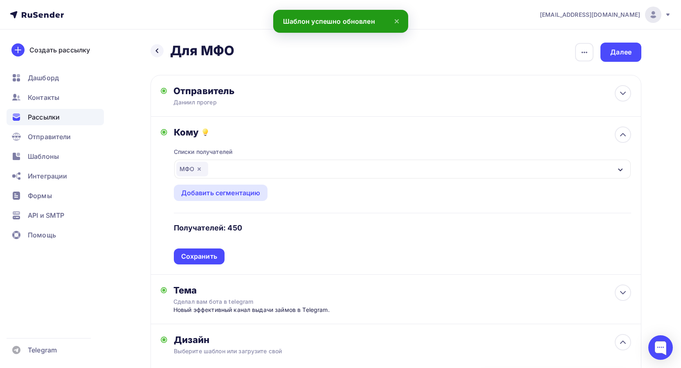
click at [214, 228] on h4 "Получателей: 450" at bounding box center [208, 228] width 68 height 10
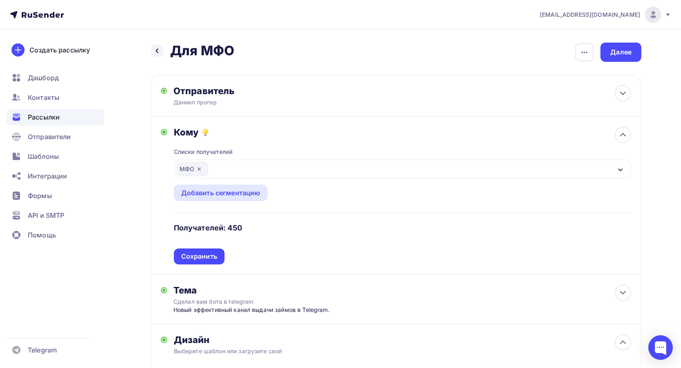
click at [643, 54] on div "Назад Для МФО Для МФО Закончить позже Переименовать рассылку Удалить Далее Отпр…" at bounding box center [340, 313] width 670 height 569
click at [628, 53] on div "Далее" at bounding box center [620, 51] width 21 height 9
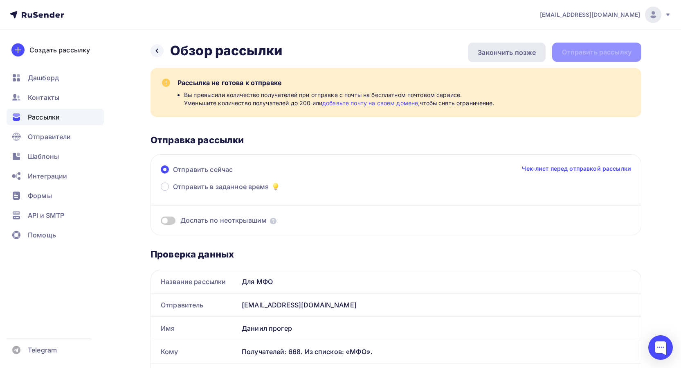
click at [499, 50] on div "Закончить позже" at bounding box center [506, 52] width 58 height 10
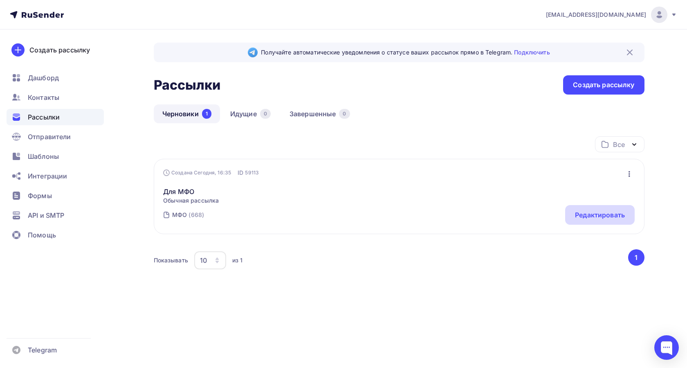
click at [586, 218] on div "Редактировать" at bounding box center [600, 215] width 50 height 10
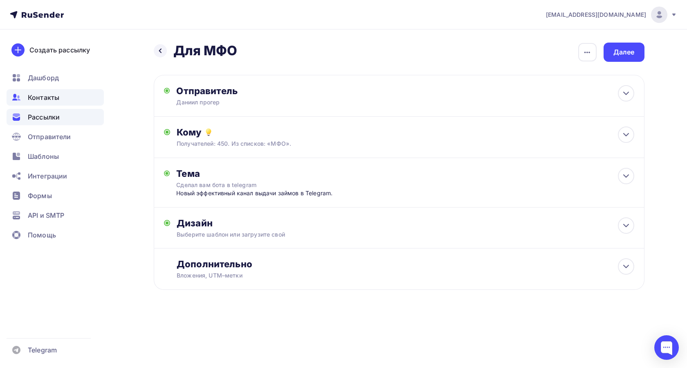
click at [51, 94] on span "Контакты" at bounding box center [43, 97] width 31 height 10
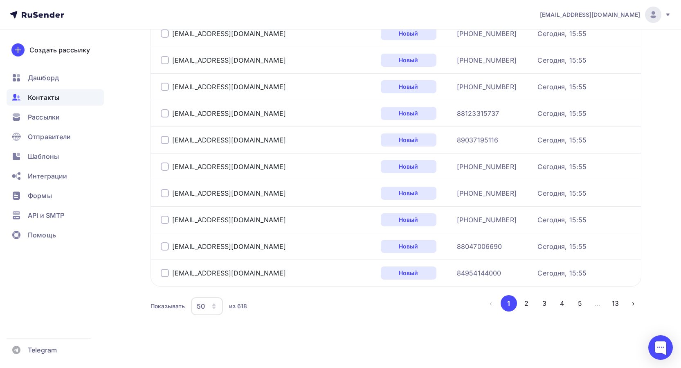
scroll to position [1199, 0]
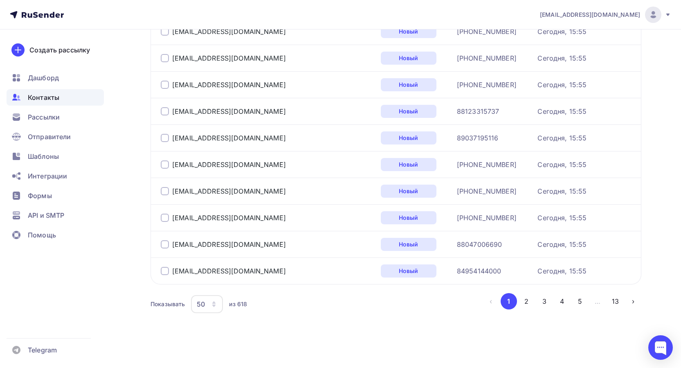
click at [180, 304] on div "Показывать" at bounding box center [167, 304] width 34 height 8
click at [200, 303] on div "50" at bounding box center [201, 304] width 8 height 10
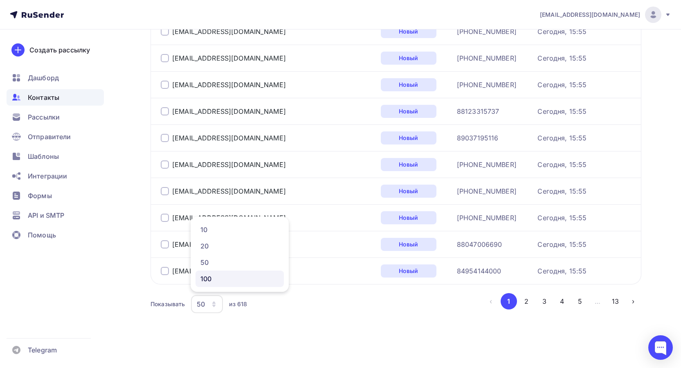
click at [211, 281] on div "100" at bounding box center [239, 278] width 78 height 10
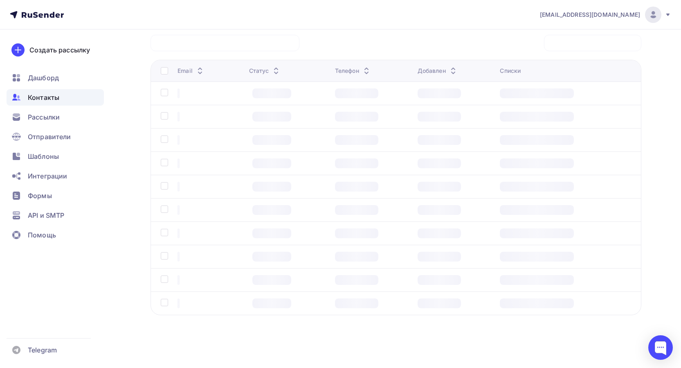
scroll to position [65, 0]
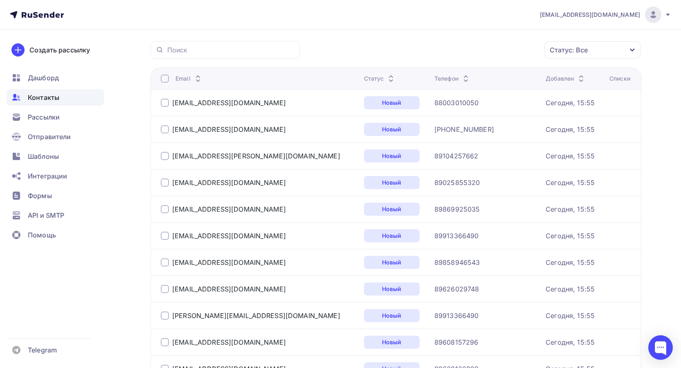
click at [165, 79] on div at bounding box center [165, 78] width 8 height 8
click at [502, 50] on div "Действие" at bounding box center [483, 50] width 108 height 16
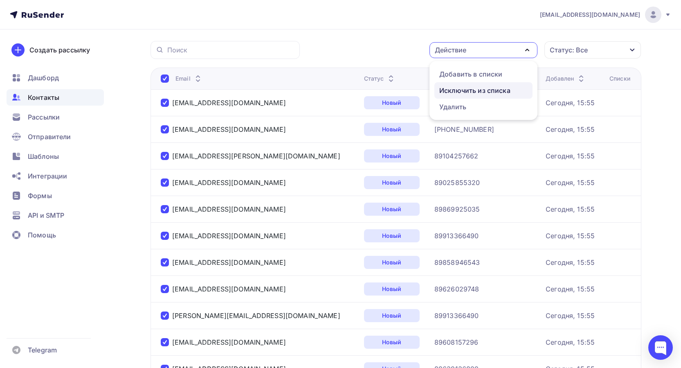
click at [471, 91] on div "Исключить из списка" at bounding box center [474, 90] width 71 height 10
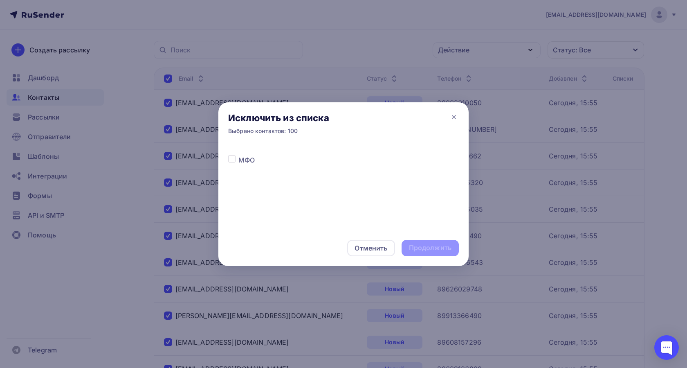
click at [254, 155] on span "МФО" at bounding box center [246, 160] width 16 height 10
click at [238, 155] on label at bounding box center [238, 155] width 0 height 0
click at [231, 158] on input "checkbox" at bounding box center [231, 158] width 7 height 7
checkbox input "true"
click at [412, 239] on div "Отменить Продолжить" at bounding box center [343, 248] width 250 height 36
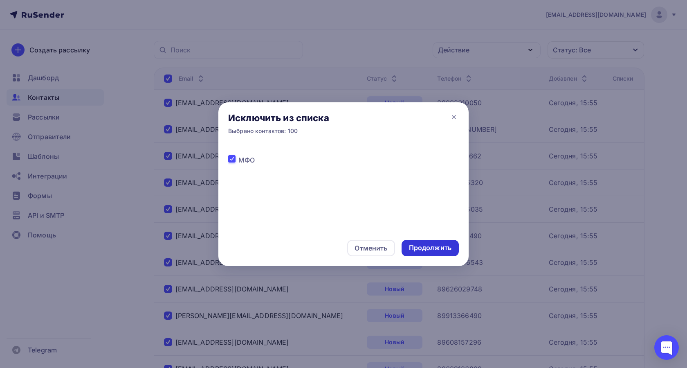
click at [422, 244] on div "Продолжить" at bounding box center [430, 247] width 43 height 9
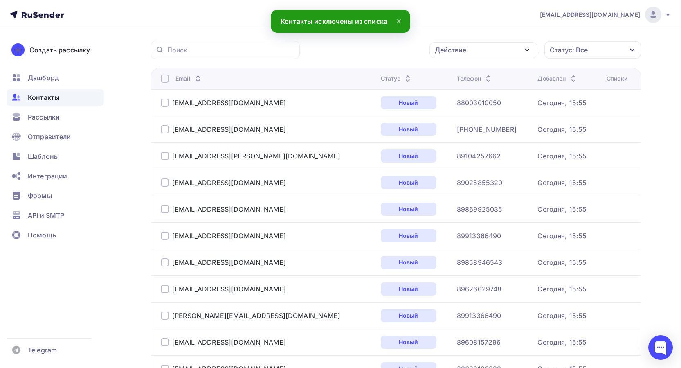
click at [161, 78] on div at bounding box center [165, 78] width 8 height 8
click at [164, 79] on div at bounding box center [165, 78] width 8 height 8
click at [460, 50] on div "Действие" at bounding box center [450, 50] width 31 height 10
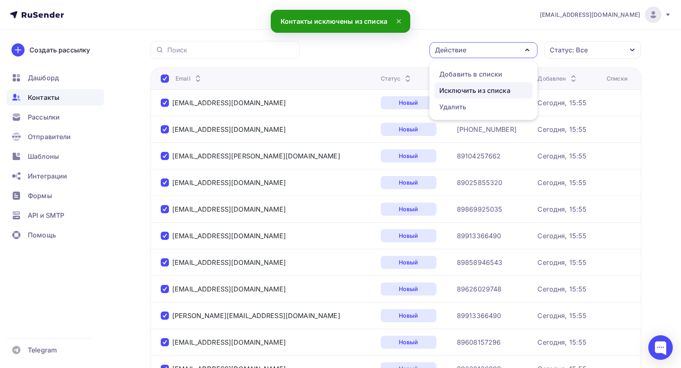
click at [462, 91] on div "Исключить из списка" at bounding box center [474, 90] width 71 height 10
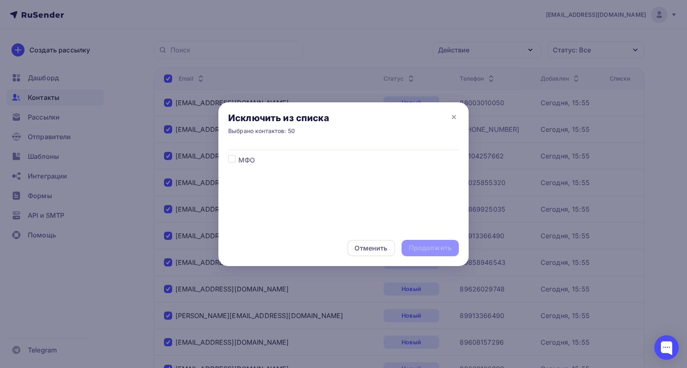
click at [226, 158] on div "МФО" at bounding box center [343, 187] width 250 height 85
click at [238, 155] on label at bounding box center [238, 155] width 0 height 0
click at [231, 159] on input "checkbox" at bounding box center [231, 158] width 7 height 7
checkbox input "true"
click at [420, 245] on div "Продолжить" at bounding box center [430, 247] width 43 height 9
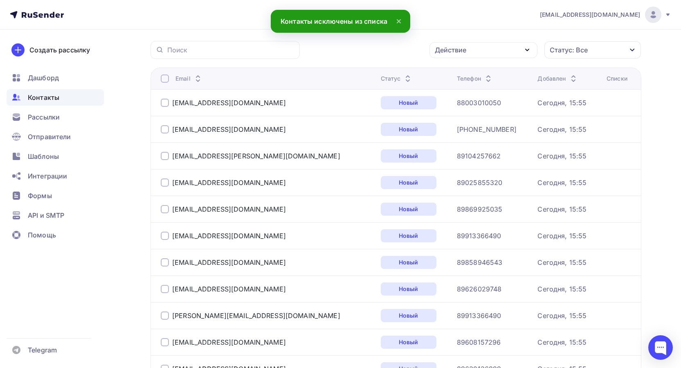
click at [166, 79] on div at bounding box center [165, 78] width 8 height 8
click at [476, 51] on div "Действие" at bounding box center [483, 50] width 108 height 16
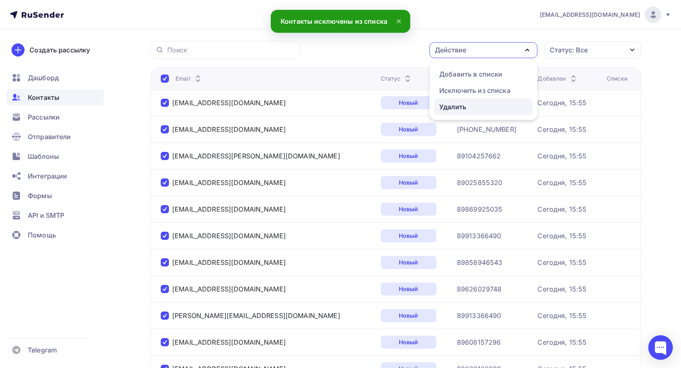
click at [468, 103] on div "Удалить" at bounding box center [483, 107] width 88 height 10
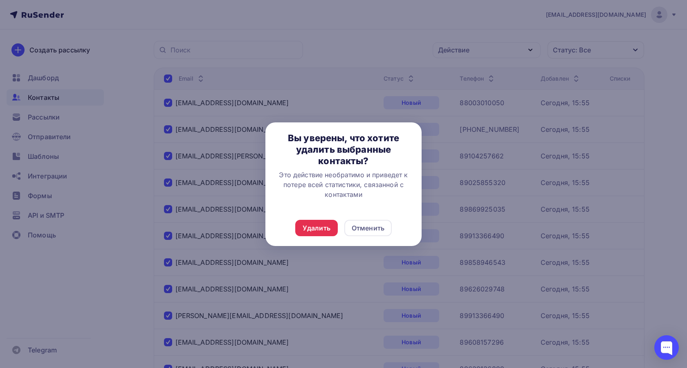
click at [374, 218] on div "Удалить Отменить" at bounding box center [343, 228] width 156 height 36
click at [376, 223] on div "Отменить" at bounding box center [368, 228] width 33 height 10
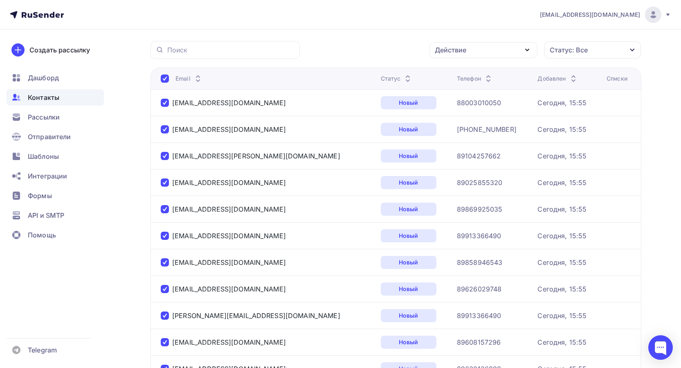
click at [477, 47] on div "Действие" at bounding box center [483, 50] width 108 height 16
click at [469, 88] on div "Исключить из списка" at bounding box center [474, 90] width 71 height 10
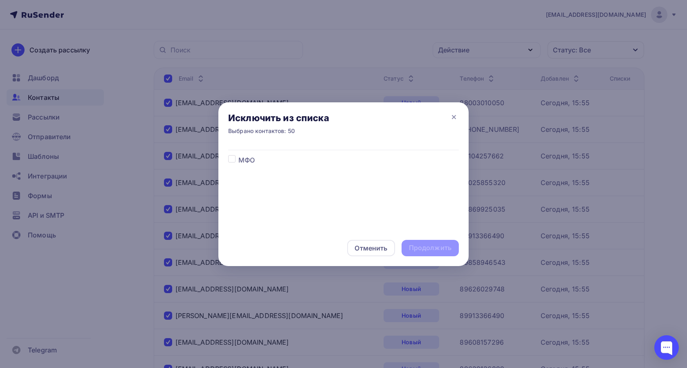
click at [238, 155] on label at bounding box center [238, 155] width 0 height 0
click at [234, 158] on input "checkbox" at bounding box center [231, 158] width 7 height 7
checkbox input "true"
click at [421, 246] on div "Продолжить" at bounding box center [430, 247] width 43 height 9
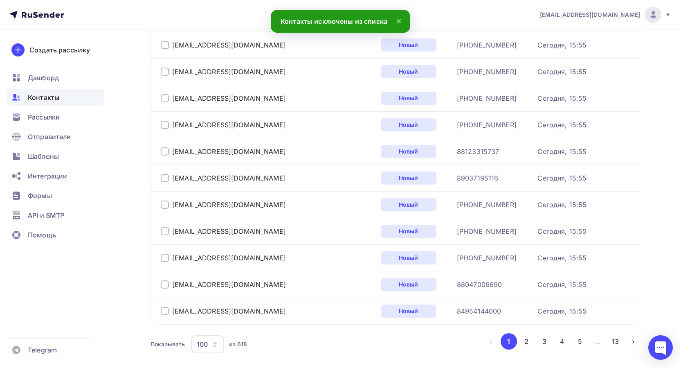
scroll to position [1199, 0]
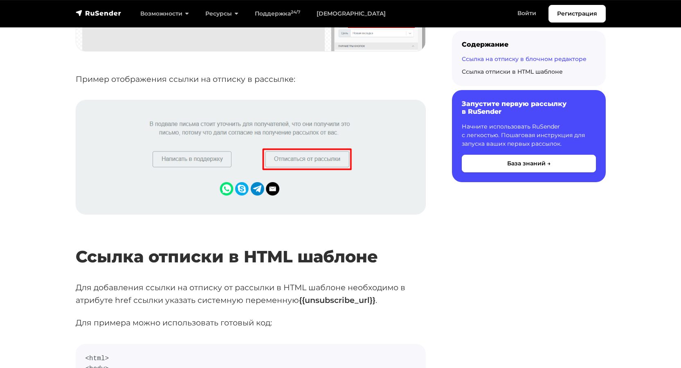
scroll to position [1186, 0]
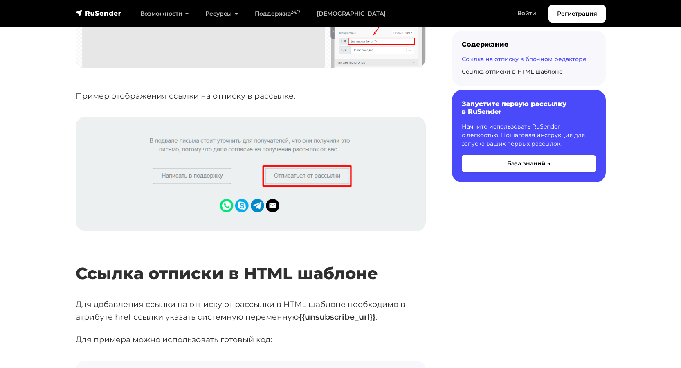
click at [305, 174] on img at bounding box center [250, 174] width 349 height 114
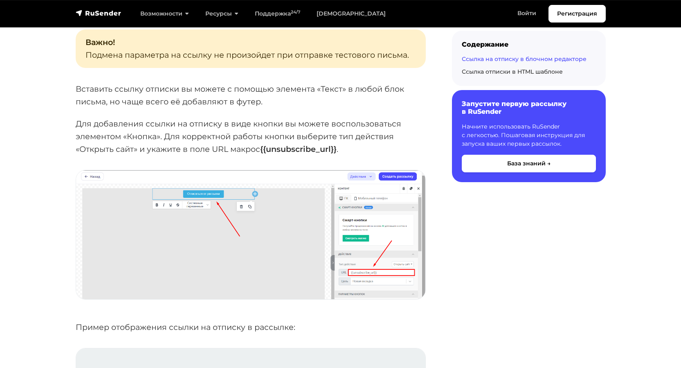
scroll to position [940, 0]
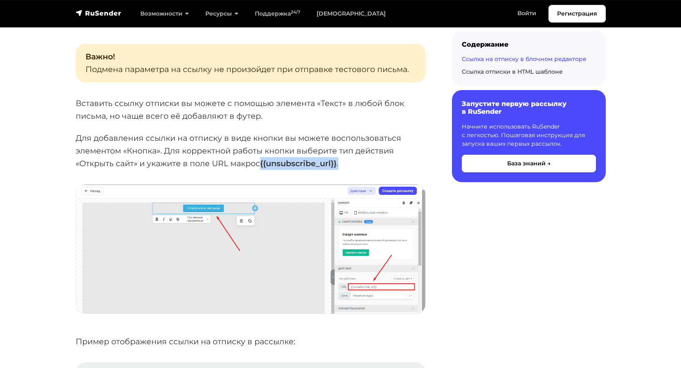
drag, startPoint x: 262, startPoint y: 164, endPoint x: 363, endPoint y: 161, distance: 101.8
click at [363, 161] on p "Для добавления ссылки на отписку в виде кнопки вы можете воспользоваться элемен…" at bounding box center [251, 151] width 350 height 38
copy p "{{unsubscribe_url}} ."
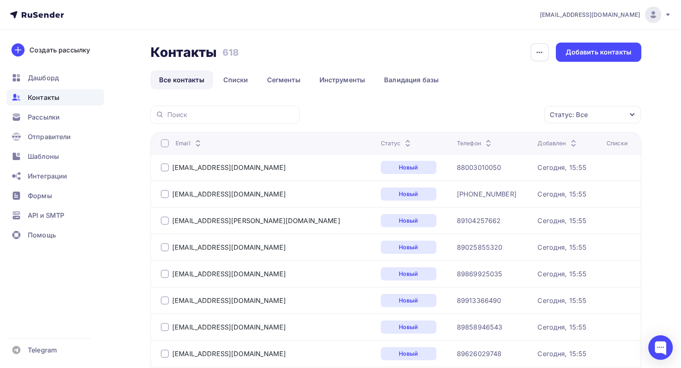
drag, startPoint x: 257, startPoint y: 322, endPoint x: 188, endPoint y: 132, distance: 202.6
click at [166, 143] on div at bounding box center [165, 143] width 8 height 8
click at [468, 110] on div "Действие" at bounding box center [483, 115] width 108 height 16
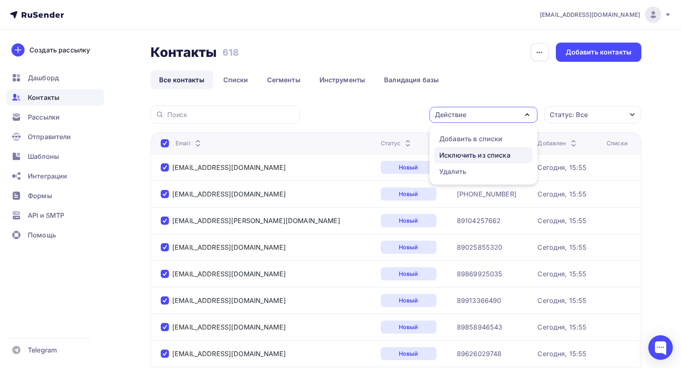
click at [457, 155] on div "Исключить из списка" at bounding box center [474, 155] width 71 height 10
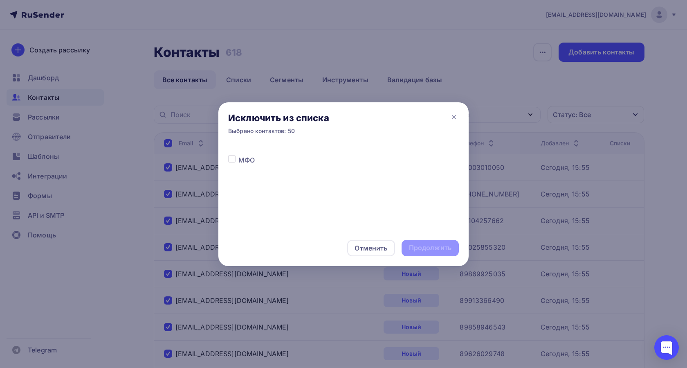
click at [238, 155] on label at bounding box center [238, 155] width 0 height 0
click at [233, 159] on input "checkbox" at bounding box center [231, 158] width 7 height 7
checkbox input "true"
click at [422, 249] on div "Продолжить" at bounding box center [430, 247] width 43 height 9
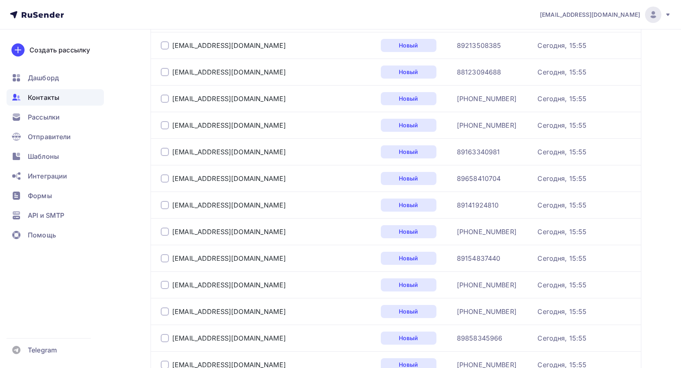
scroll to position [1199, 0]
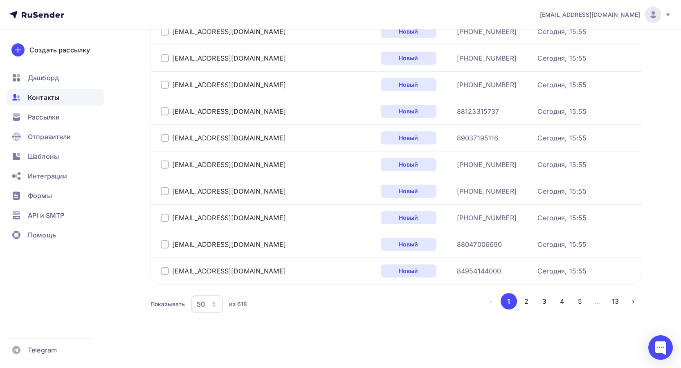
drag, startPoint x: 135, startPoint y: 94, endPoint x: 130, endPoint y: 222, distance: 128.5
click at [615, 298] on button "13" at bounding box center [615, 301] width 16 height 16
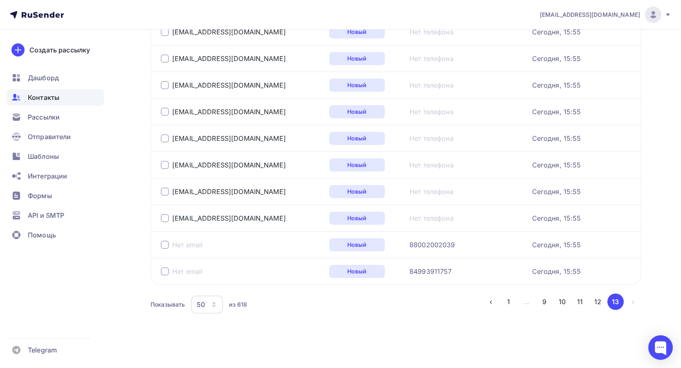
scroll to position [348, 0]
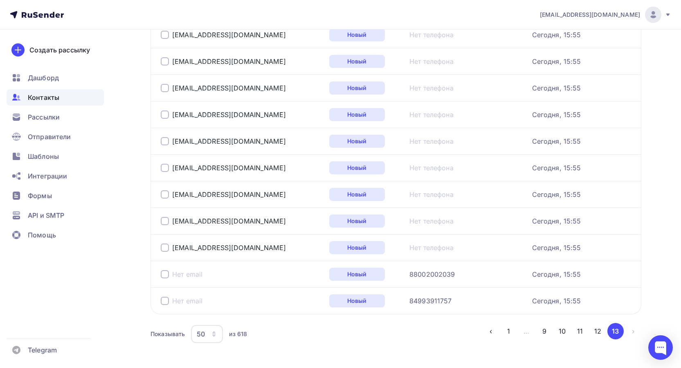
drag, startPoint x: 387, startPoint y: 314, endPoint x: 373, endPoint y: 299, distance: 20.2
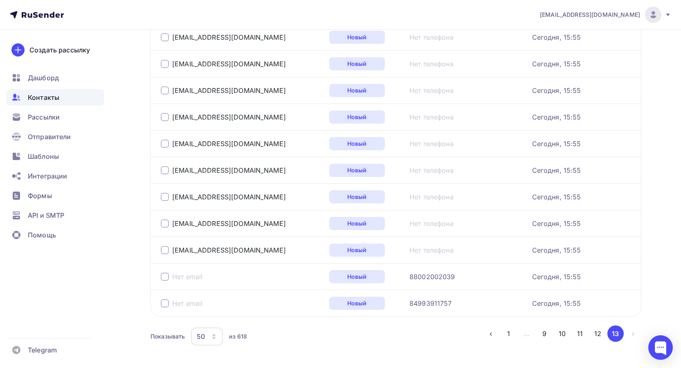
click at [165, 277] on div at bounding box center [165, 276] width 8 height 8
click at [164, 299] on div at bounding box center [165, 303] width 8 height 8
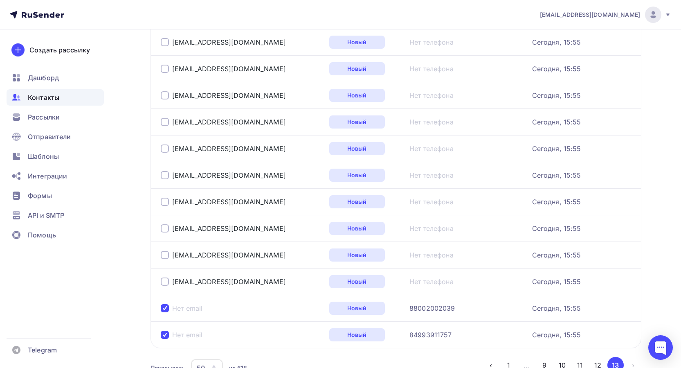
scroll to position [275, 0]
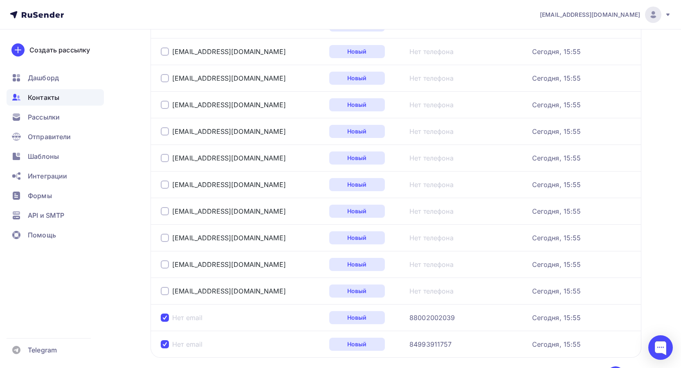
click at [164, 287] on div at bounding box center [165, 291] width 8 height 8
click at [164, 266] on div at bounding box center [165, 264] width 8 height 8
click at [162, 235] on div at bounding box center [165, 237] width 8 height 8
click at [164, 216] on div "agar-2016@mail.ru" at bounding box center [242, 210] width 162 height 13
click at [165, 208] on div at bounding box center [165, 211] width 8 height 8
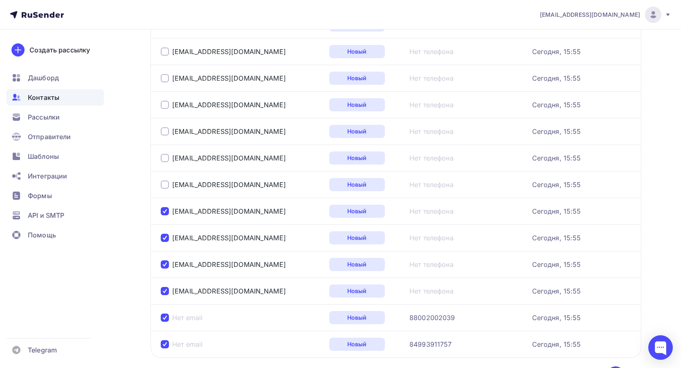
click at [163, 182] on div at bounding box center [165, 184] width 8 height 8
click at [166, 157] on div at bounding box center [165, 158] width 8 height 8
click at [167, 130] on div at bounding box center [165, 131] width 8 height 8
click at [168, 103] on div at bounding box center [165, 105] width 8 height 8
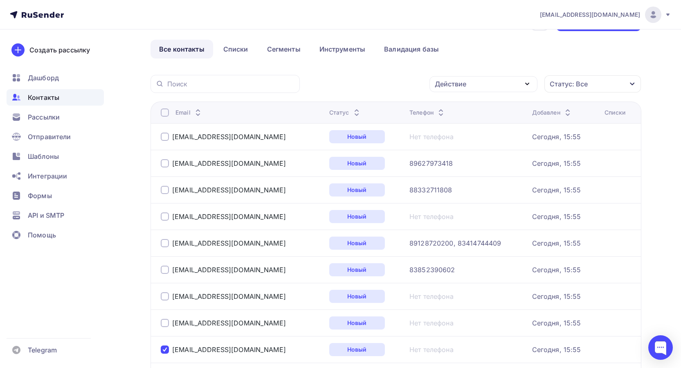
scroll to position [30, 0]
click at [166, 326] on div at bounding box center [165, 323] width 8 height 8
click at [165, 297] on div at bounding box center [165, 297] width 8 height 8
click at [165, 220] on div at bounding box center [165, 217] width 8 height 8
click at [166, 137] on div at bounding box center [165, 137] width 8 height 8
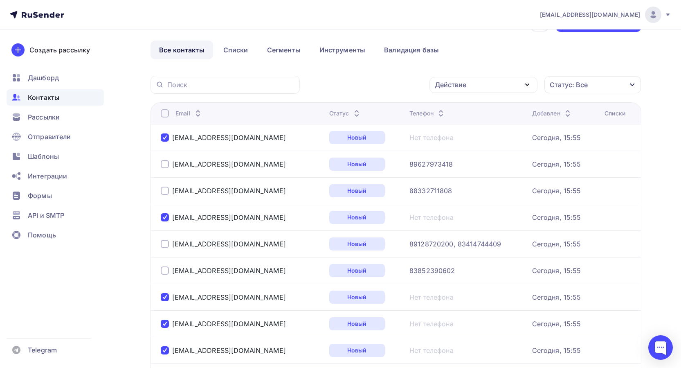
click at [484, 83] on div "Действие" at bounding box center [483, 85] width 108 height 16
click at [470, 126] on div "Исключить из списка" at bounding box center [474, 125] width 71 height 10
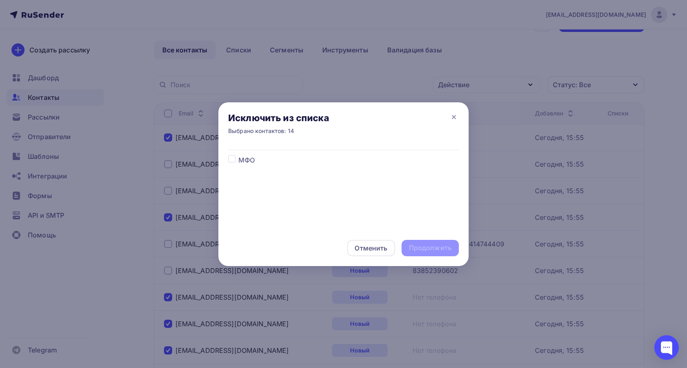
click at [238, 155] on label at bounding box center [238, 155] width 0 height 0
click at [235, 161] on input "checkbox" at bounding box center [231, 158] width 7 height 7
checkbox input "true"
click at [417, 244] on div "Продолжить" at bounding box center [430, 247] width 43 height 9
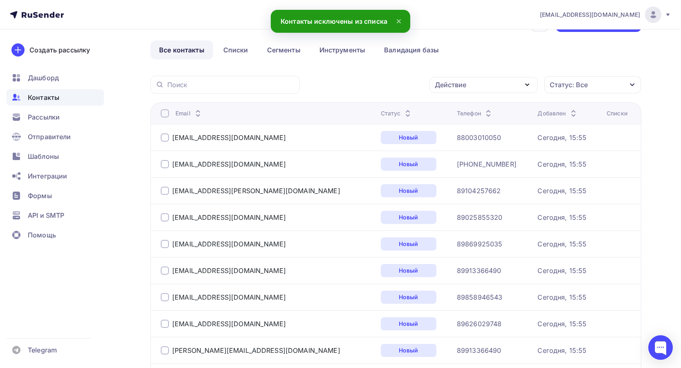
click at [49, 13] on icon at bounding box center [37, 15] width 54 height 10
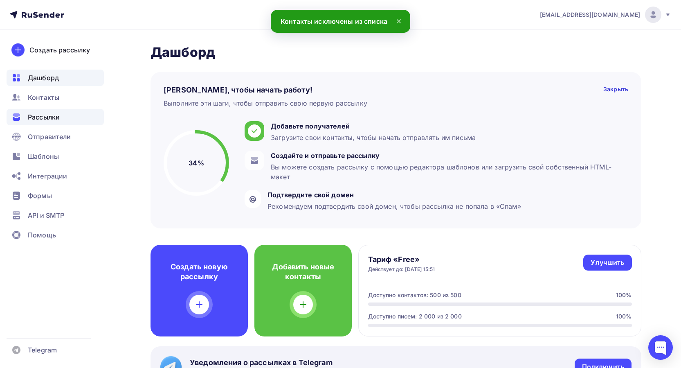
click at [44, 117] on span "Рассылки" at bounding box center [44, 117] width 32 height 10
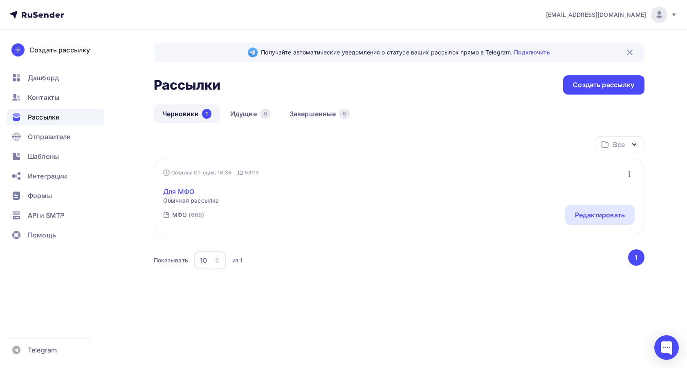
click at [197, 196] on link "Для МФО" at bounding box center [191, 191] width 56 height 10
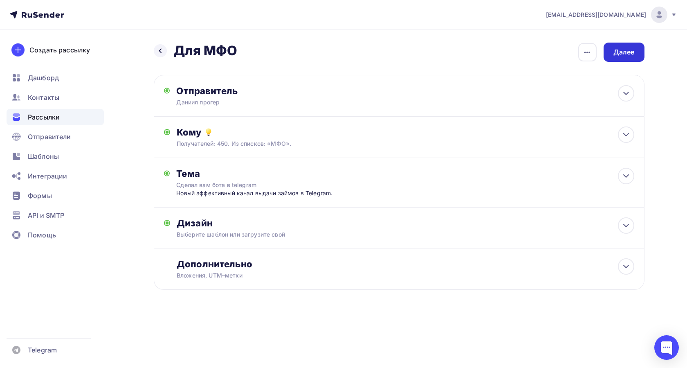
click at [615, 53] on div "Далее" at bounding box center [623, 51] width 21 height 9
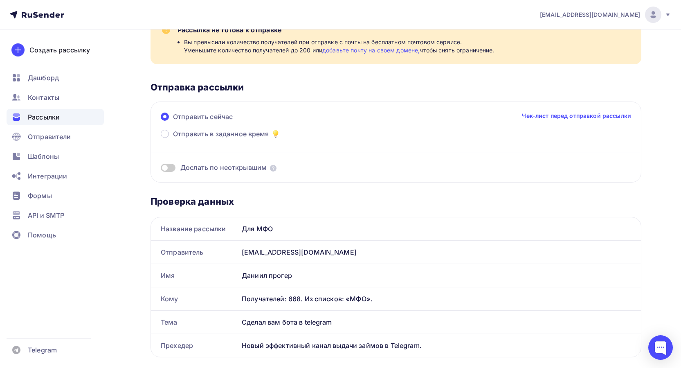
scroll to position [123, 0]
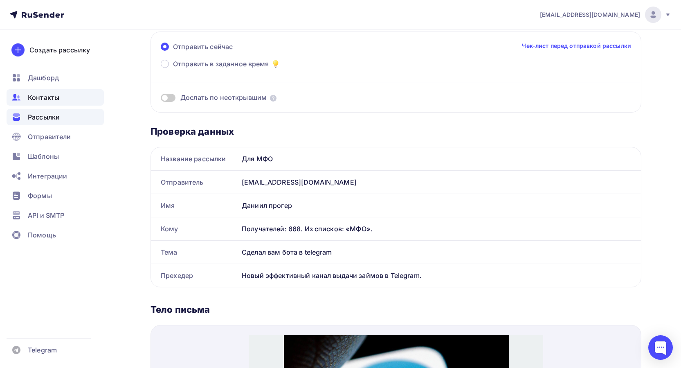
click at [45, 92] on div "Контакты" at bounding box center [55, 97] width 97 height 16
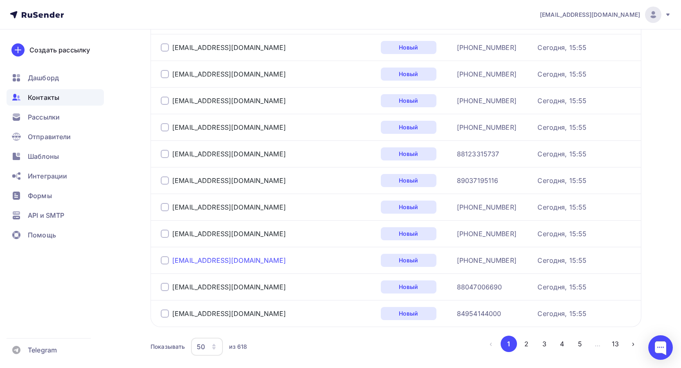
scroll to position [1199, 0]
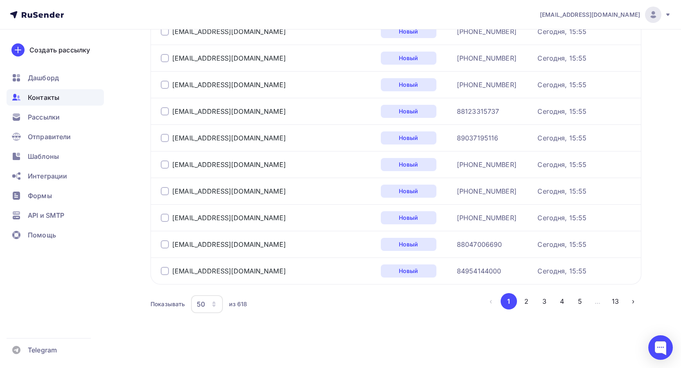
click at [199, 305] on div "50" at bounding box center [201, 304] width 8 height 10
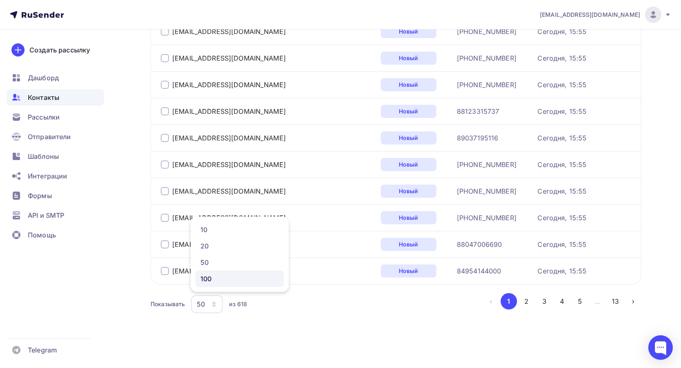
click at [207, 279] on div "100" at bounding box center [239, 278] width 78 height 10
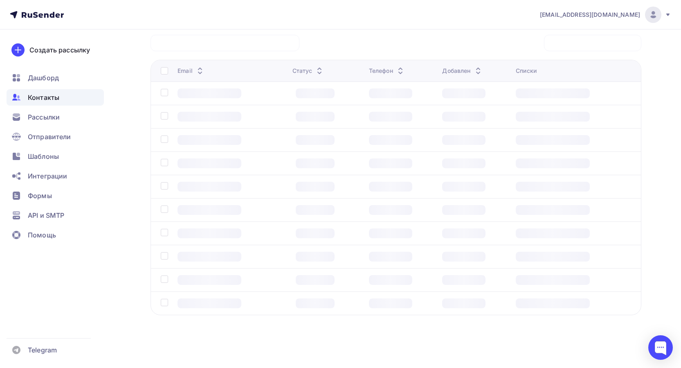
scroll to position [65, 0]
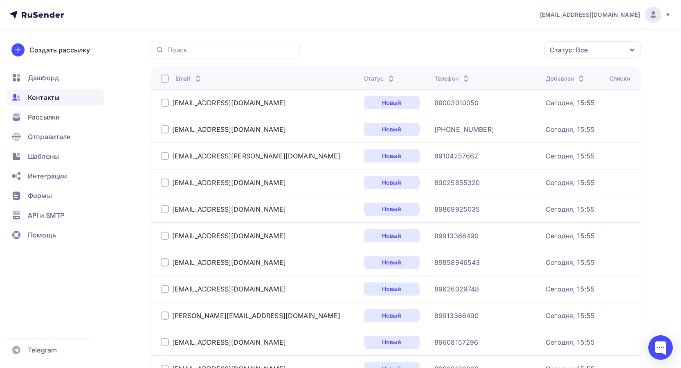
click at [166, 80] on div at bounding box center [165, 78] width 8 height 8
click at [457, 47] on div "Действие" at bounding box center [450, 50] width 31 height 10
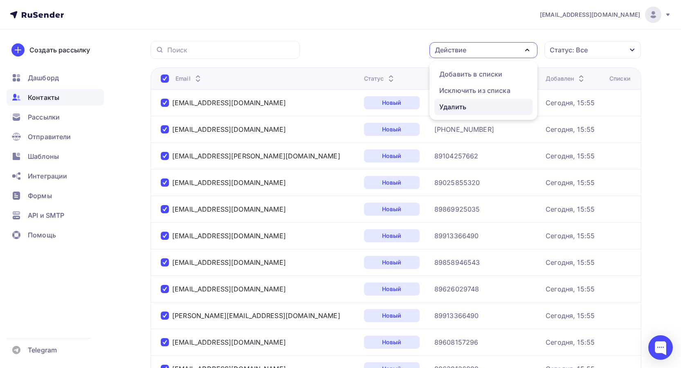
click at [455, 103] on div "Удалить" at bounding box center [452, 107] width 27 height 10
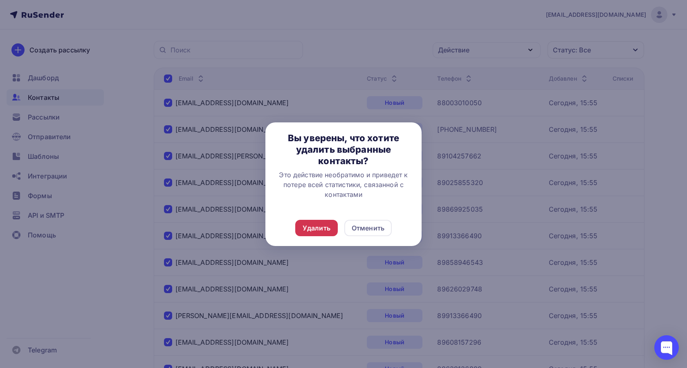
click at [330, 223] on div "Удалить" at bounding box center [316, 228] width 43 height 16
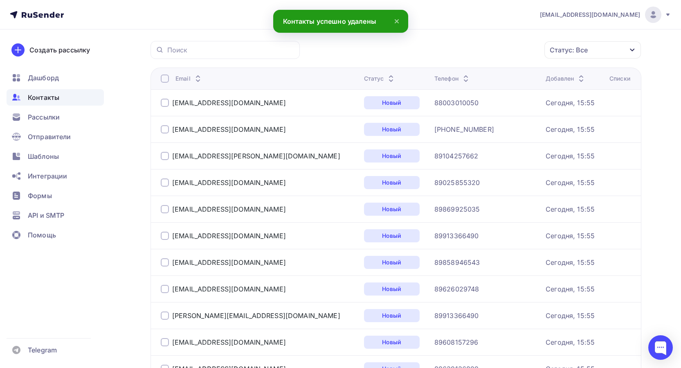
click at [166, 79] on div at bounding box center [165, 78] width 8 height 8
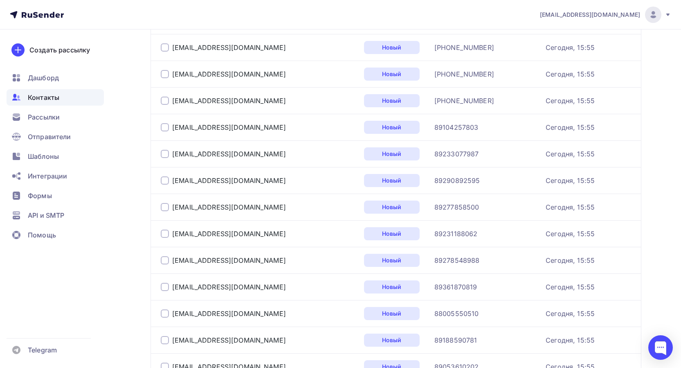
scroll to position [2517, 0]
drag, startPoint x: 342, startPoint y: 321, endPoint x: 234, endPoint y: 163, distance: 191.7
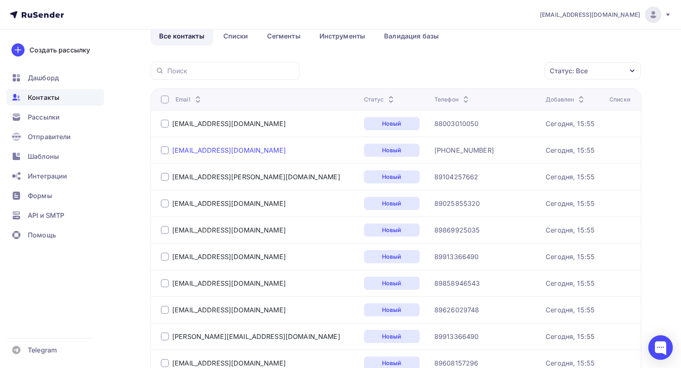
scroll to position [0, 0]
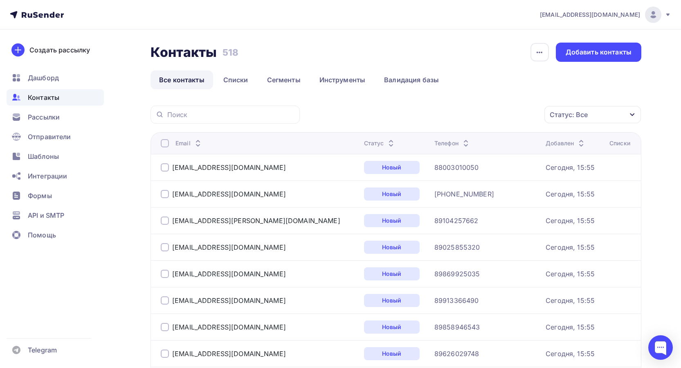
click at [164, 142] on div at bounding box center [165, 143] width 8 height 8
click at [458, 113] on div "Действие" at bounding box center [450, 115] width 31 height 10
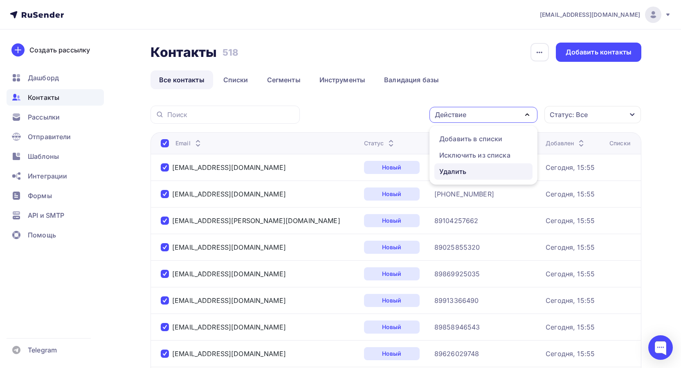
click at [453, 168] on div "Удалить" at bounding box center [452, 171] width 27 height 10
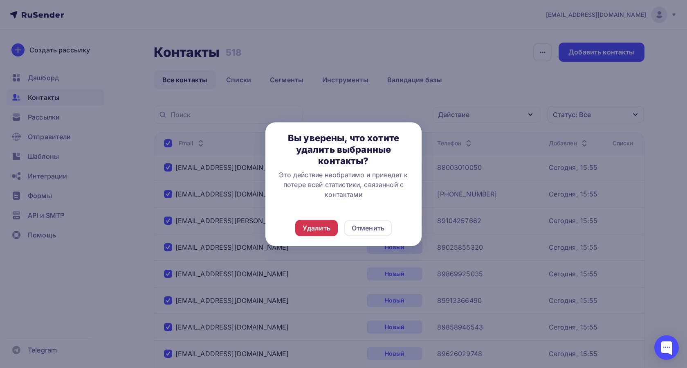
click at [323, 229] on div "Удалить" at bounding box center [317, 228] width 28 height 10
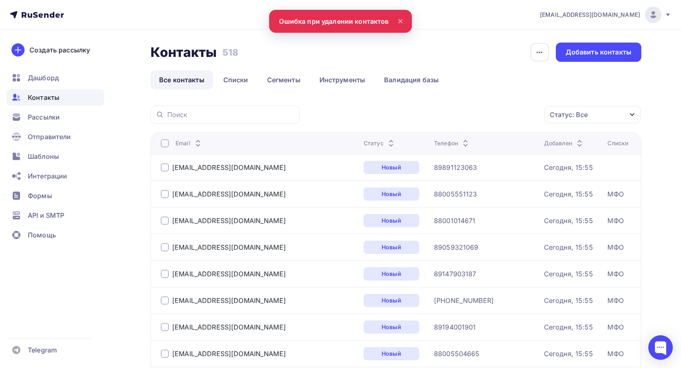
click at [167, 143] on div at bounding box center [165, 143] width 8 height 8
click at [162, 146] on div at bounding box center [165, 143] width 8 height 8
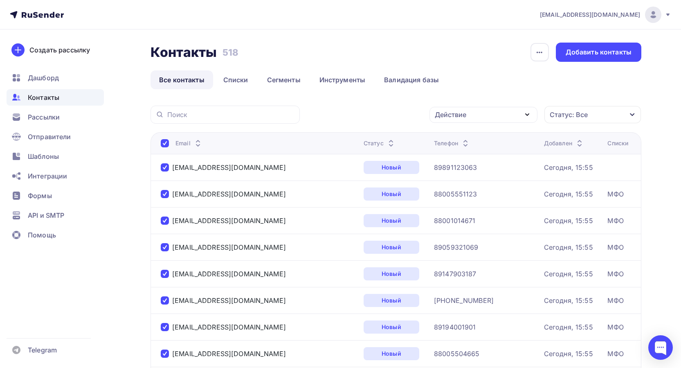
click at [446, 111] on div "Действие" at bounding box center [450, 115] width 31 height 10
click at [445, 171] on div "Удалить" at bounding box center [452, 171] width 27 height 10
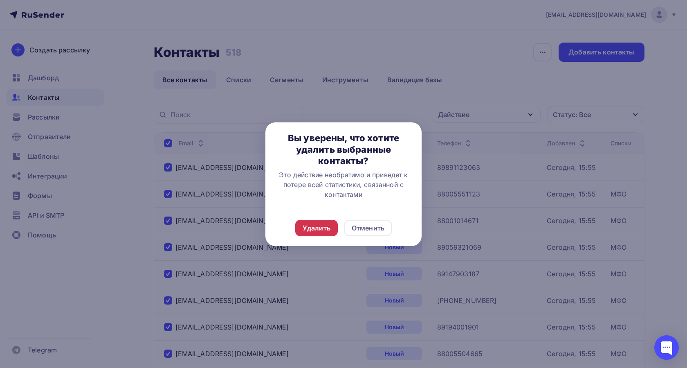
click at [325, 233] on div "Удалить" at bounding box center [316, 228] width 43 height 16
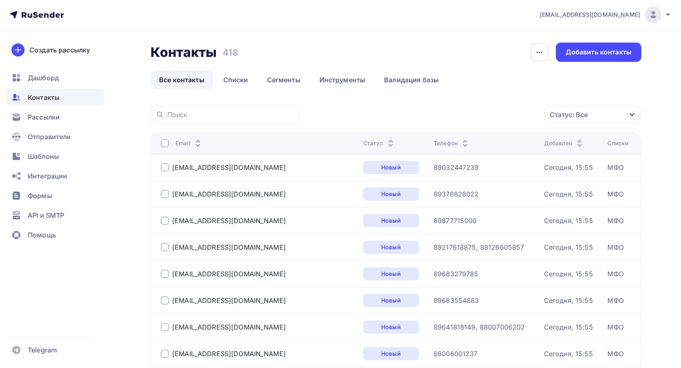
click at [163, 143] on div at bounding box center [165, 143] width 8 height 8
click at [445, 121] on div "Действие" at bounding box center [483, 115] width 108 height 16
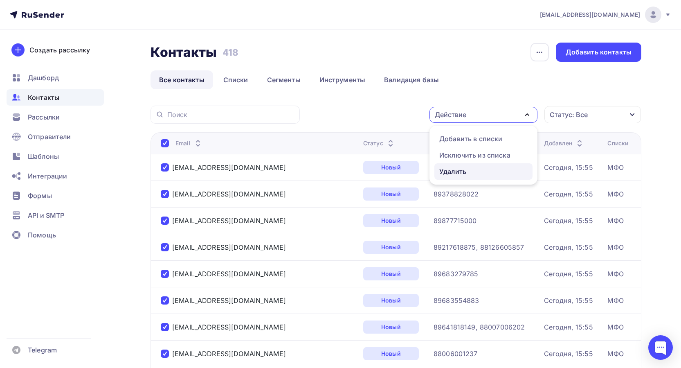
click at [444, 167] on div "Удалить" at bounding box center [452, 171] width 27 height 10
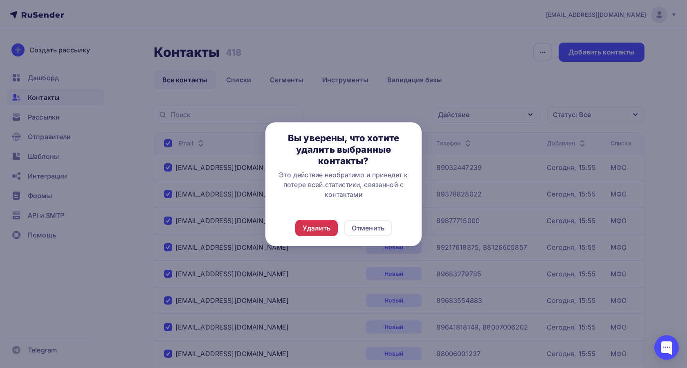
click at [329, 224] on div "Удалить" at bounding box center [317, 228] width 28 height 10
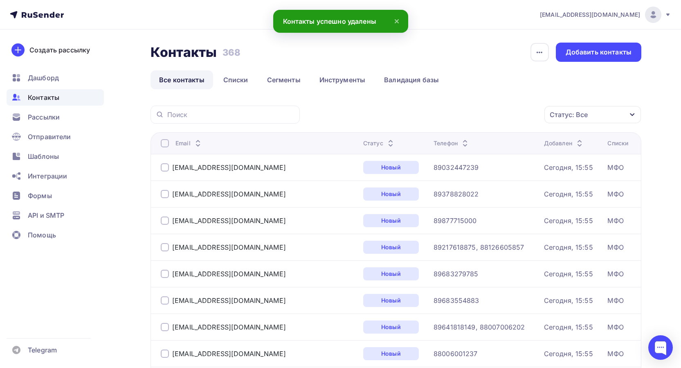
click at [164, 143] on div at bounding box center [165, 143] width 8 height 8
click at [169, 144] on div "Email" at bounding box center [259, 143] width 196 height 8
click at [166, 144] on div at bounding box center [165, 143] width 8 height 8
click at [445, 119] on div "Действие" at bounding box center [483, 115] width 108 height 16
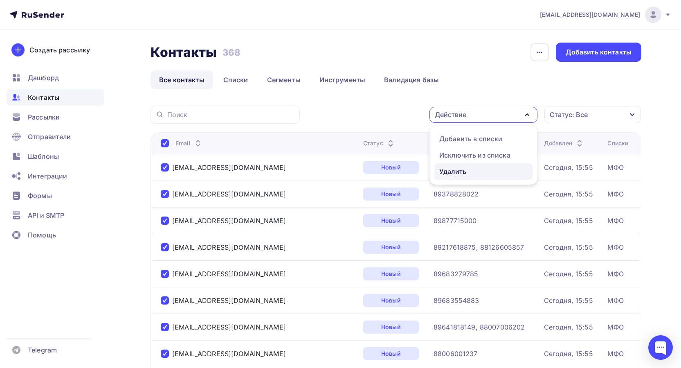
click at [450, 168] on div "Удалить" at bounding box center [452, 171] width 27 height 10
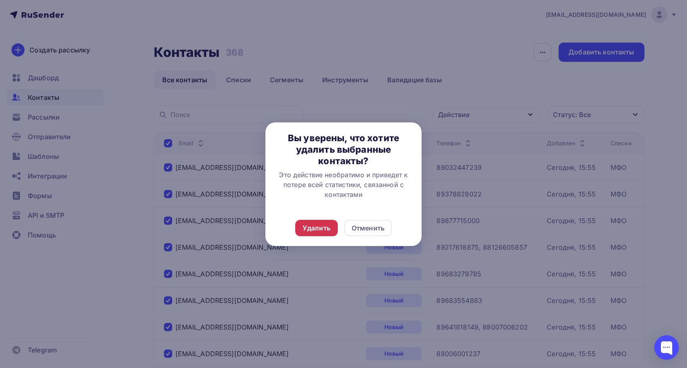
click at [314, 230] on div "Удалить" at bounding box center [317, 228] width 28 height 10
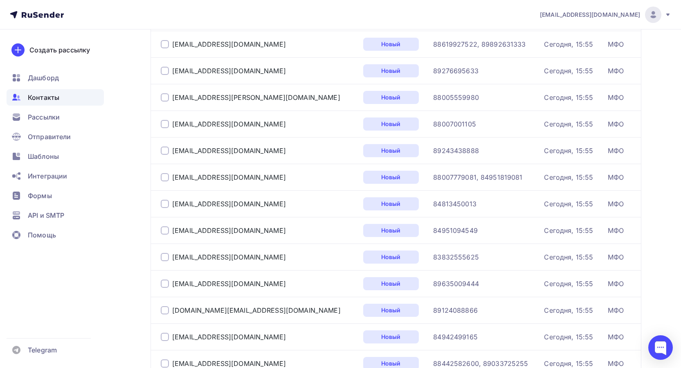
scroll to position [1199, 0]
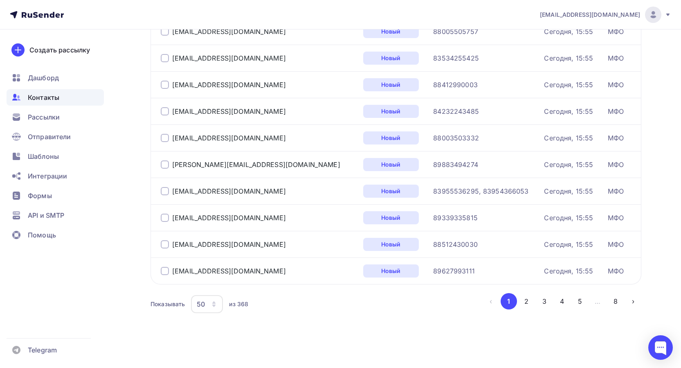
drag, startPoint x: 130, startPoint y: 110, endPoint x: 130, endPoint y: 224, distance: 114.5
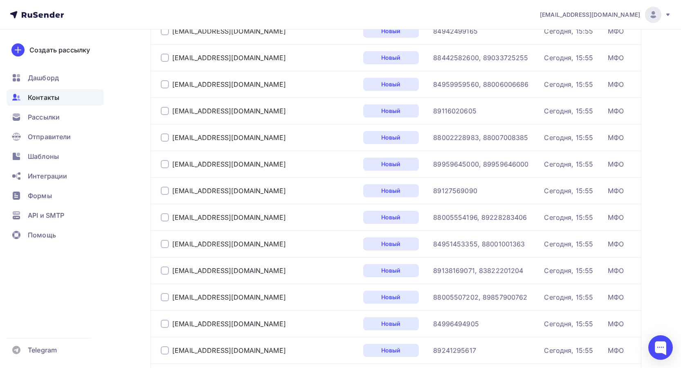
scroll to position [0, 0]
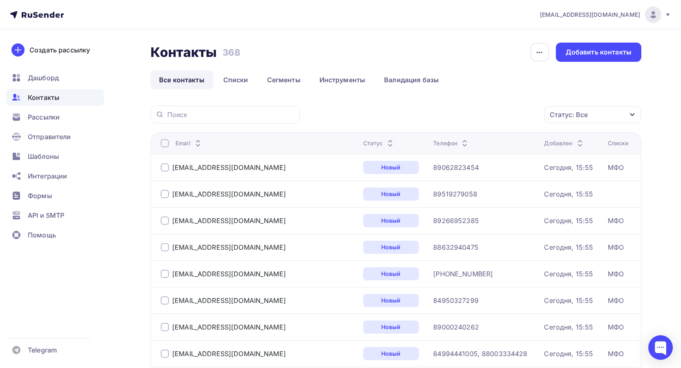
drag, startPoint x: 127, startPoint y: 215, endPoint x: 109, endPoint y: 29, distance: 187.7
click at [164, 142] on div at bounding box center [165, 143] width 8 height 8
click at [473, 111] on div "Действие" at bounding box center [483, 115] width 108 height 16
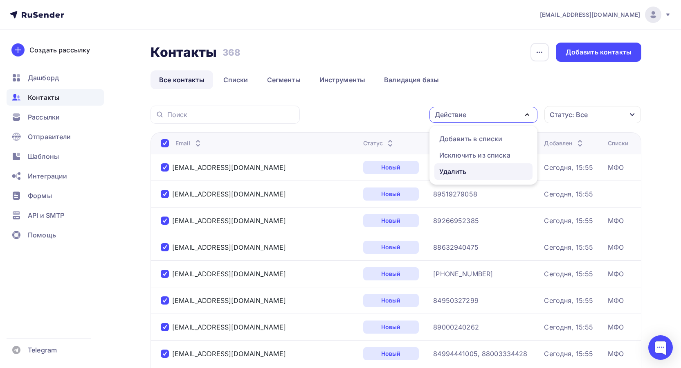
click at [441, 174] on div "Удалить" at bounding box center [452, 171] width 27 height 10
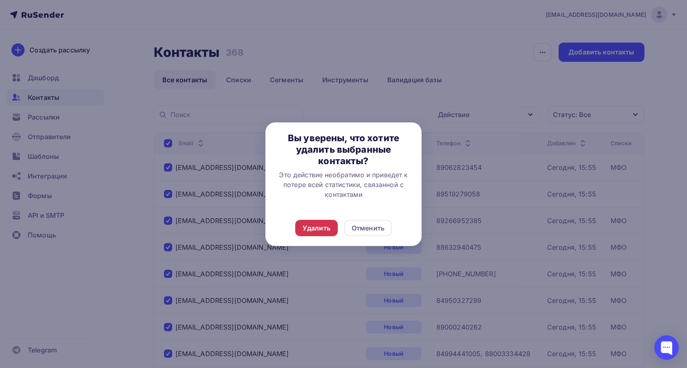
click at [322, 235] on div "Удалить" at bounding box center [316, 228] width 43 height 16
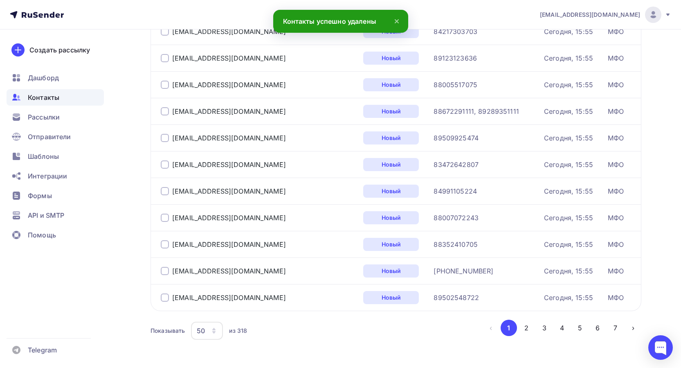
scroll to position [1199, 0]
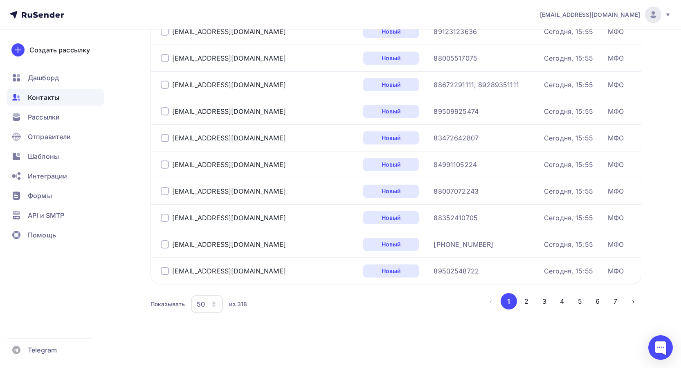
click at [206, 303] on div "50" at bounding box center [207, 304] width 32 height 18
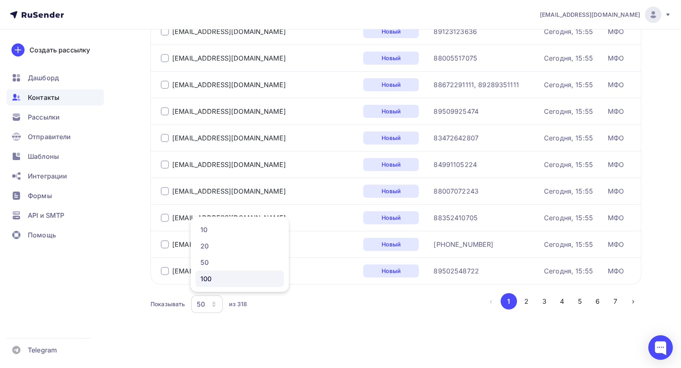
click at [208, 280] on div "100" at bounding box center [239, 278] width 78 height 10
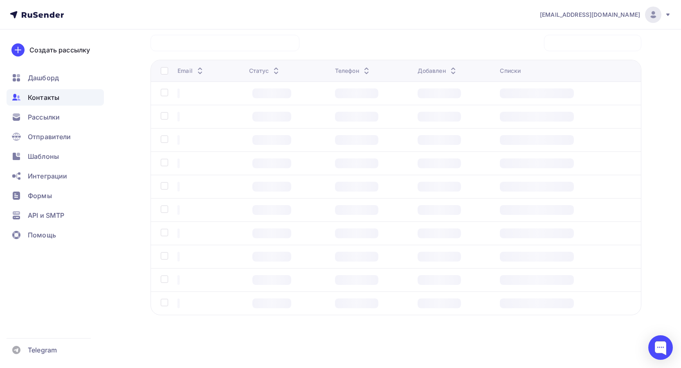
scroll to position [65, 0]
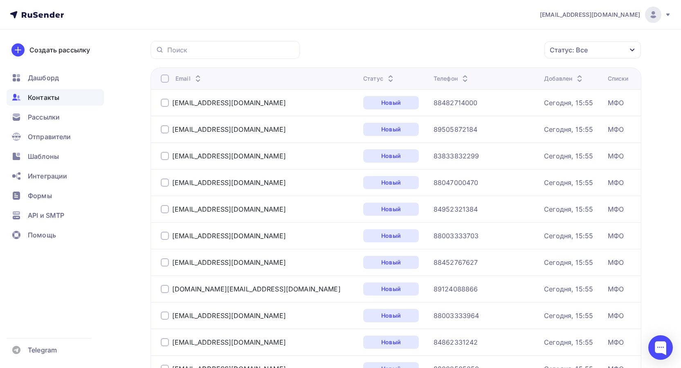
drag, startPoint x: 166, startPoint y: 76, endPoint x: 182, endPoint y: 76, distance: 16.4
click at [166, 76] on div at bounding box center [165, 78] width 8 height 8
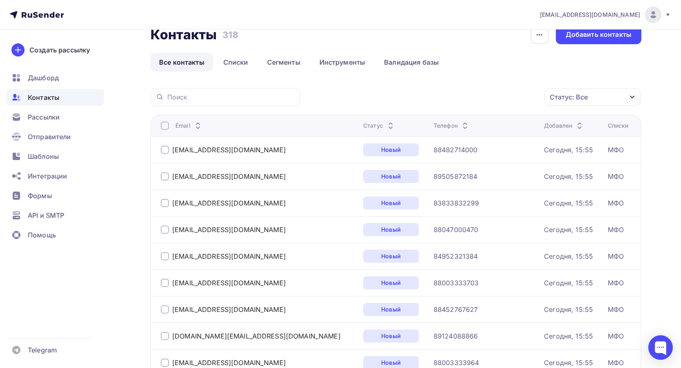
scroll to position [0, 0]
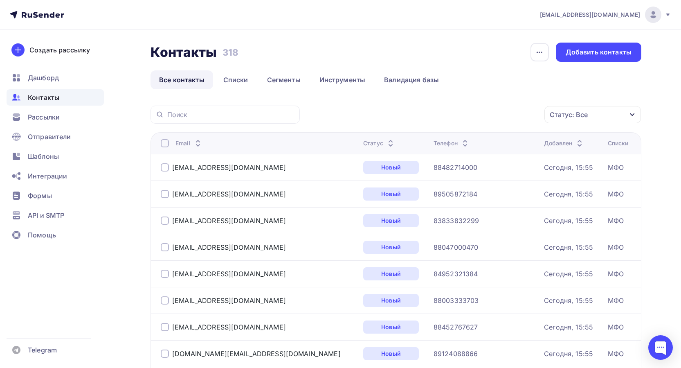
drag, startPoint x: 164, startPoint y: 142, endPoint x: 171, endPoint y: 141, distance: 7.5
click at [163, 143] on div at bounding box center [165, 143] width 8 height 8
click at [438, 113] on div "Действие" at bounding box center [450, 115] width 31 height 10
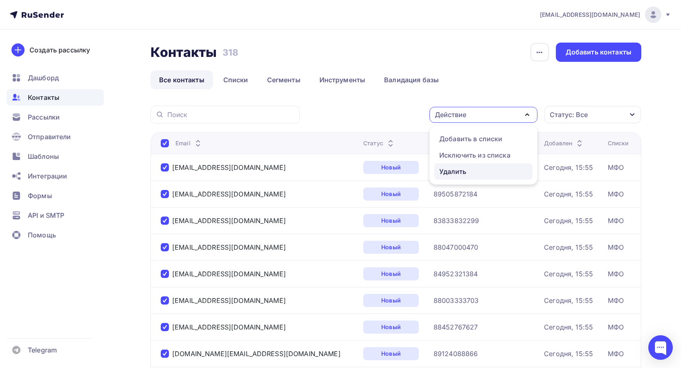
click at [447, 169] on div "Удалить" at bounding box center [452, 171] width 27 height 10
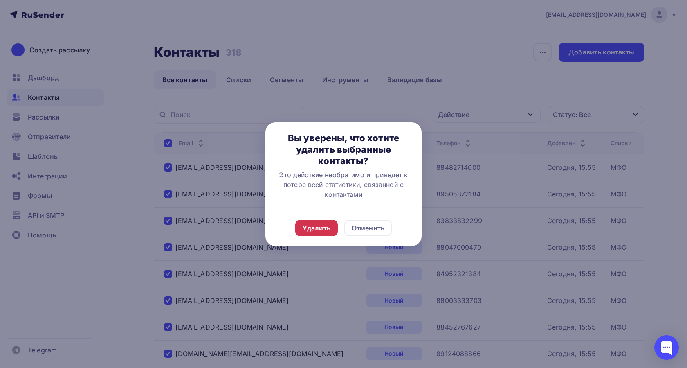
click at [326, 231] on div "Удалить" at bounding box center [317, 228] width 28 height 10
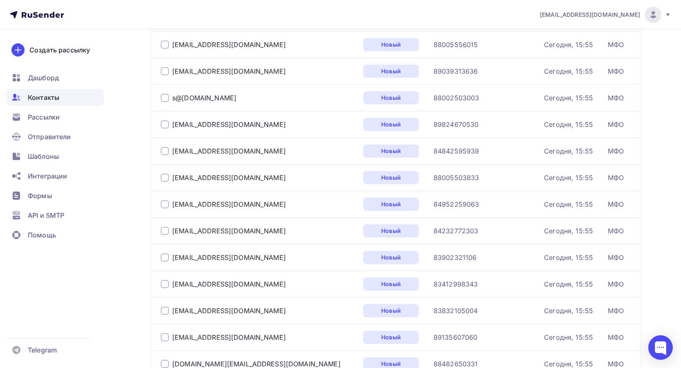
scroll to position [2527, 0]
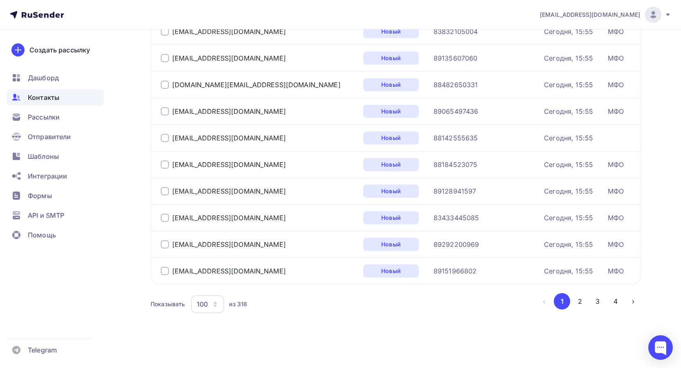
click at [199, 303] on div "100" at bounding box center [202, 304] width 11 height 10
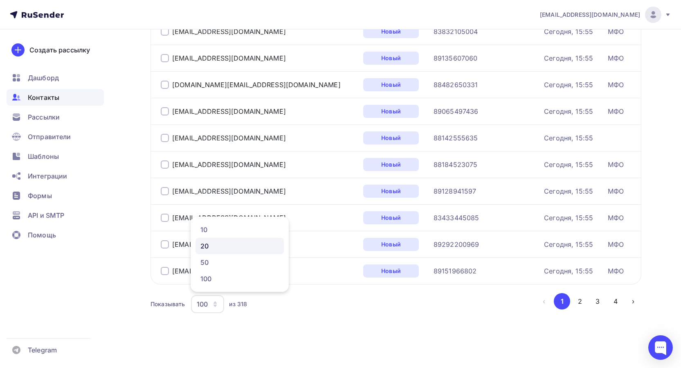
click at [207, 244] on div "20" at bounding box center [239, 246] width 78 height 10
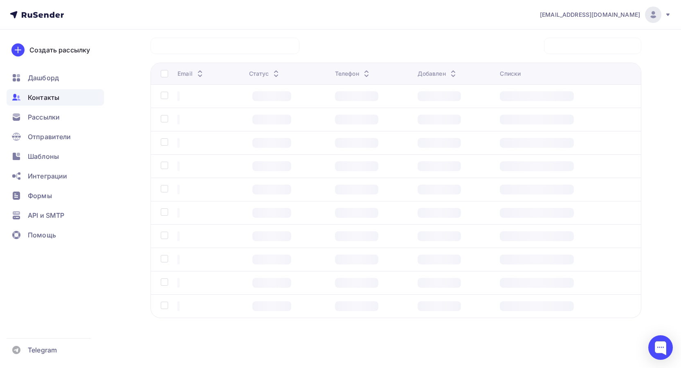
scroll to position [65, 0]
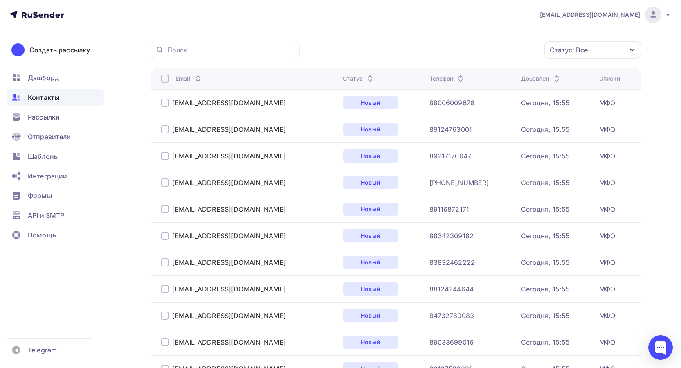
click at [169, 76] on div "Email" at bounding box center [248, 78] width 175 height 8
click at [167, 78] on div at bounding box center [165, 78] width 8 height 8
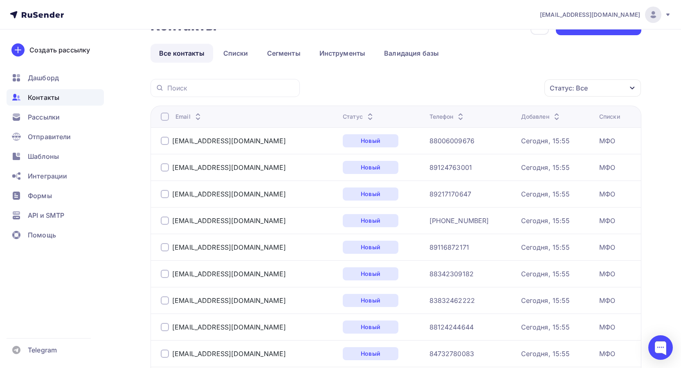
scroll to position [0, 0]
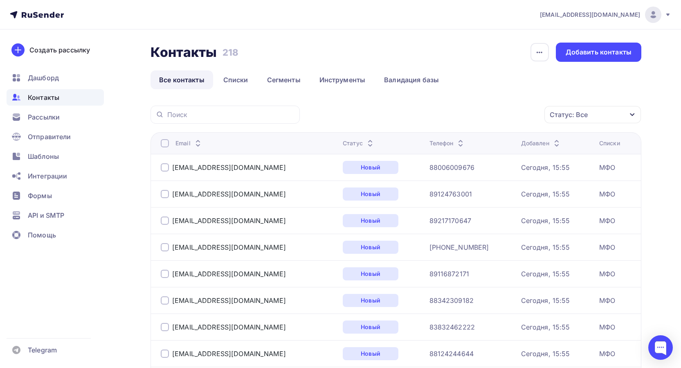
click at [165, 142] on div at bounding box center [165, 143] width 8 height 8
click at [456, 113] on div "Действие" at bounding box center [450, 115] width 31 height 10
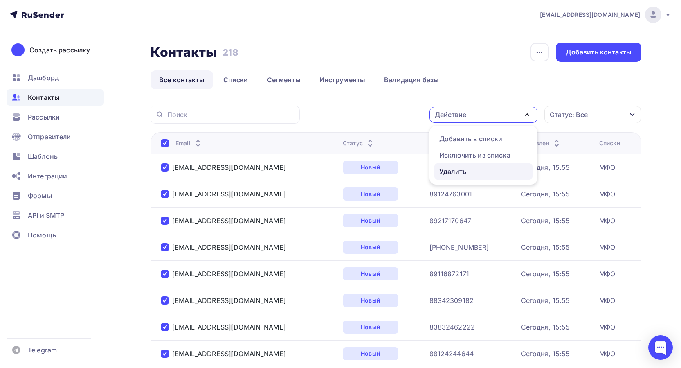
click at [451, 170] on div "Удалить" at bounding box center [452, 171] width 27 height 10
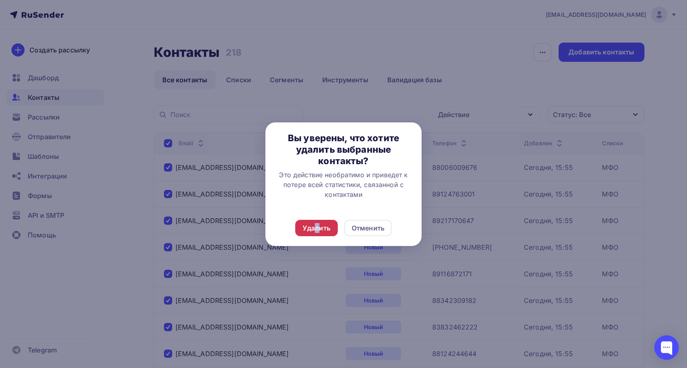
click at [317, 230] on div "Удалить" at bounding box center [317, 228] width 28 height 10
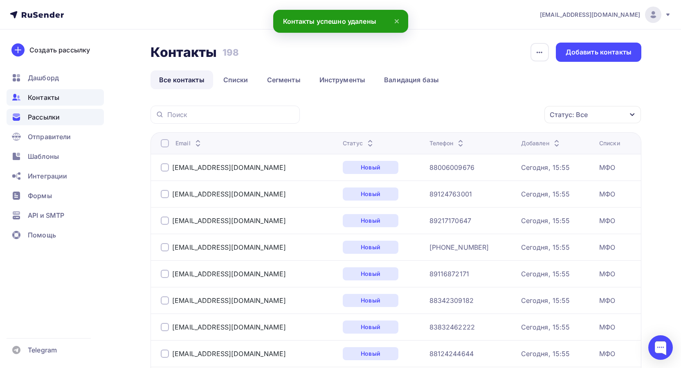
click at [61, 119] on div "Рассылки" at bounding box center [55, 117] width 97 height 16
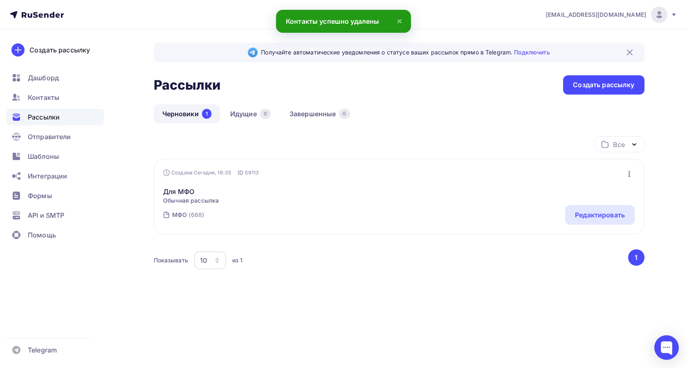
click at [377, 195] on div "Для МФО Обычная рассылка Редактировать Копировать Добавить в папку Удалить" at bounding box center [398, 191] width 471 height 28
click at [172, 191] on link "Для МФО" at bounding box center [191, 191] width 56 height 10
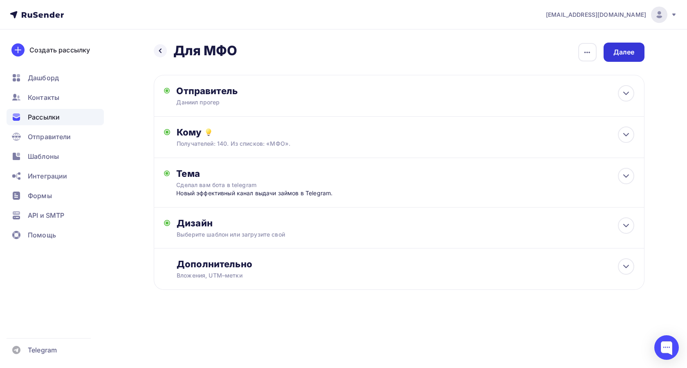
click at [623, 47] on div "Далее" at bounding box center [623, 52] width 41 height 19
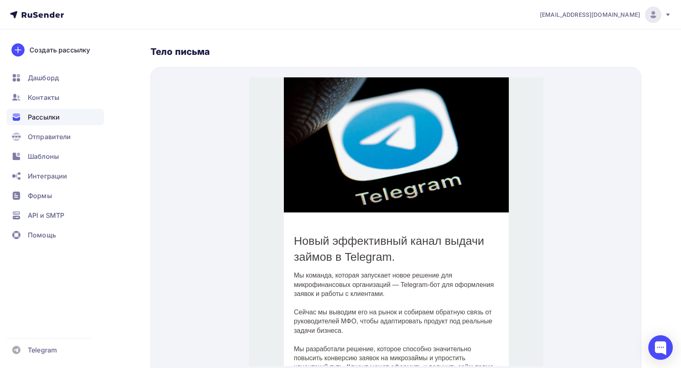
click at [328, 165] on img at bounding box center [395, 134] width 225 height 135
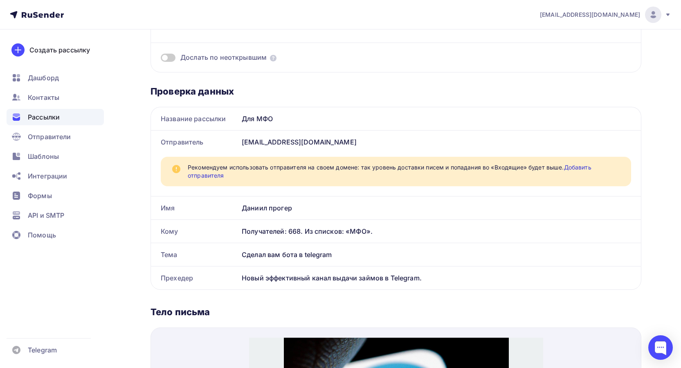
scroll to position [41, 0]
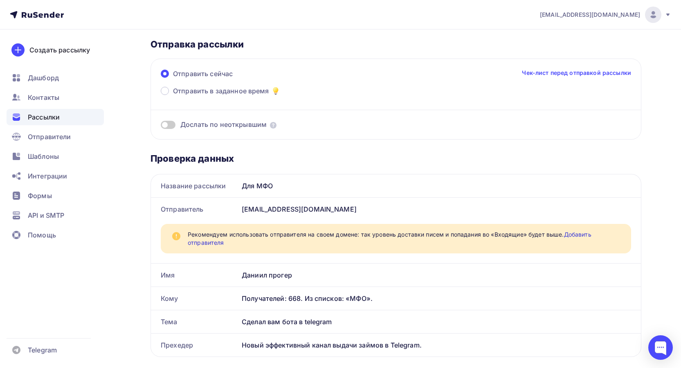
click at [47, 119] on span "Рассылки" at bounding box center [44, 117] width 32 height 10
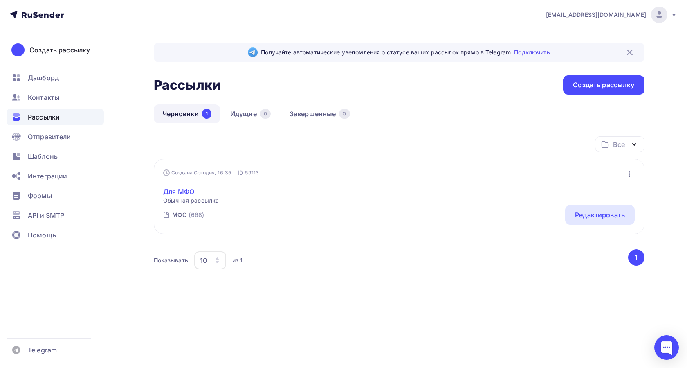
click at [179, 193] on link "Для МФО" at bounding box center [191, 191] width 56 height 10
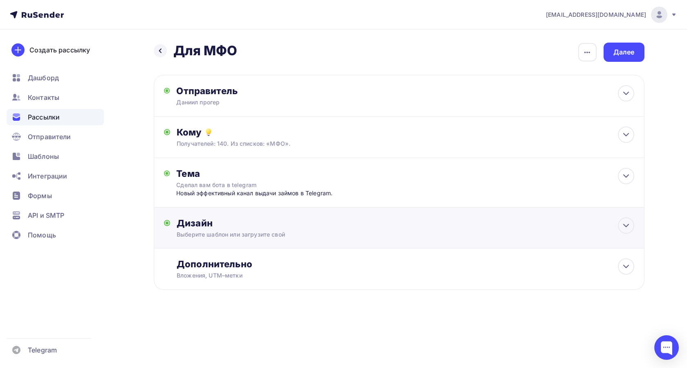
click at [215, 224] on div "Дизайн" at bounding box center [405, 222] width 457 height 11
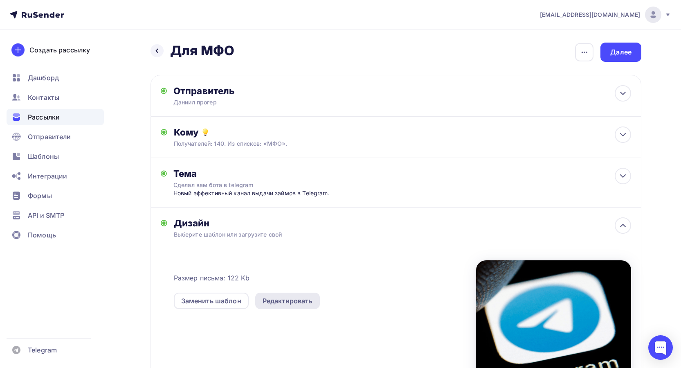
click at [280, 302] on div "Редактировать" at bounding box center [287, 301] width 50 height 10
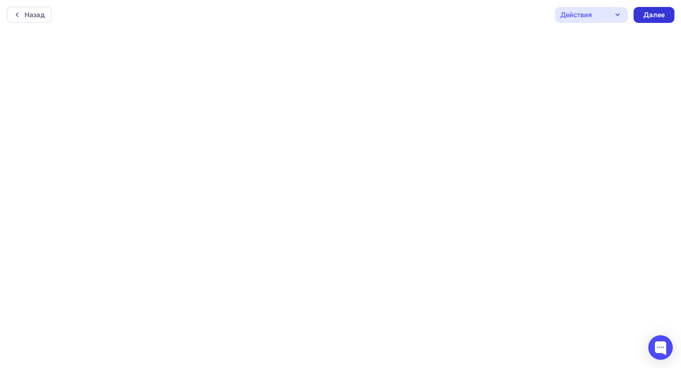
click at [657, 17] on div "Далее" at bounding box center [653, 14] width 21 height 9
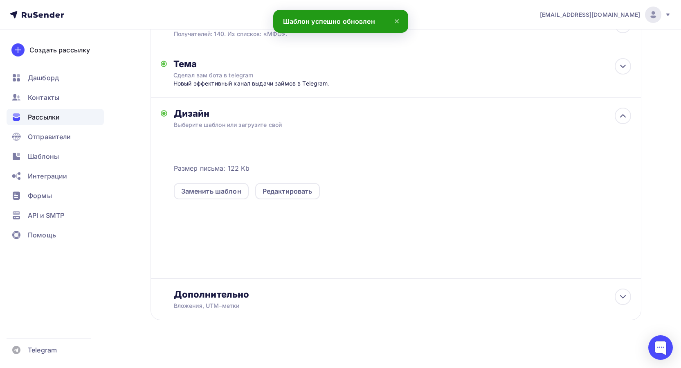
scroll to position [114, 0]
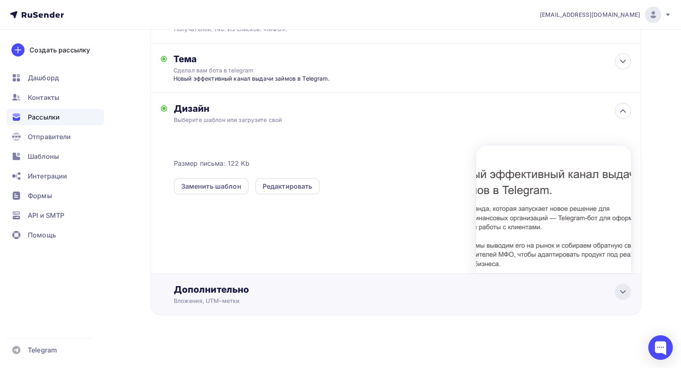
click at [616, 289] on div at bounding box center [622, 291] width 16 height 16
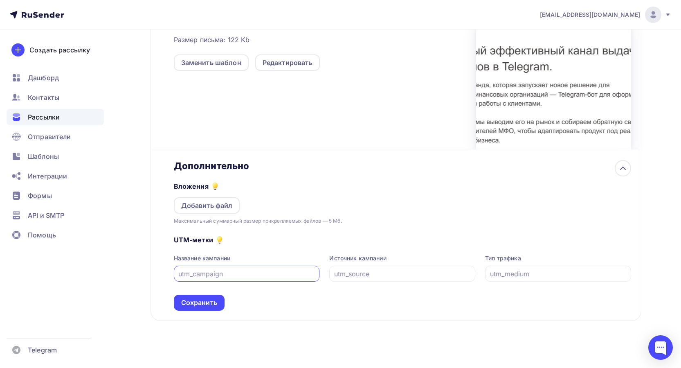
scroll to position [244, 0]
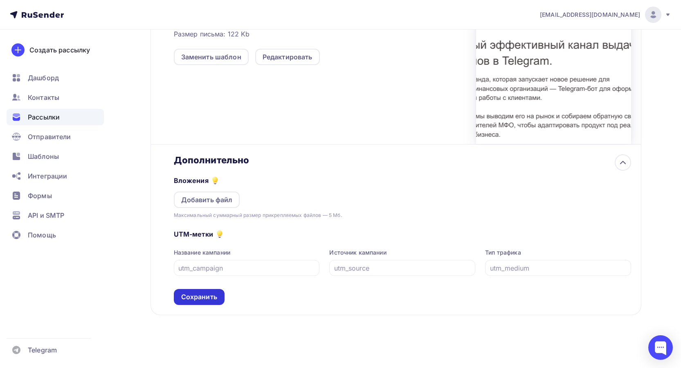
click at [215, 292] on div "Сохранить" at bounding box center [199, 296] width 36 height 9
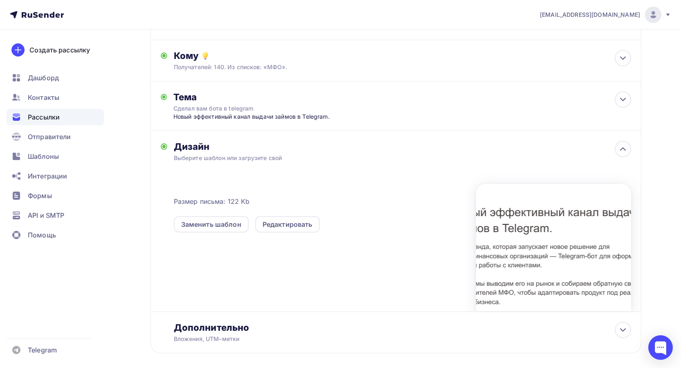
scroll to position [33, 0]
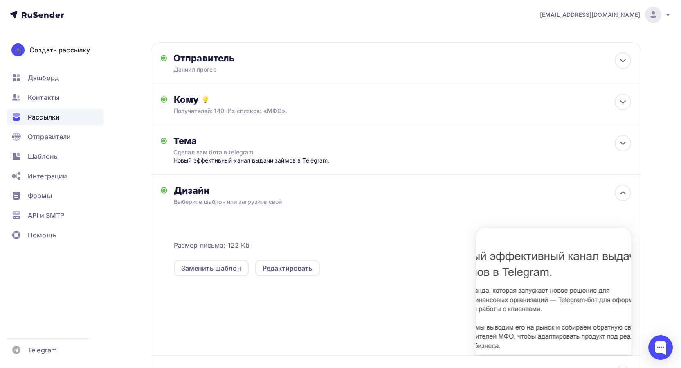
click at [316, 206] on div "Размер письма: 122 Kb Заменить шаблон Редактировать" at bounding box center [402, 280] width 457 height 149
click at [621, 194] on icon at bounding box center [623, 193] width 10 height 10
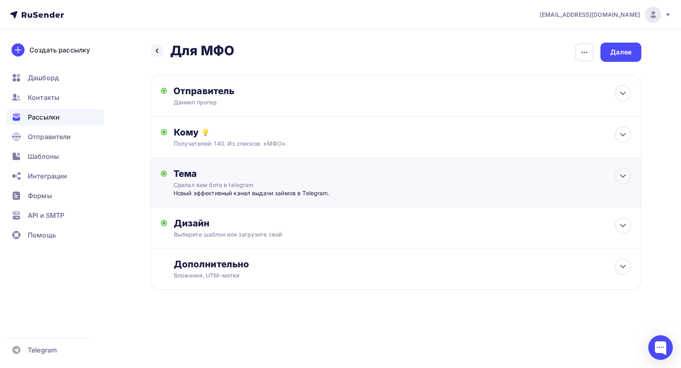
scroll to position [0, 0]
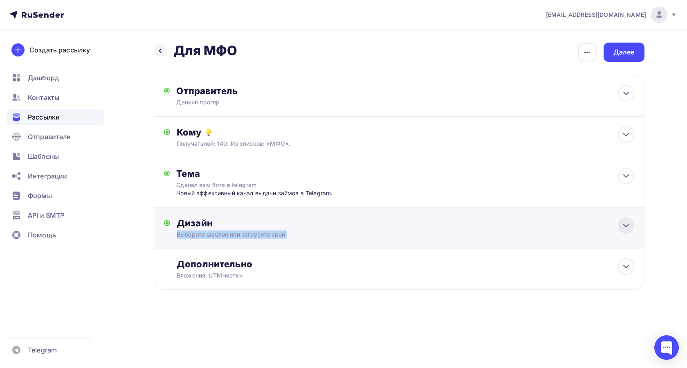
click at [622, 220] on div "Дизайн Выберите шаблон или загрузите свой Размер письма: 122 Kb Заменить шаблон…" at bounding box center [399, 227] width 491 height 41
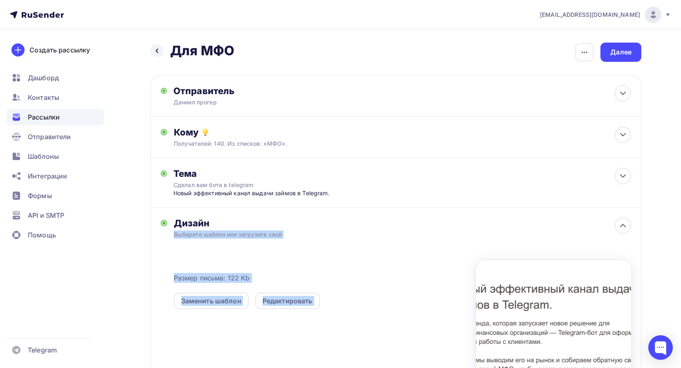
click at [663, 230] on div "Назад Для МФО Для МФО Закончить позже Переименовать рассылку Удалить Далее Отпр…" at bounding box center [340, 255] width 670 height 453
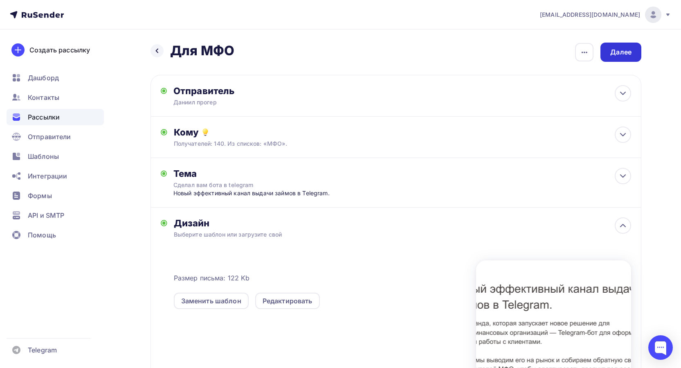
click at [618, 54] on div "Далее" at bounding box center [620, 51] width 21 height 9
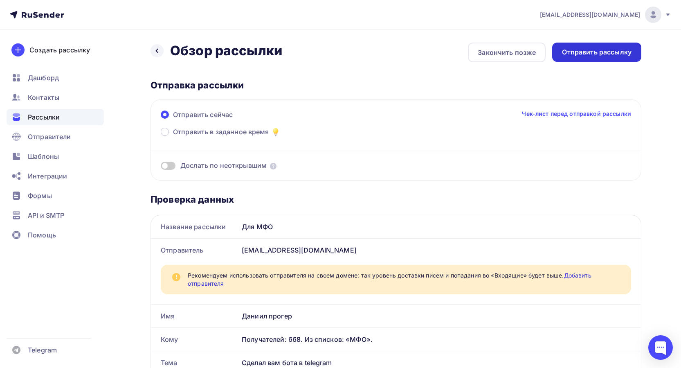
click at [583, 55] on div "Отправить рассылку" at bounding box center [596, 51] width 69 height 9
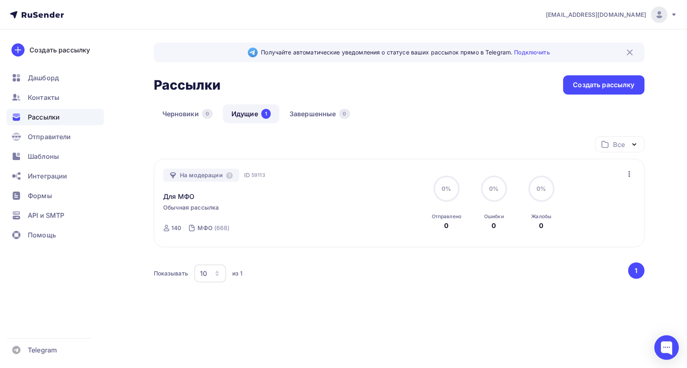
click at [249, 108] on link "Идущие 1" at bounding box center [251, 113] width 56 height 19
click at [177, 196] on link "Для МФО" at bounding box center [178, 196] width 31 height 10
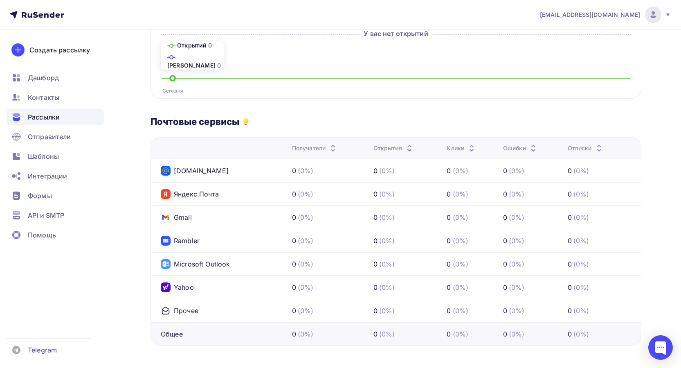
scroll to position [256, 0]
